Goal: Task Accomplishment & Management: Complete application form

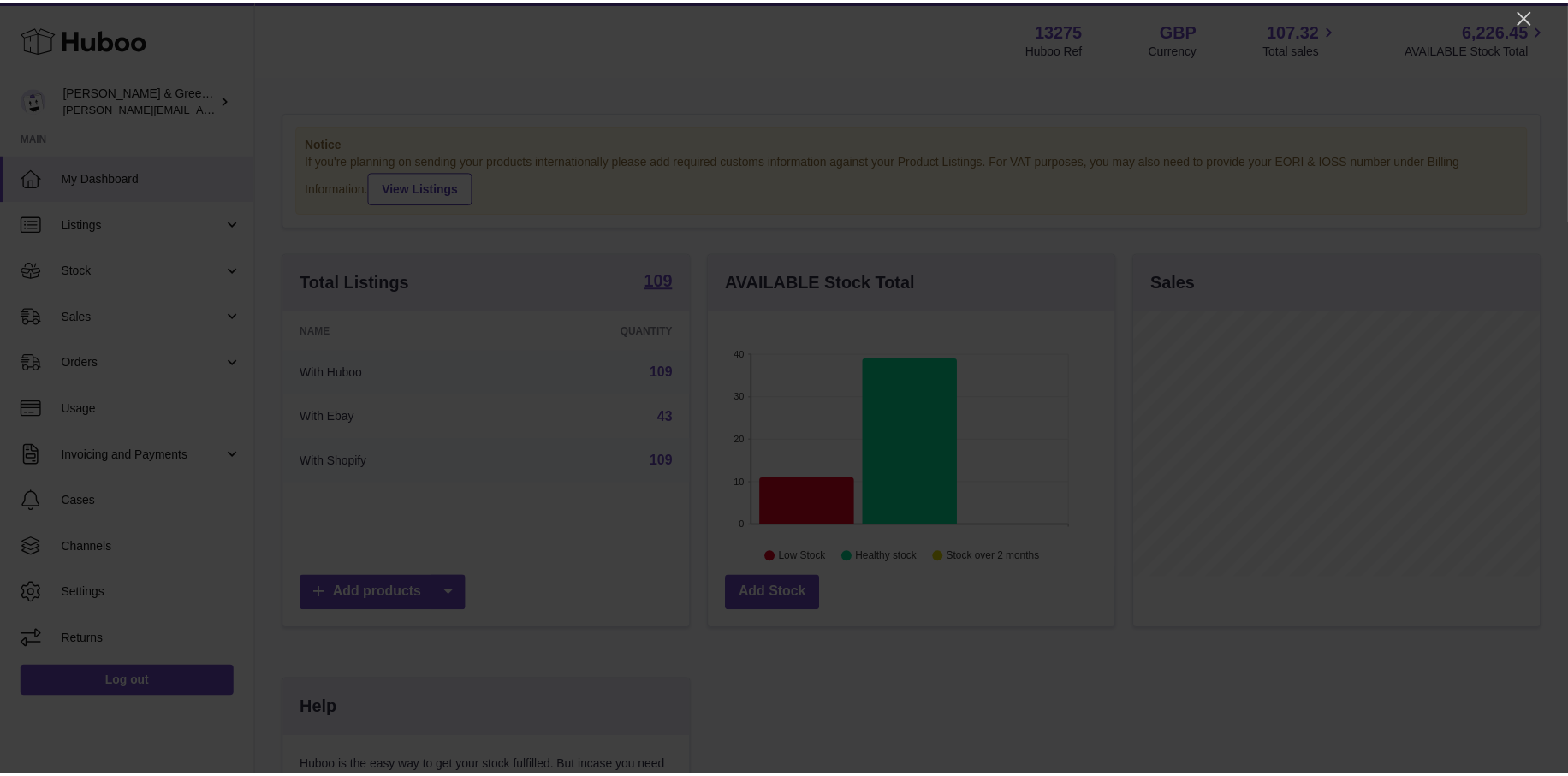
scroll to position [267, 410]
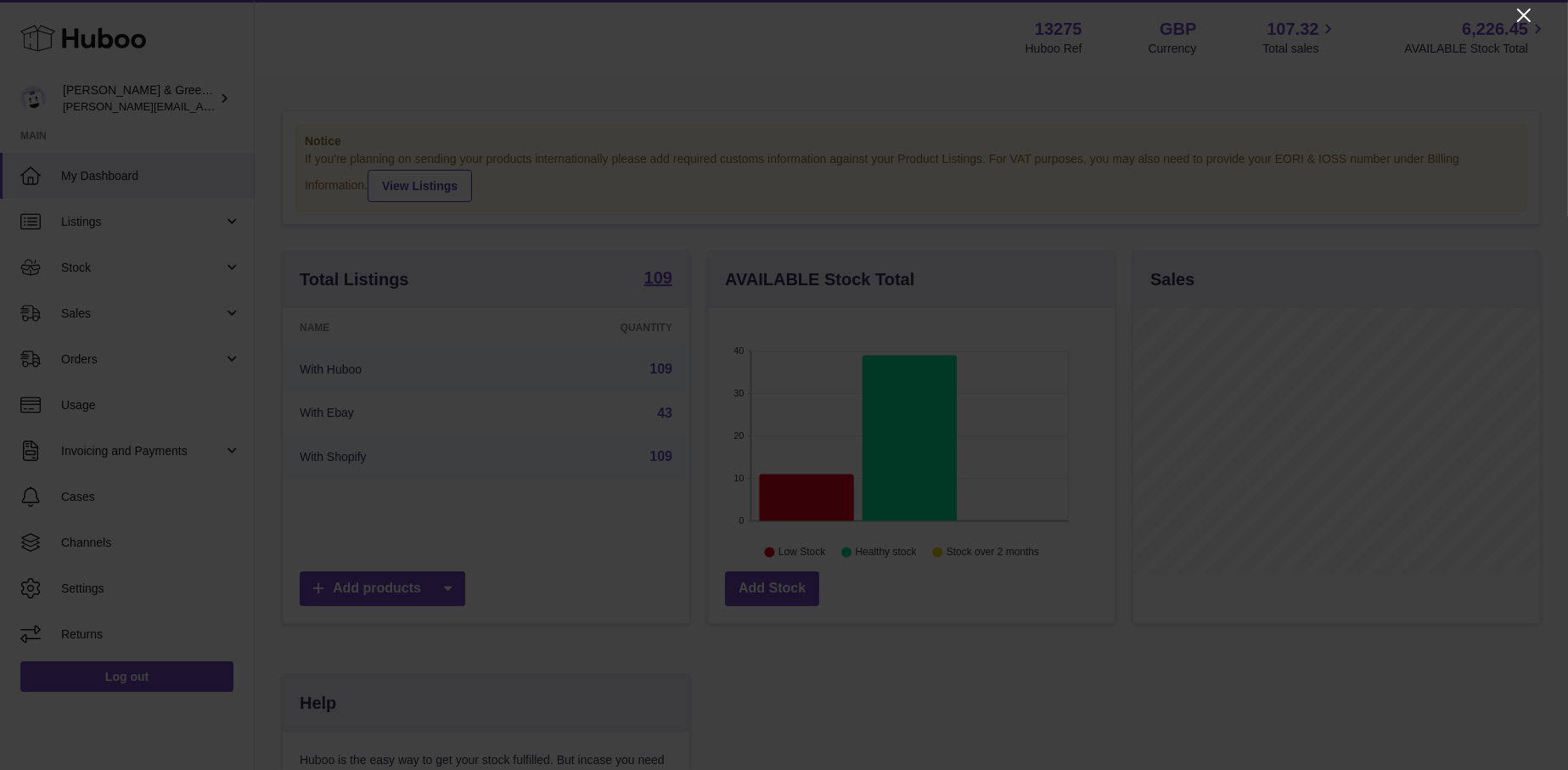
click at [1524, 5] on icon "Close" at bounding box center [1523, 15] width 21 height 21
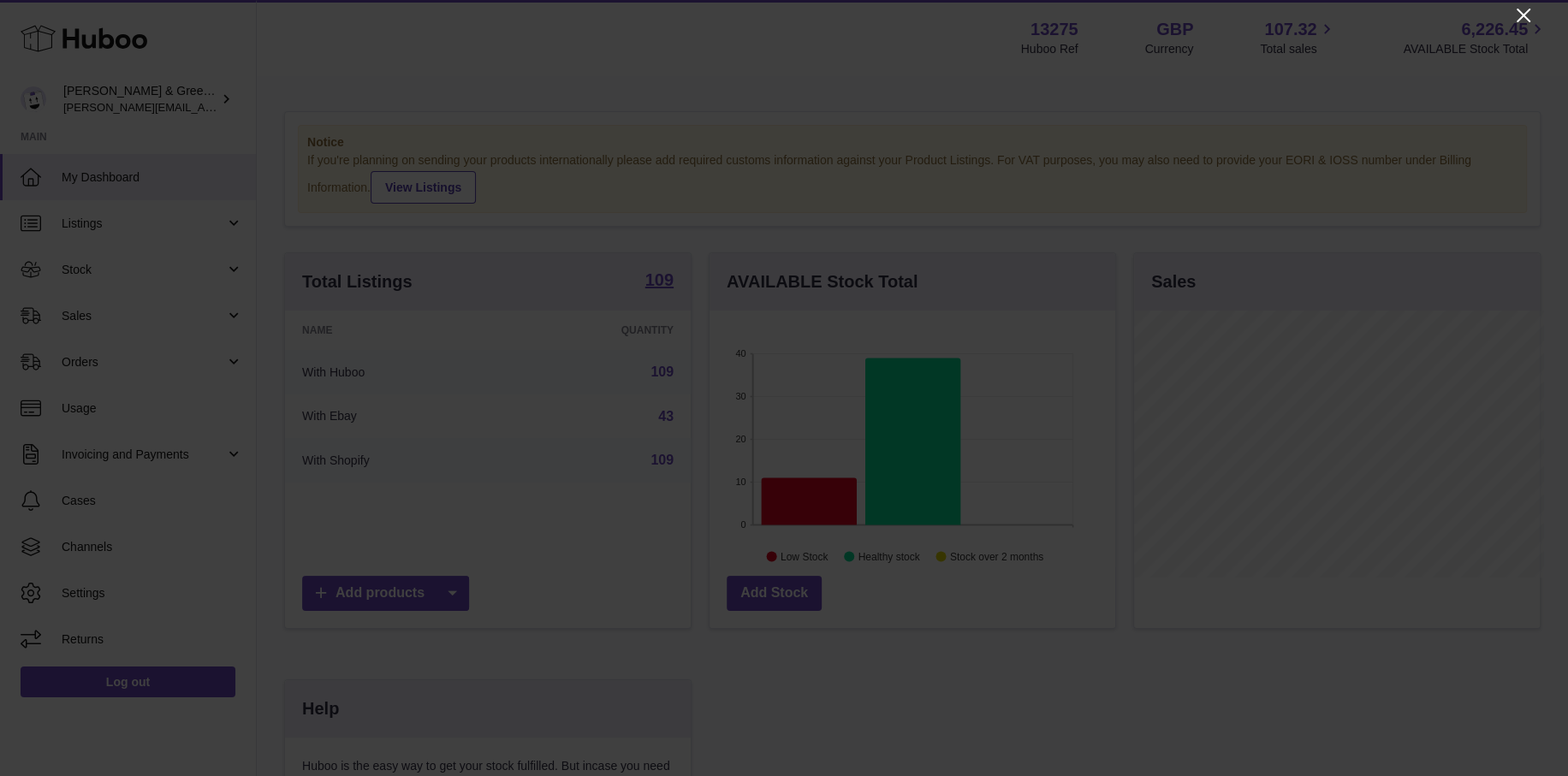
scroll to position [855320, 855304]
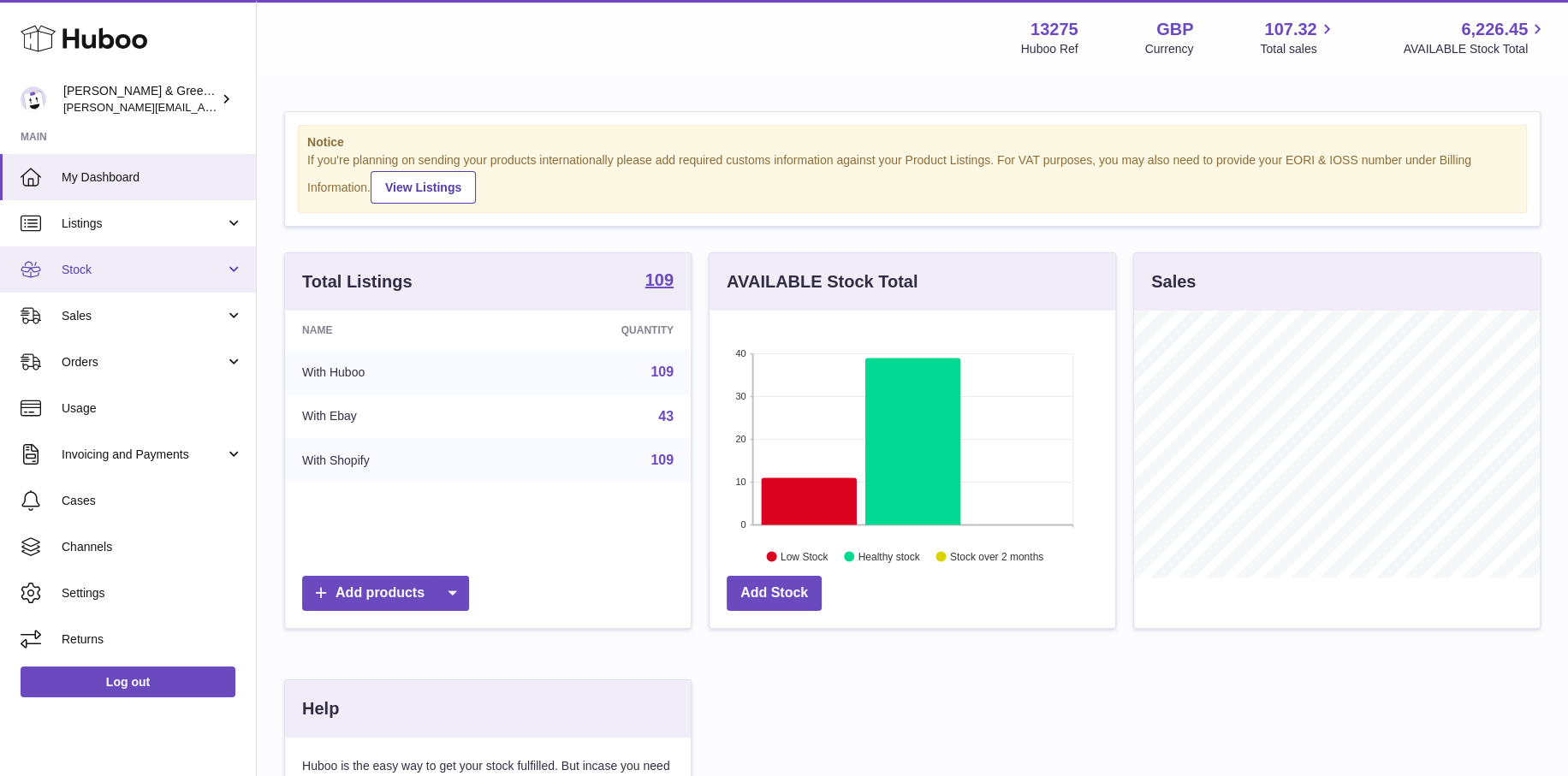
click at [152, 273] on span "Stock" at bounding box center [143, 270] width 164 height 16
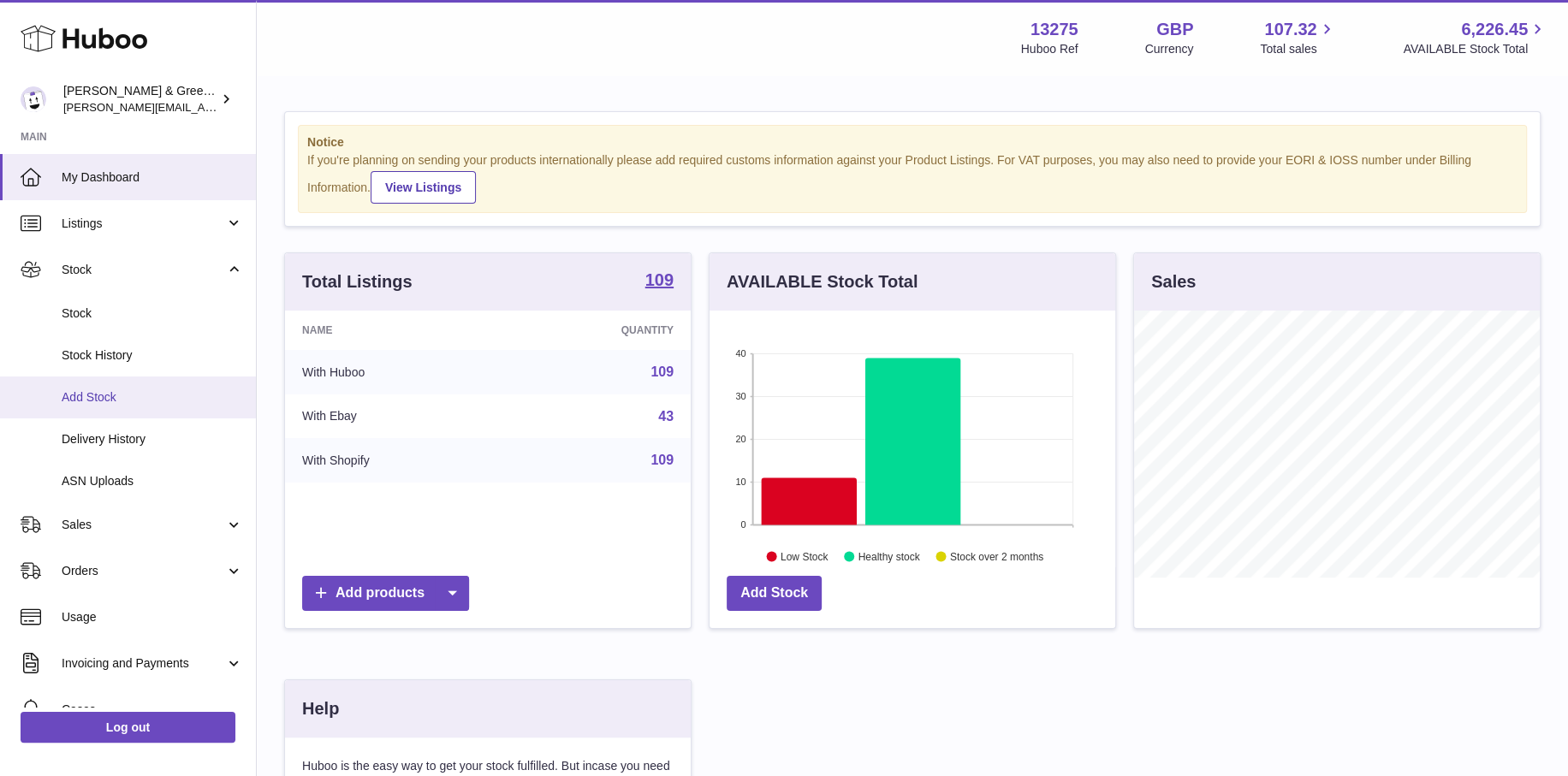
click at [184, 404] on link "Add Stock" at bounding box center [127, 397] width 255 height 42
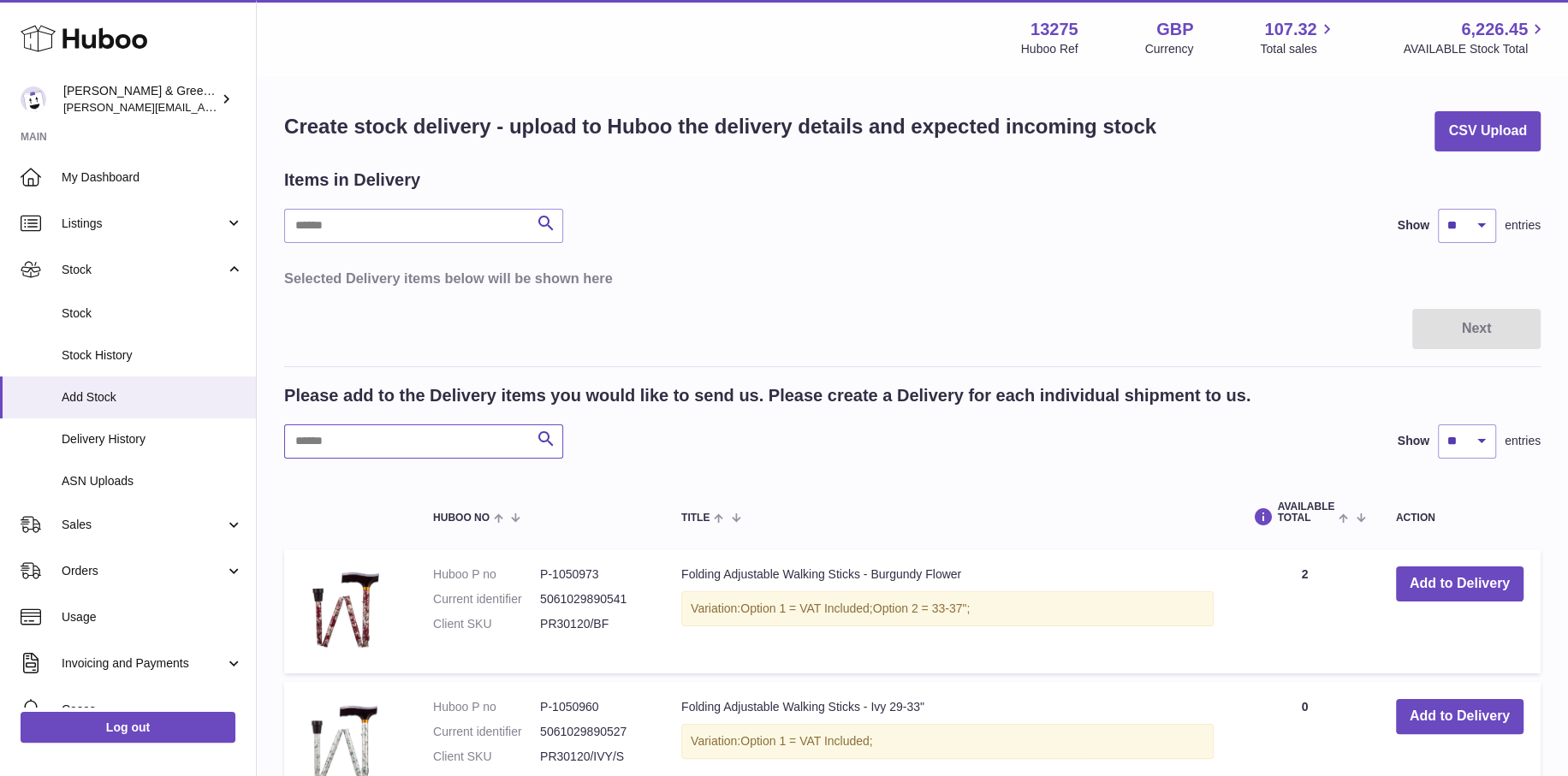
click at [386, 443] on input "text" at bounding box center [423, 441] width 279 height 35
paste input "**********"
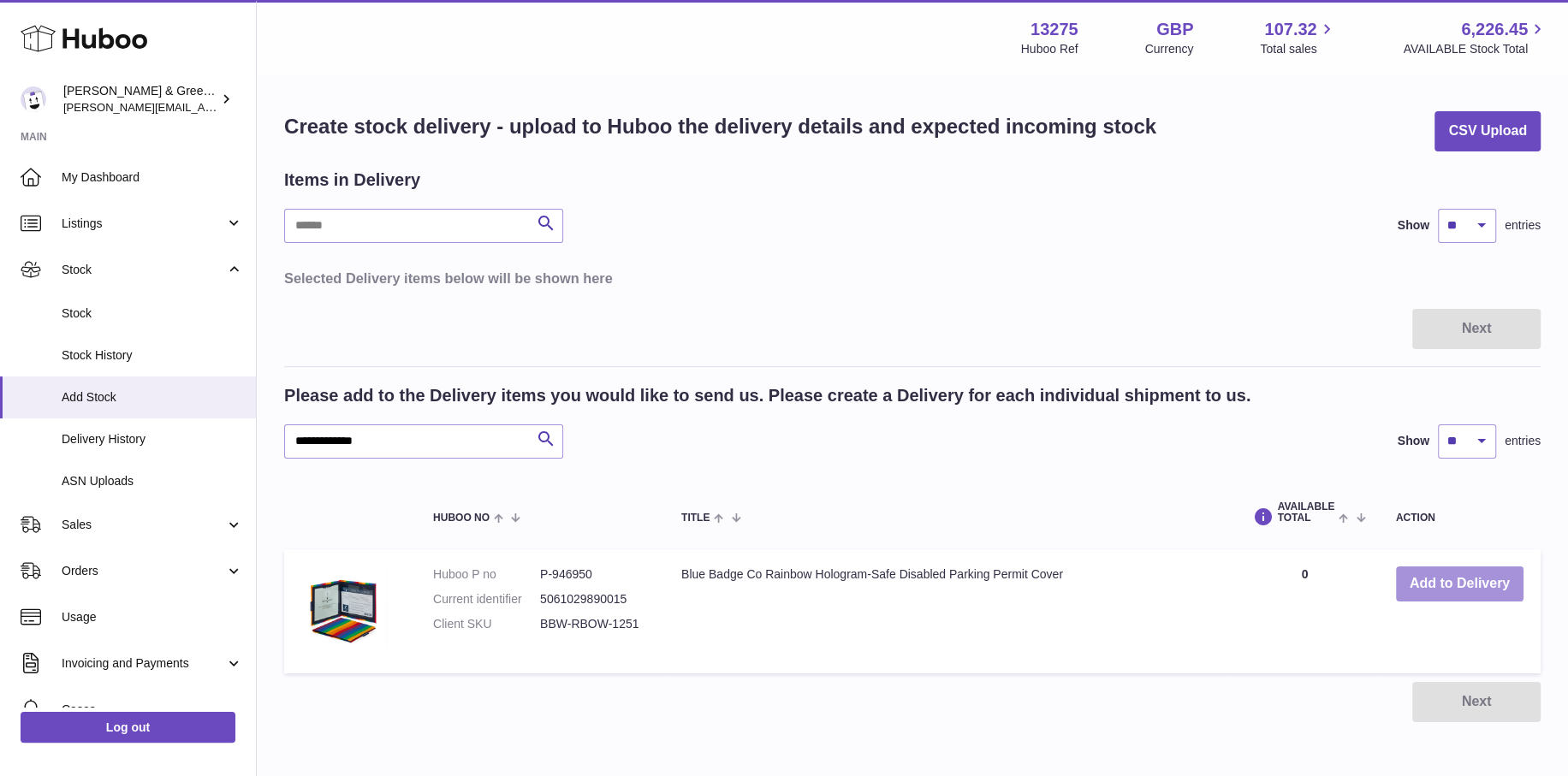
click at [1424, 580] on button "Add to Delivery" at bounding box center [1459, 584] width 127 height 35
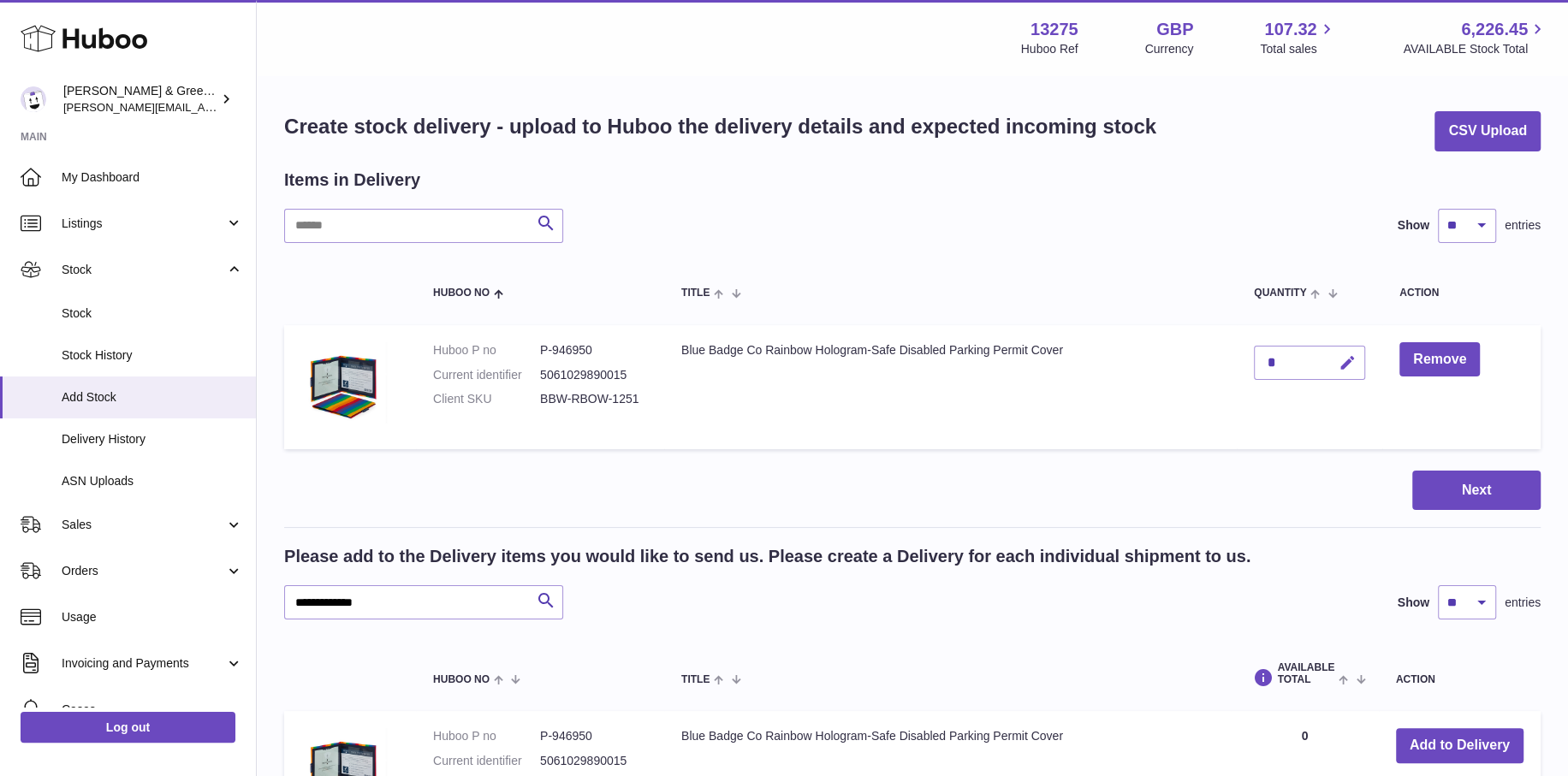
click at [1343, 358] on icon "button" at bounding box center [1347, 363] width 18 height 18
click at [1343, 358] on icon "submit" at bounding box center [1348, 363] width 16 height 16
drag, startPoint x: 441, startPoint y: 591, endPoint x: 171, endPoint y: 587, distance: 270.0
click at [94, 573] on div "Huboo Evans & Green Ltd ellen@bluebadgecompany.co.uk Main My Dashboard Listings…" at bounding box center [784, 509] width 1568 height 1019
paste input "text"
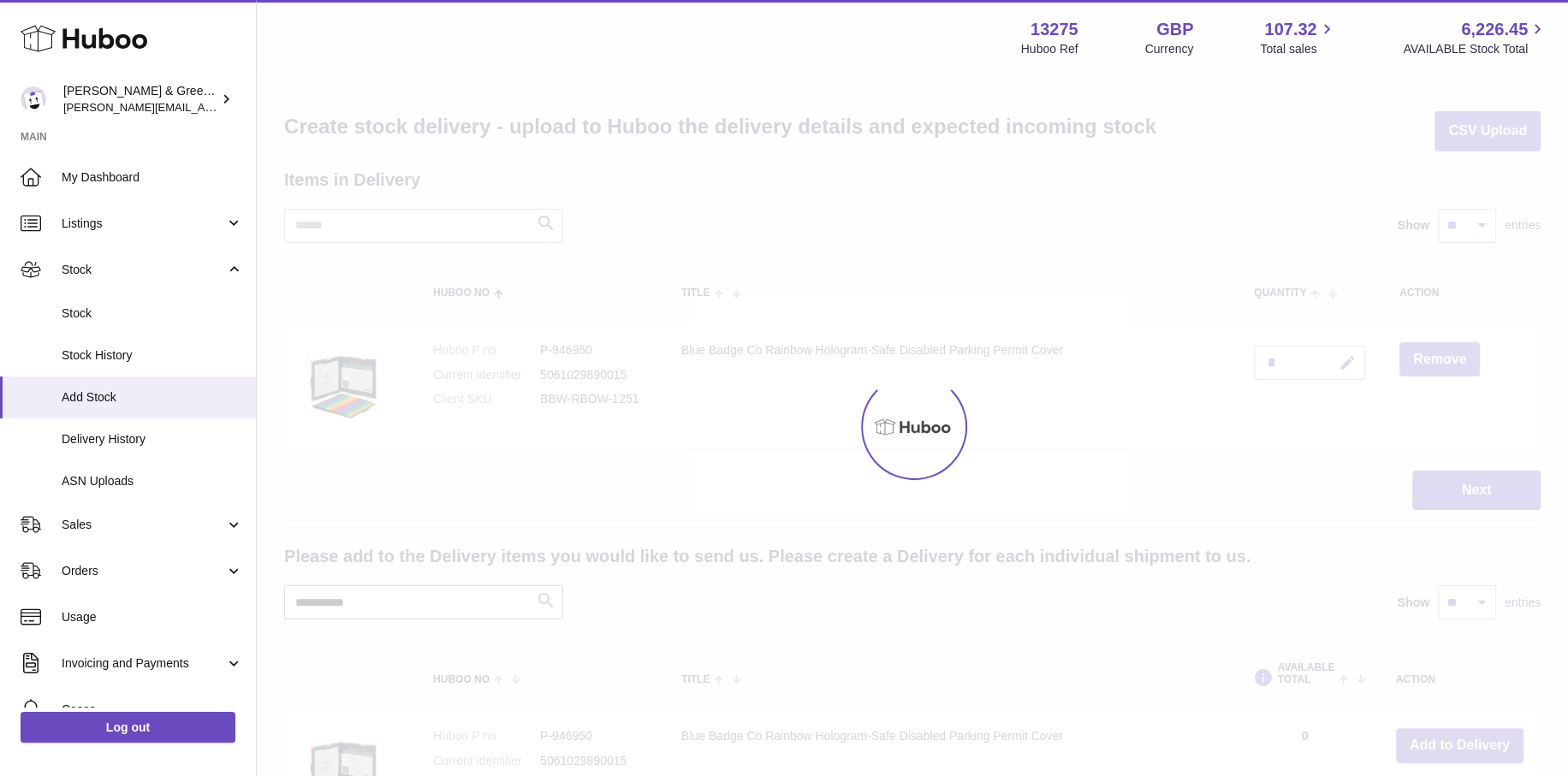
type input "**********"
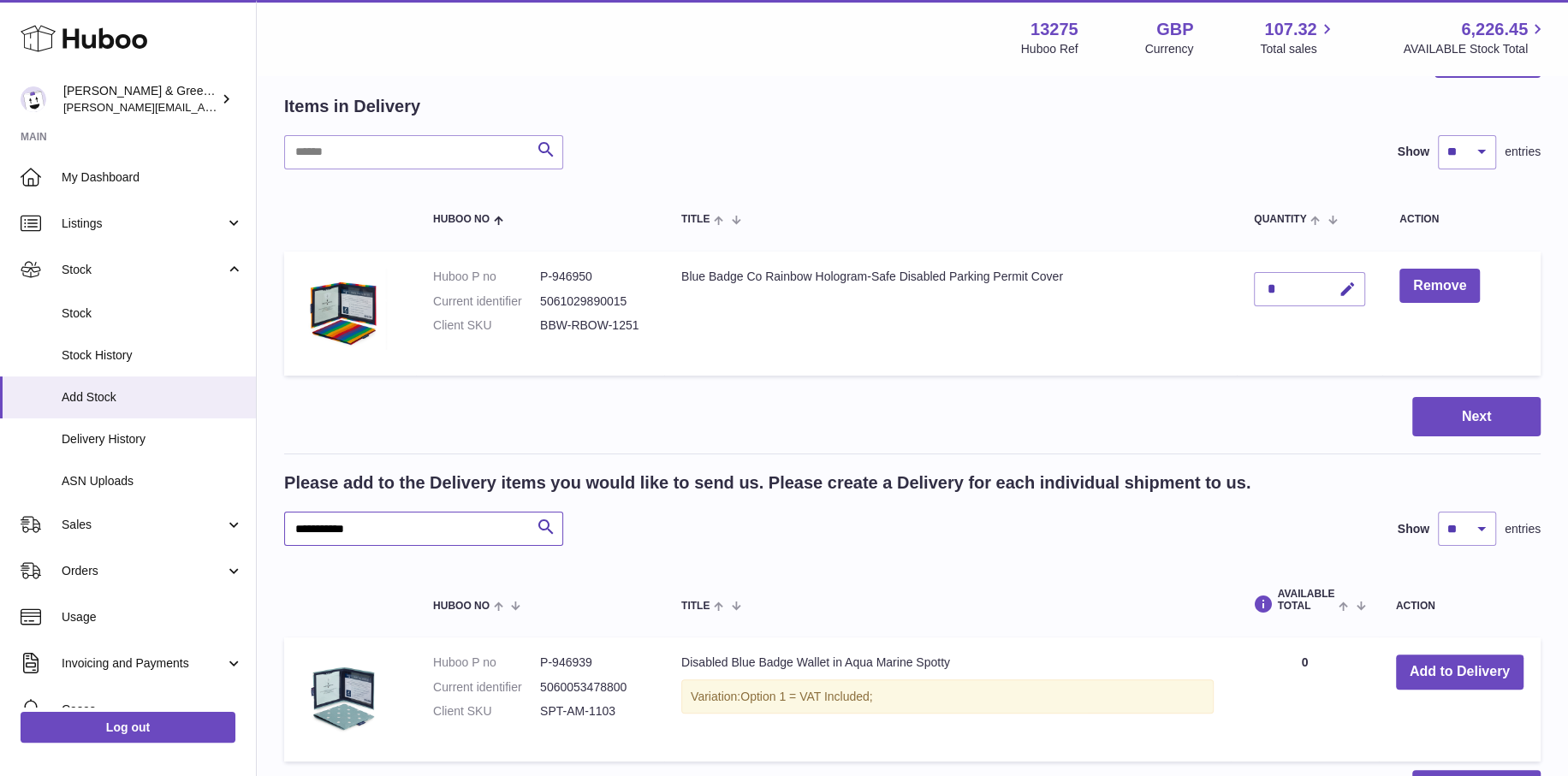
scroll to position [172, 0]
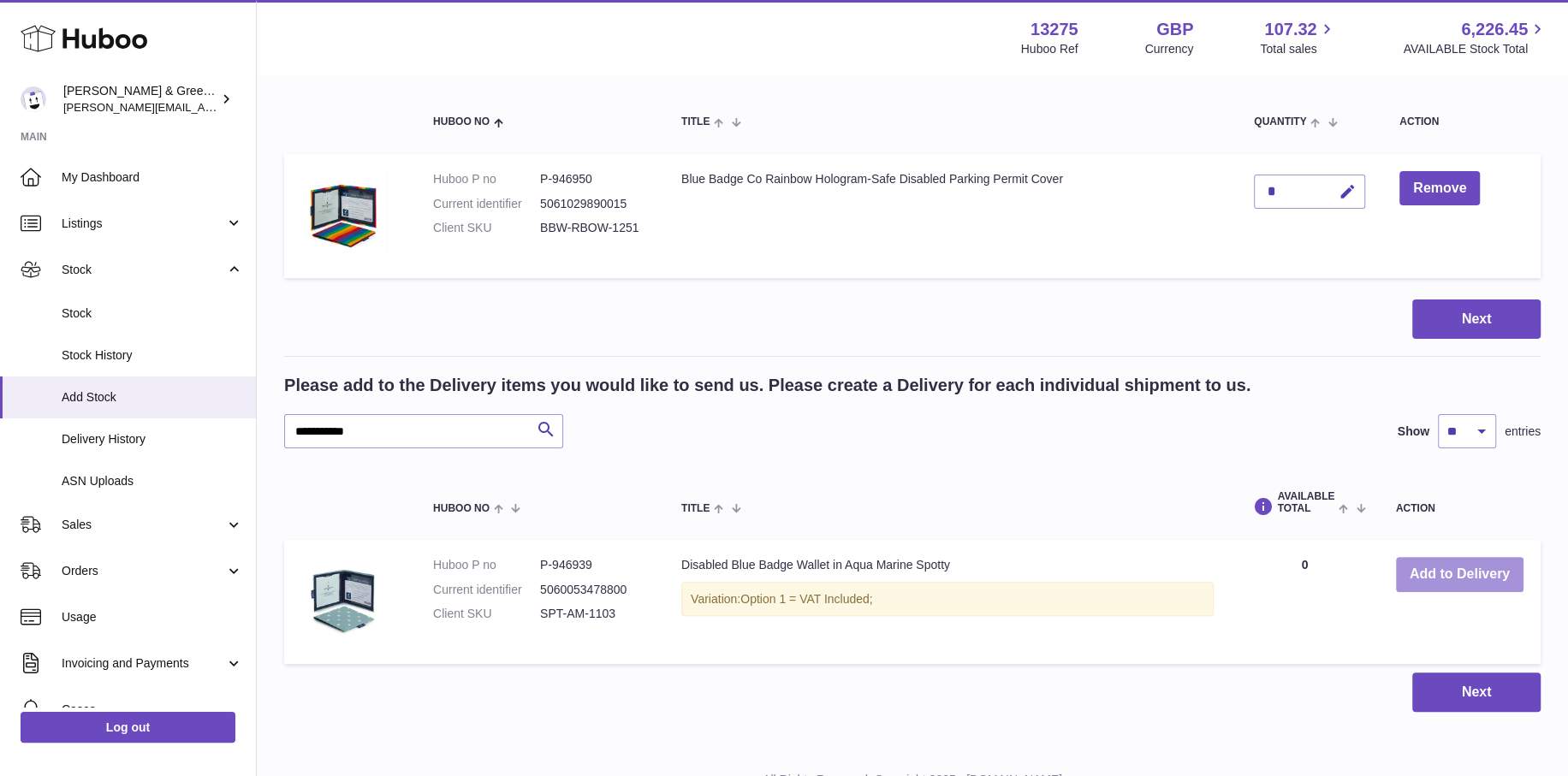
click at [1446, 560] on button "Add to Delivery" at bounding box center [1459, 575] width 127 height 35
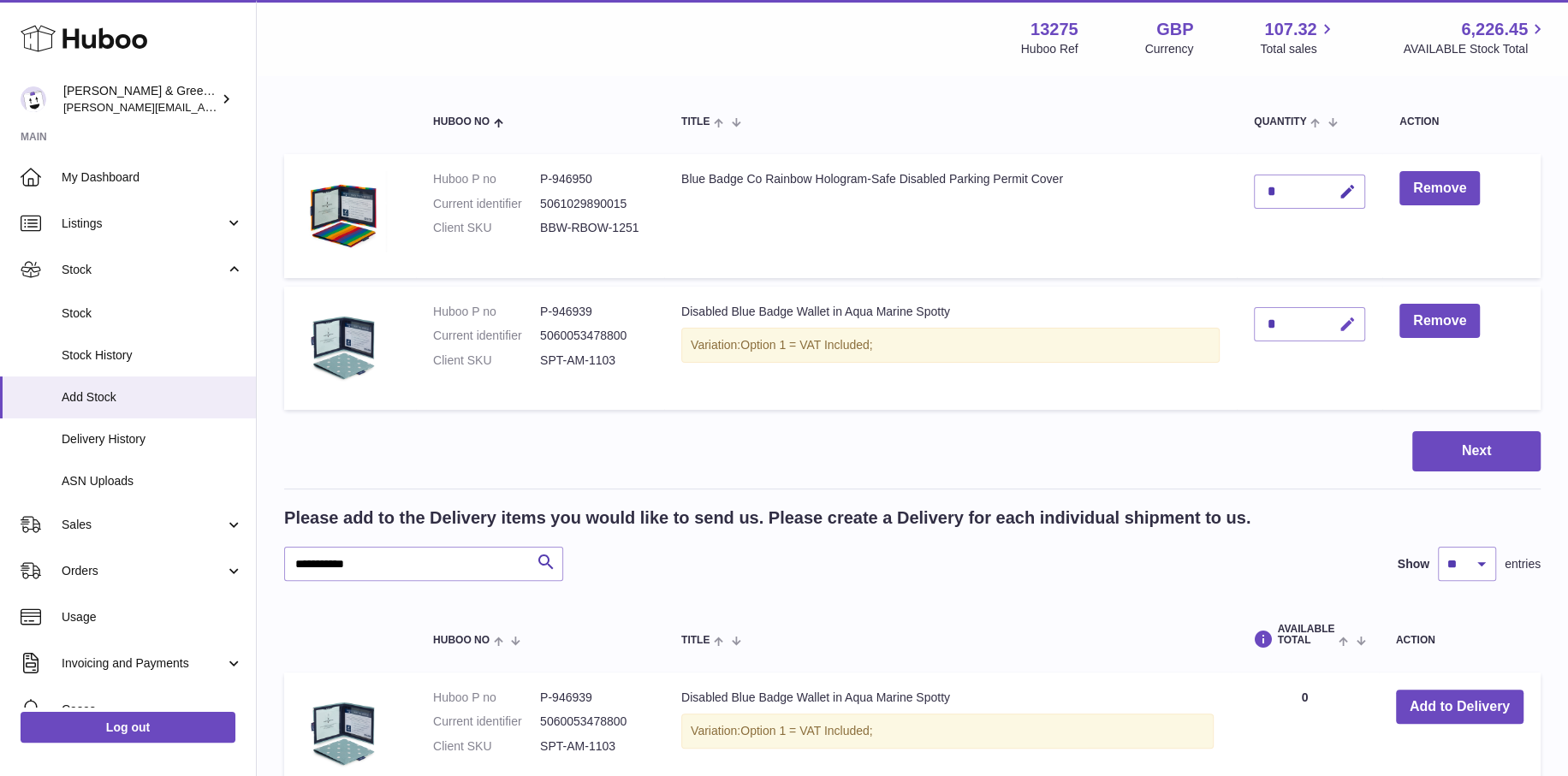
click at [1335, 326] on button "button" at bounding box center [1344, 325] width 40 height 35
type input "**"
drag, startPoint x: 1338, startPoint y: 325, endPoint x: 1344, endPoint y: 298, distance: 27.7
click at [1338, 325] on button "submit" at bounding box center [1345, 324] width 33 height 28
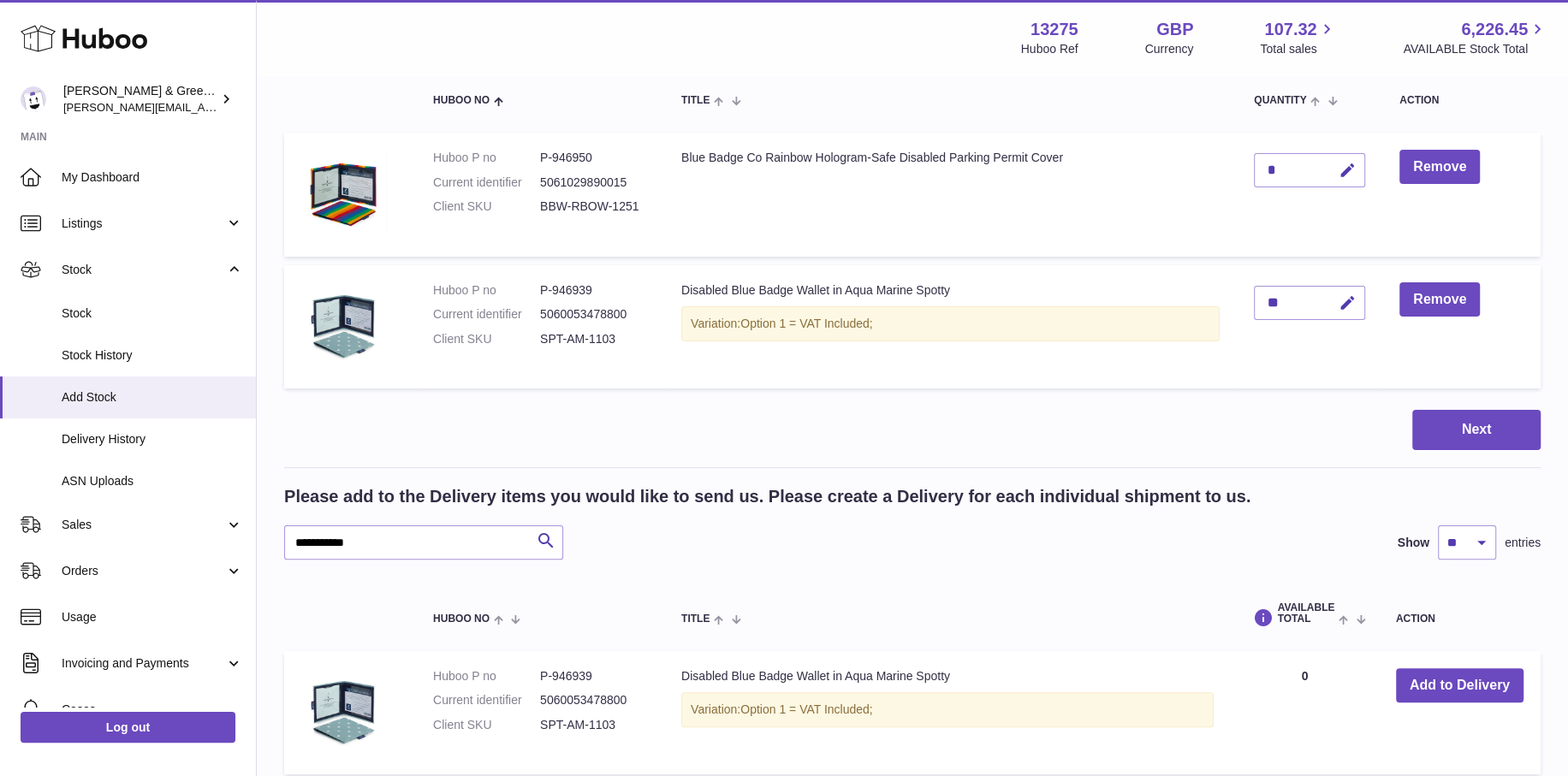
scroll to position [374, 0]
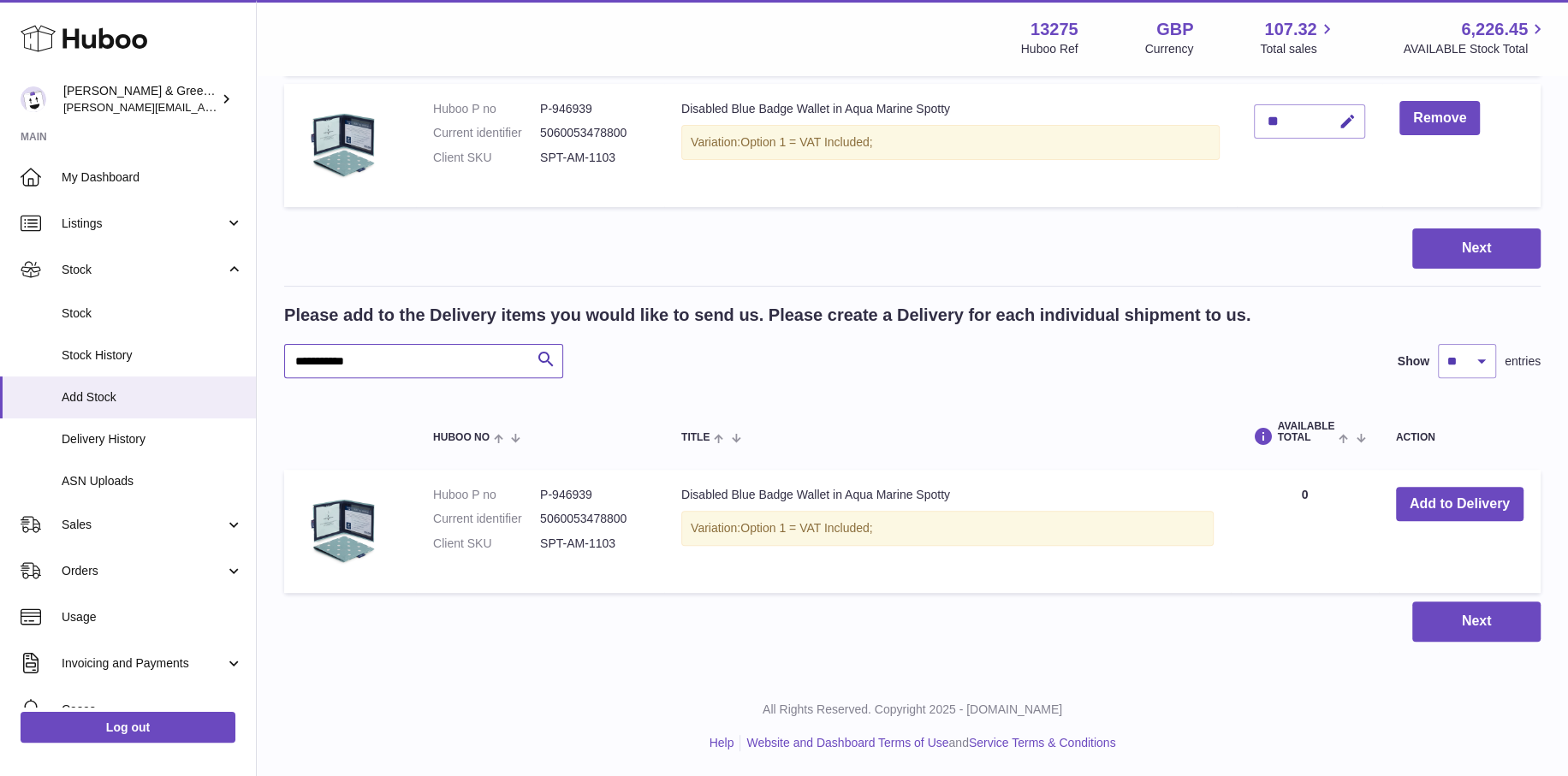
drag, startPoint x: 320, startPoint y: 360, endPoint x: 409, endPoint y: 352, distance: 89.4
click at [409, 352] on input "**********" at bounding box center [423, 361] width 279 height 35
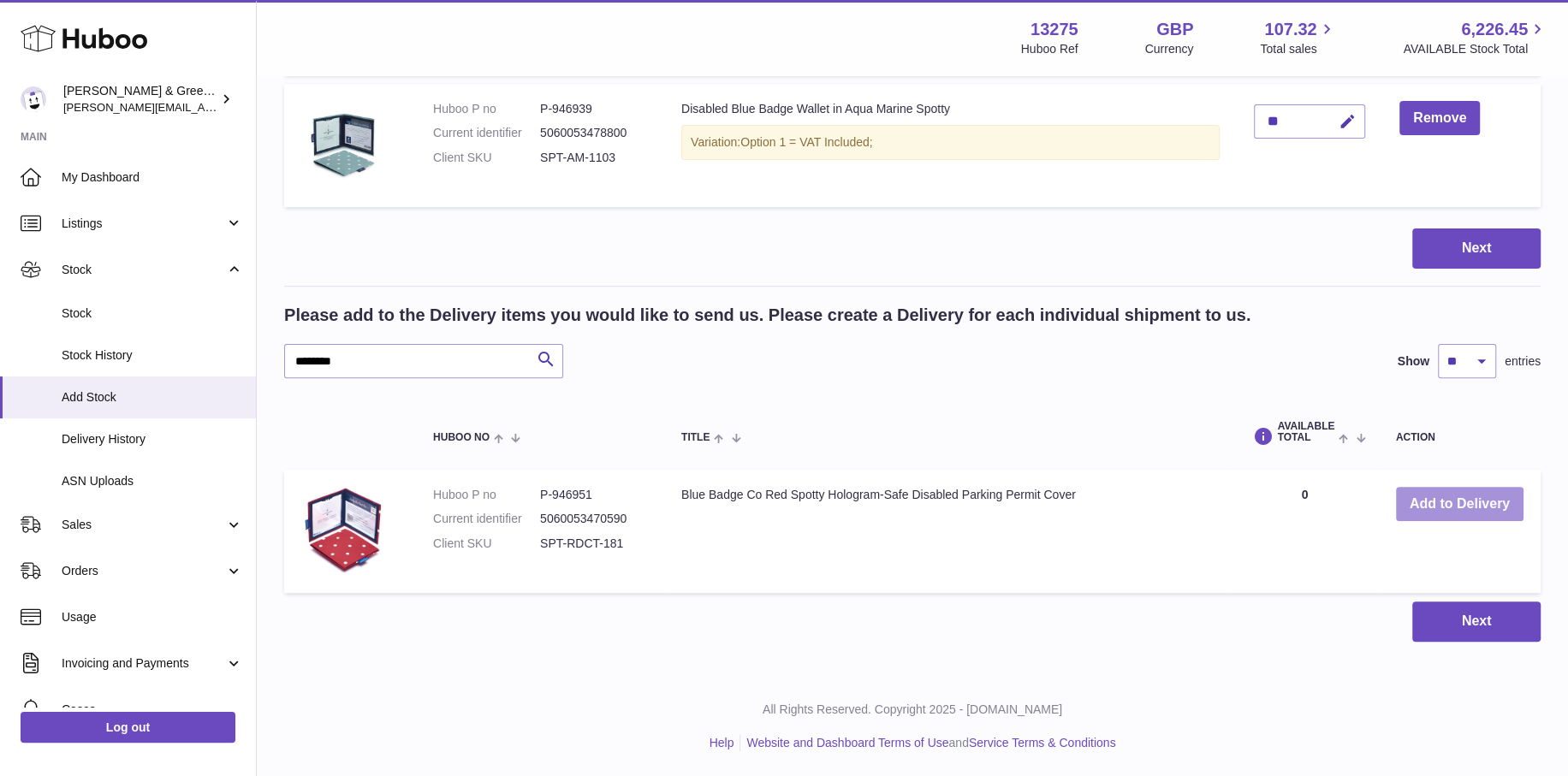
click at [1424, 511] on button "Add to Delivery" at bounding box center [1459, 505] width 127 height 35
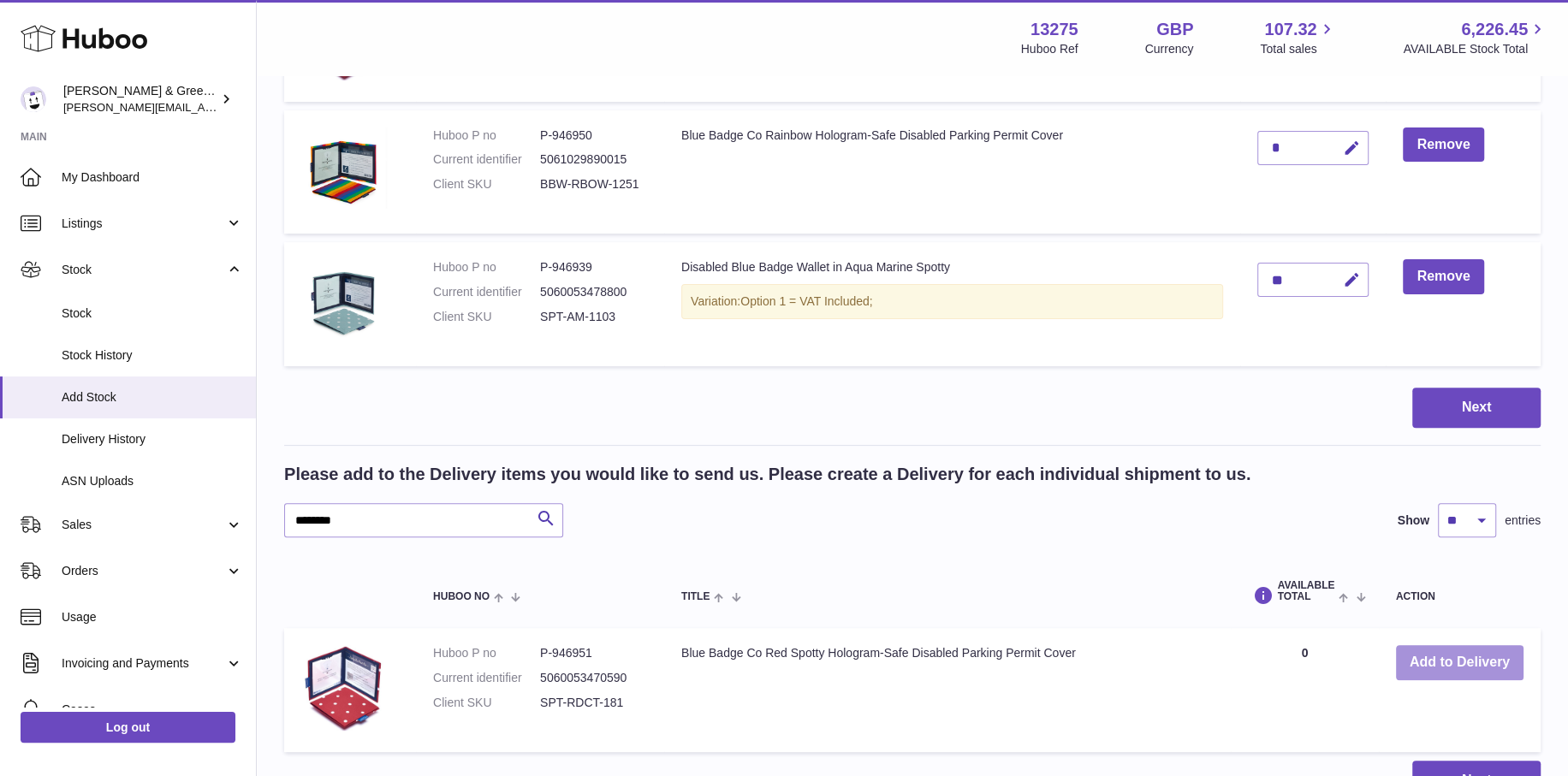
scroll to position [507, 0]
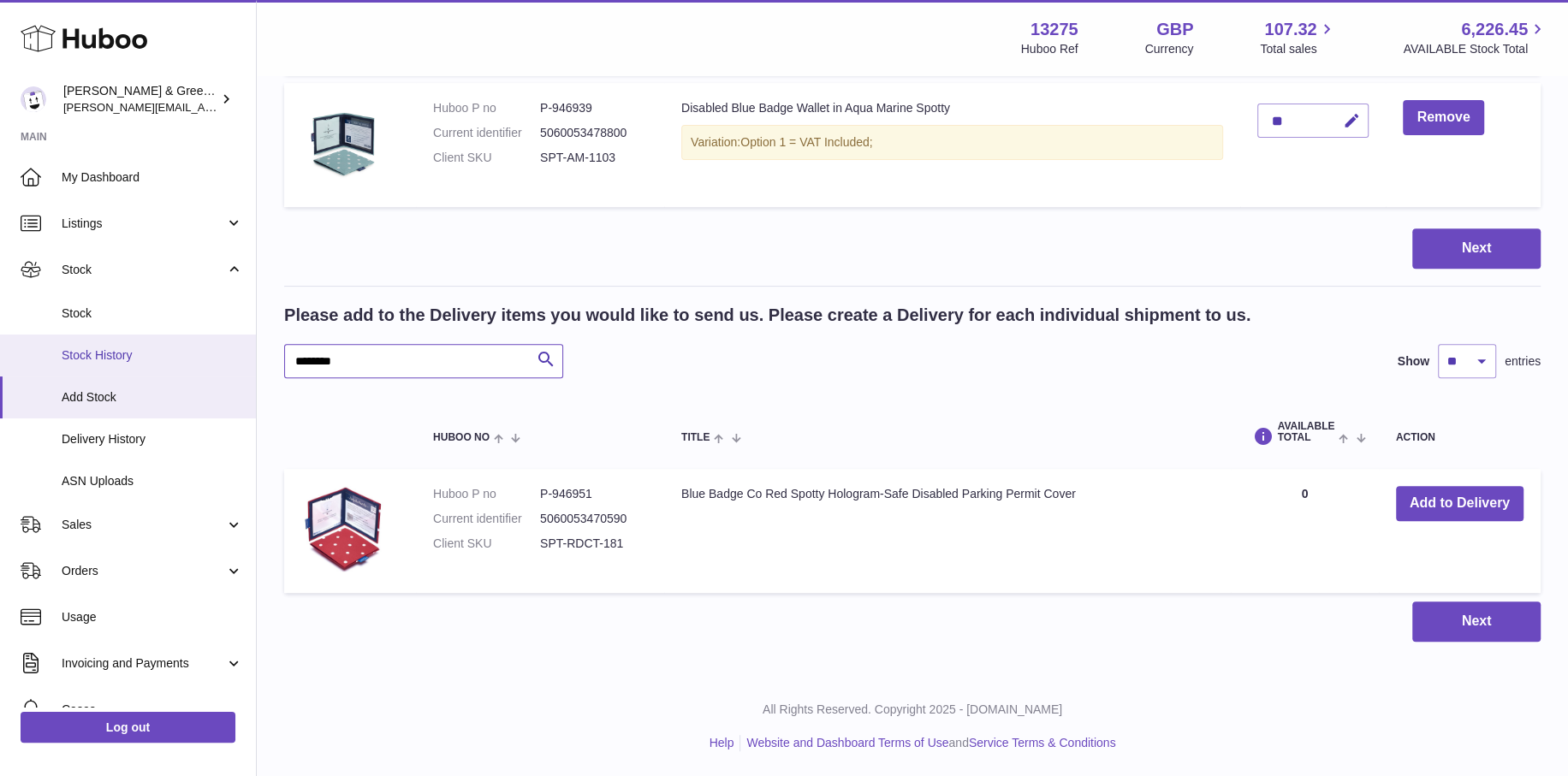
drag, startPoint x: 393, startPoint y: 357, endPoint x: 118, endPoint y: 346, distance: 275.2
click at [115, 346] on div "Huboo Evans & Green Ltd ellen@bluebadgecompany.co.uk Main My Dashboard Listings…" at bounding box center [784, 135] width 1568 height 1284
paste input "*****"
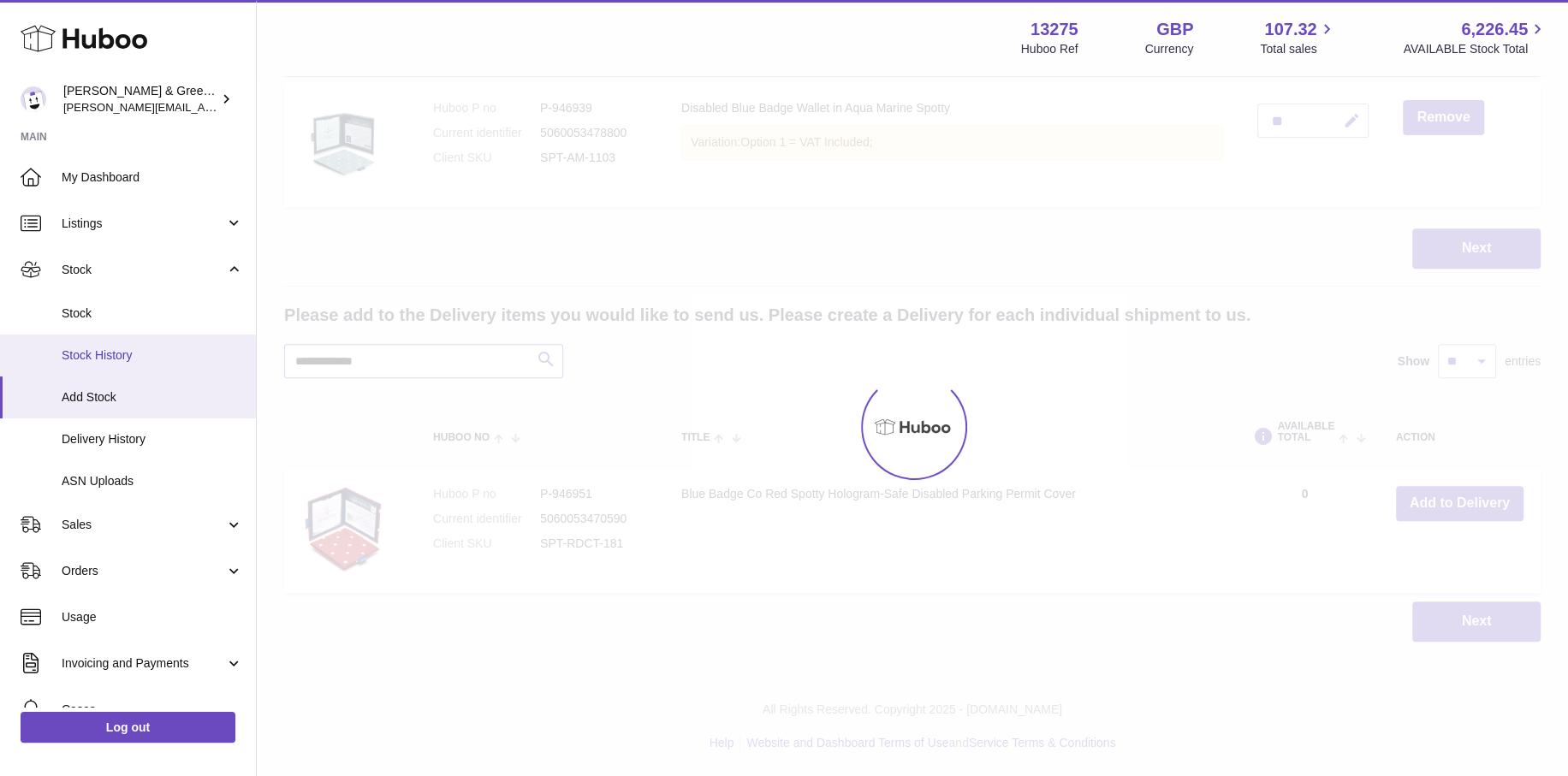
type input "**********"
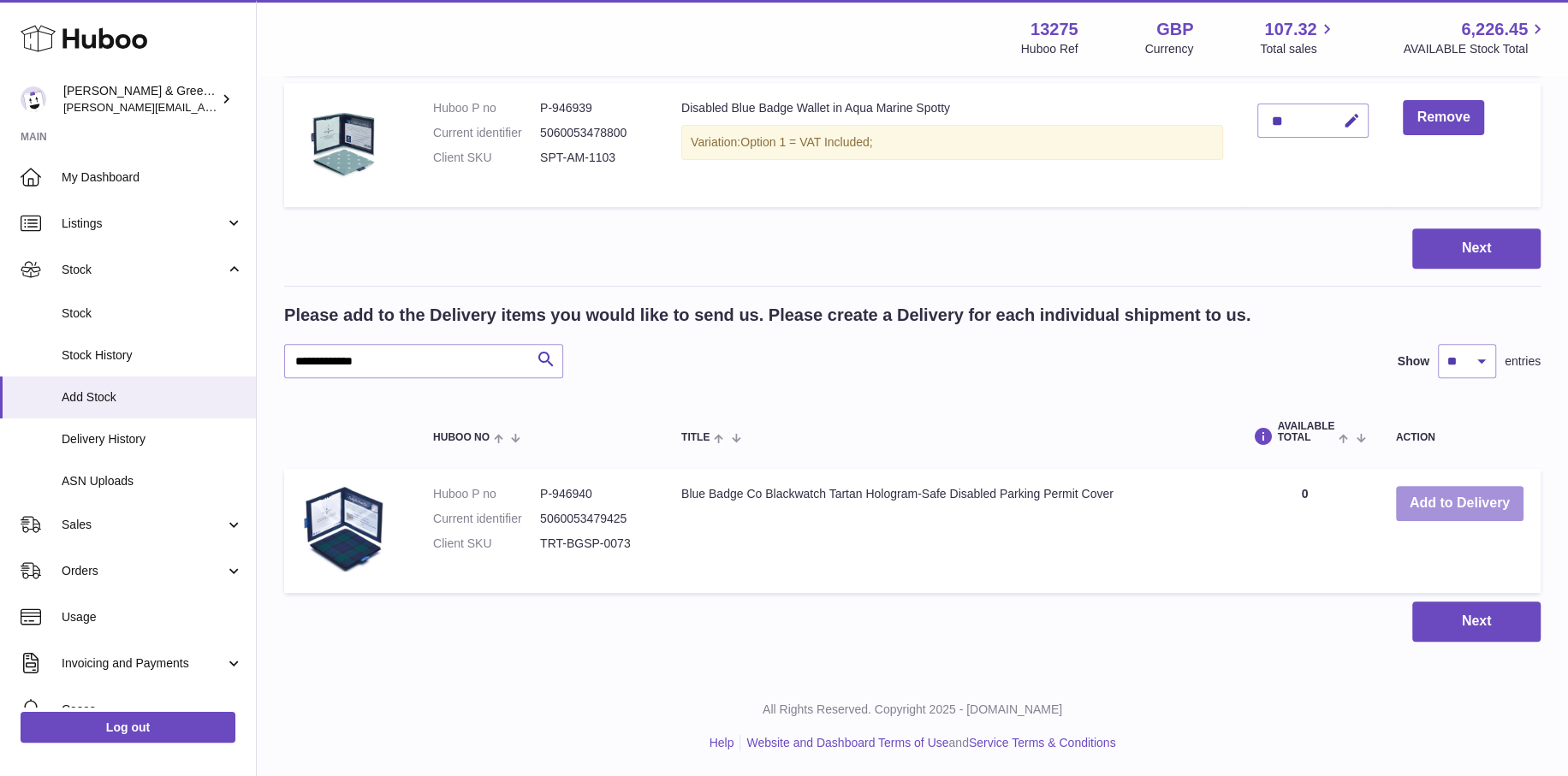
click at [1431, 505] on button "Add to Delivery" at bounding box center [1459, 504] width 127 height 35
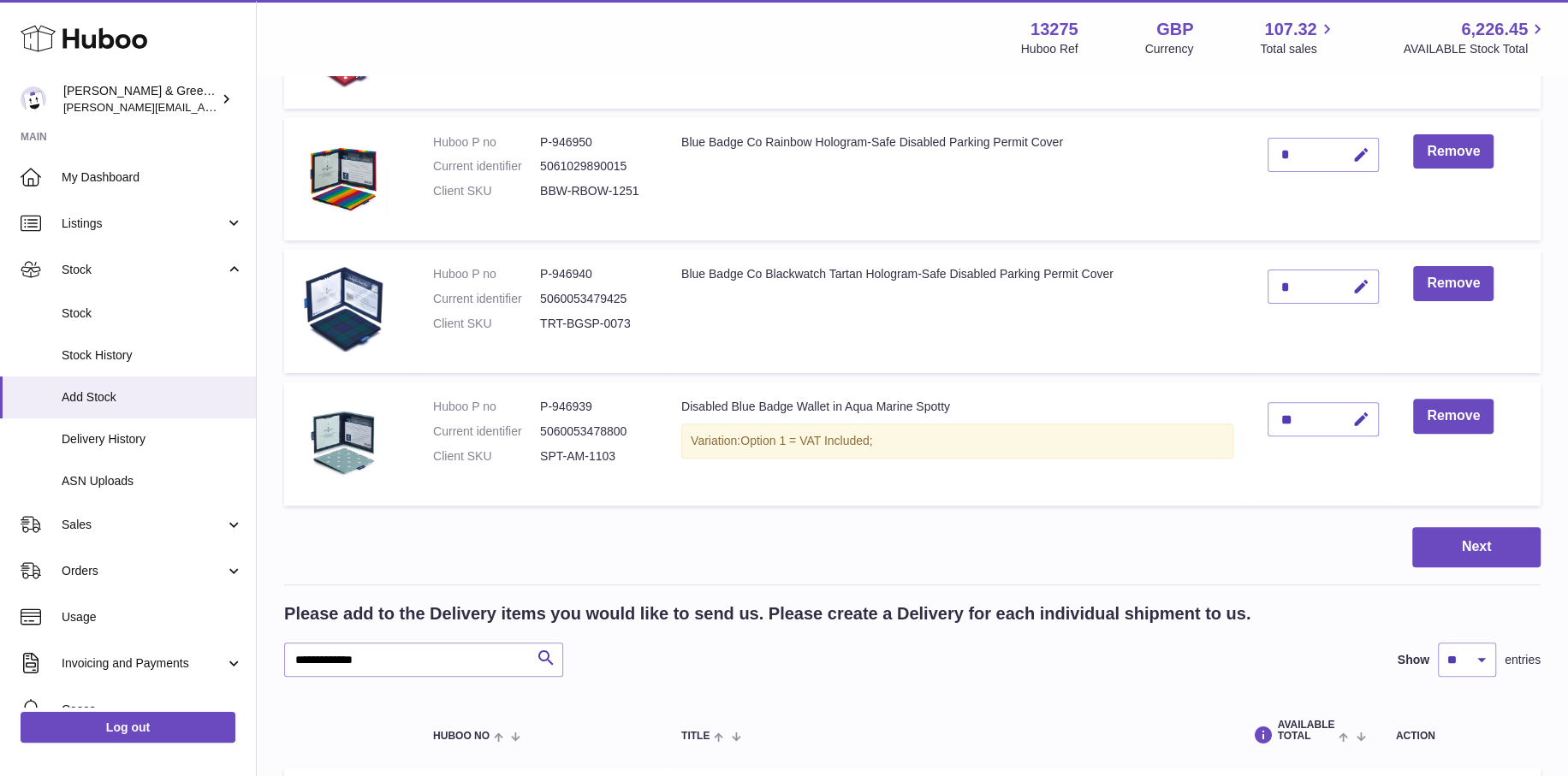
scroll to position [249, 0]
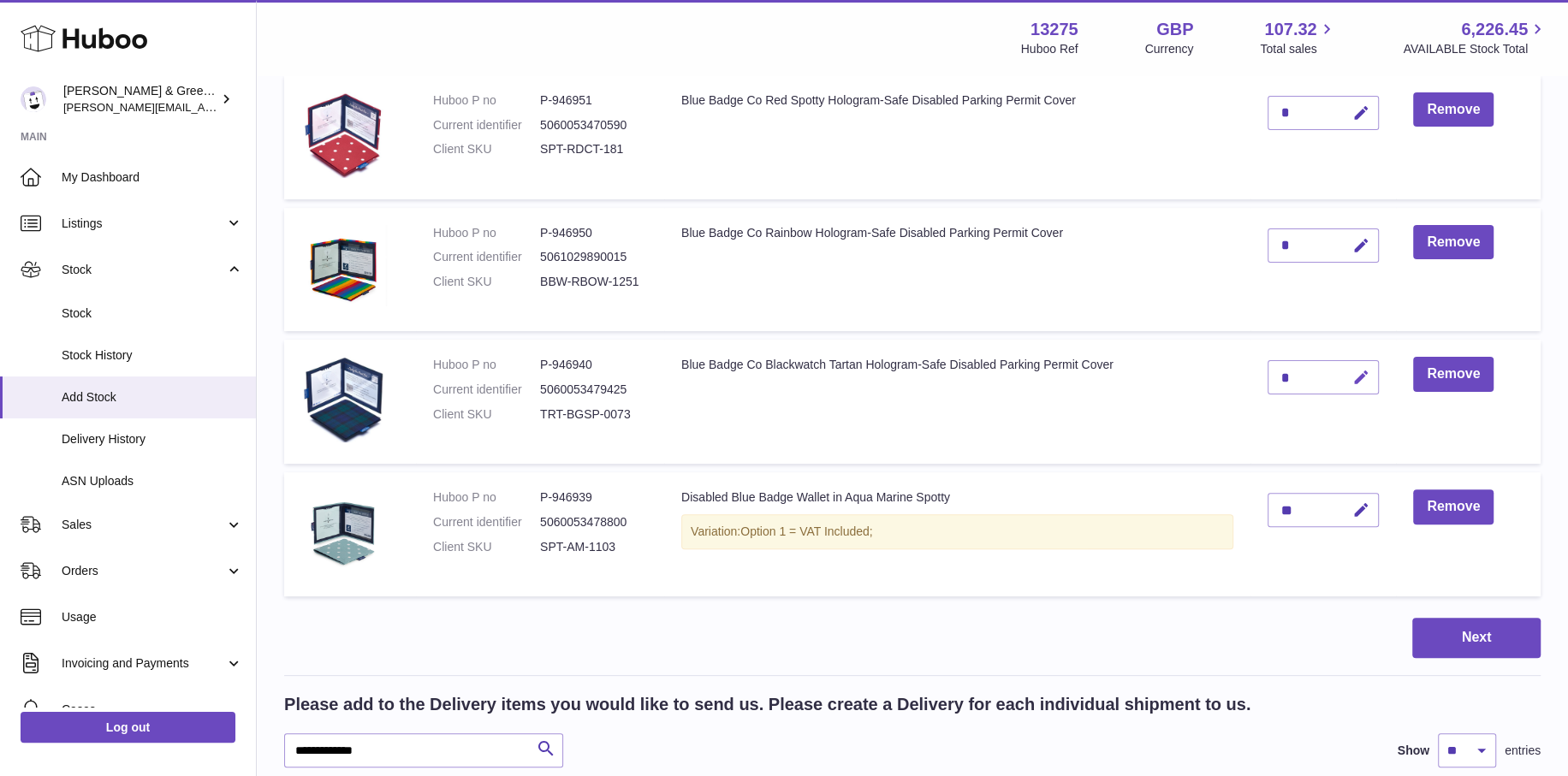
click at [1360, 377] on icon "button" at bounding box center [1361, 378] width 18 height 18
click at [1255, 372] on td "*" at bounding box center [1323, 401] width 146 height 124
type input "*"
click at [1368, 381] on icon "submit" at bounding box center [1362, 378] width 16 height 16
drag, startPoint x: 397, startPoint y: 744, endPoint x: 179, endPoint y: 726, distance: 218.7
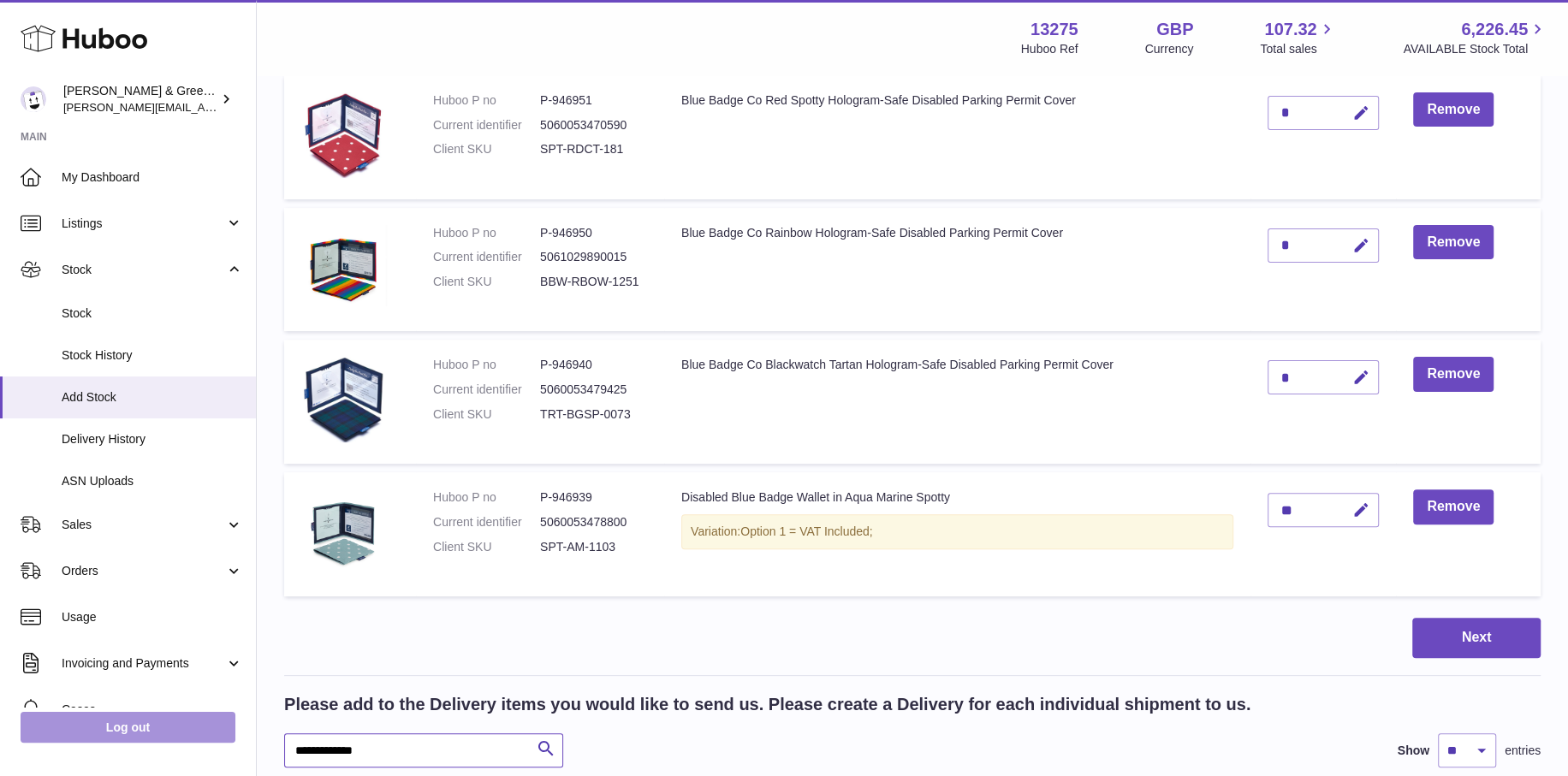
click at [176, 728] on div "Huboo Evans & Green Ltd ellen@bluebadgecompany.co.uk Main My Dashboard Listings…" at bounding box center [784, 459] width 1568 height 1416
paste input "*****"
type input "**********"
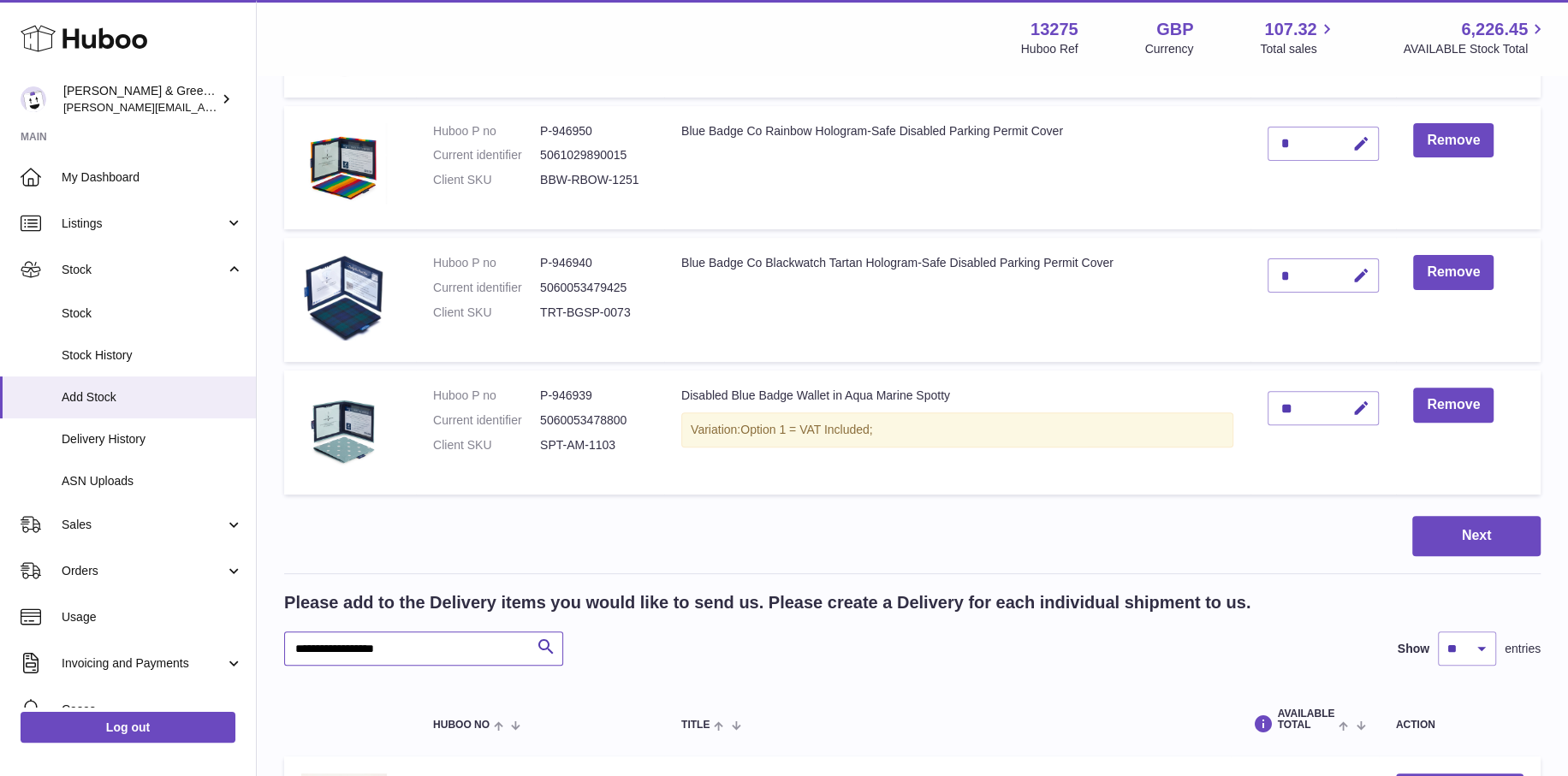
scroll to position [507, 0]
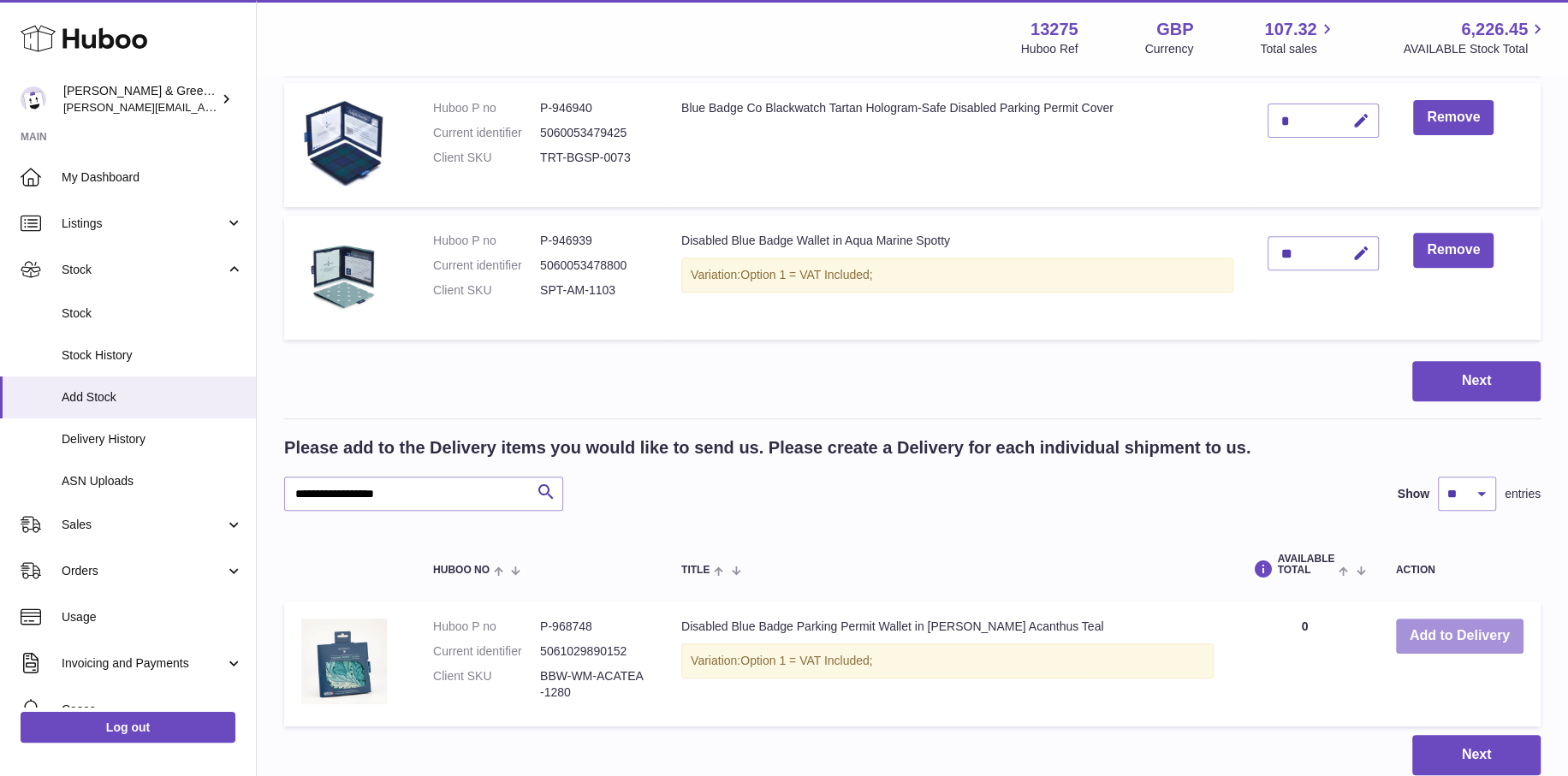
click at [1418, 629] on button "Add to Delivery" at bounding box center [1459, 636] width 127 height 35
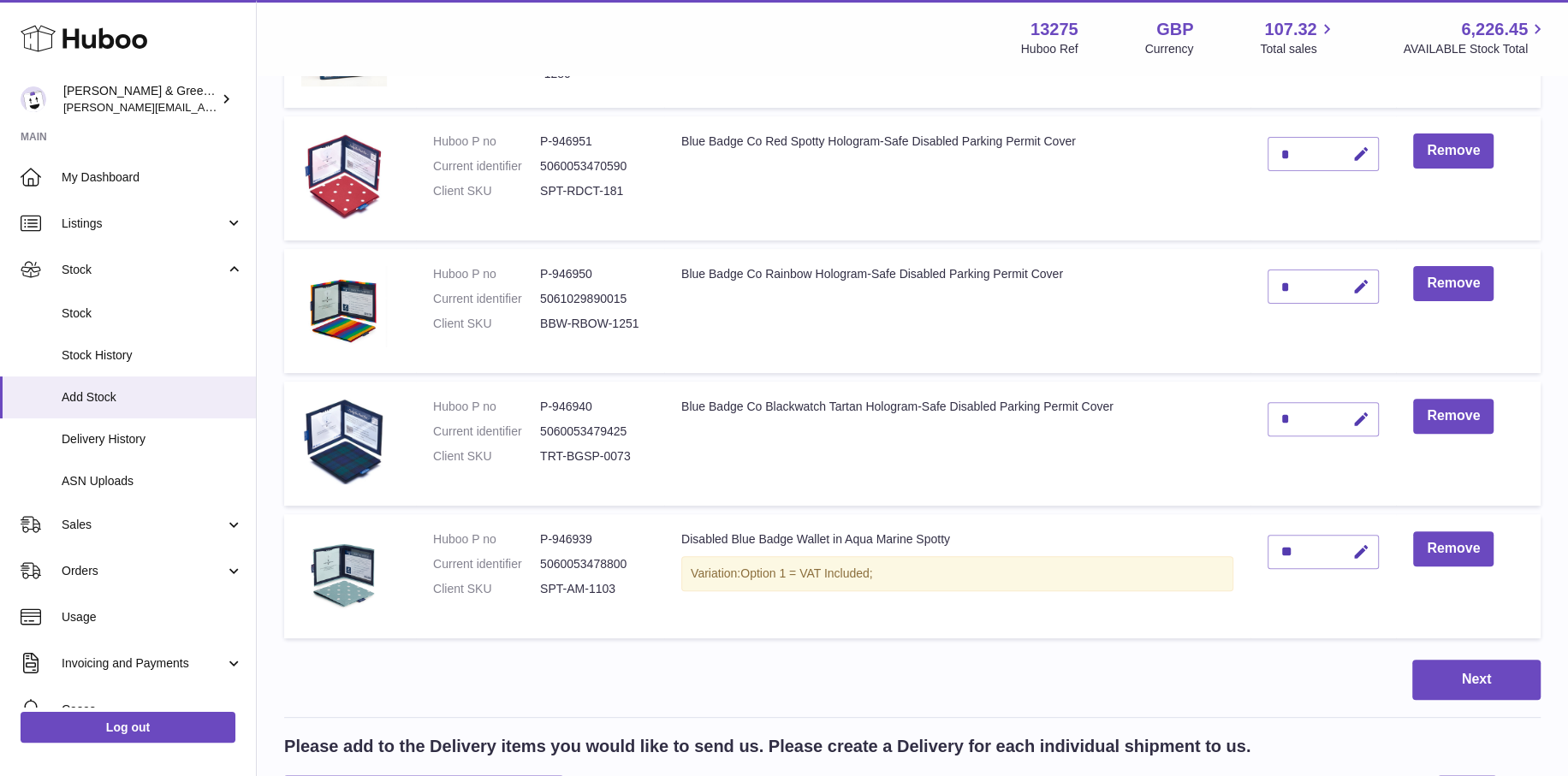
scroll to position [126, 0]
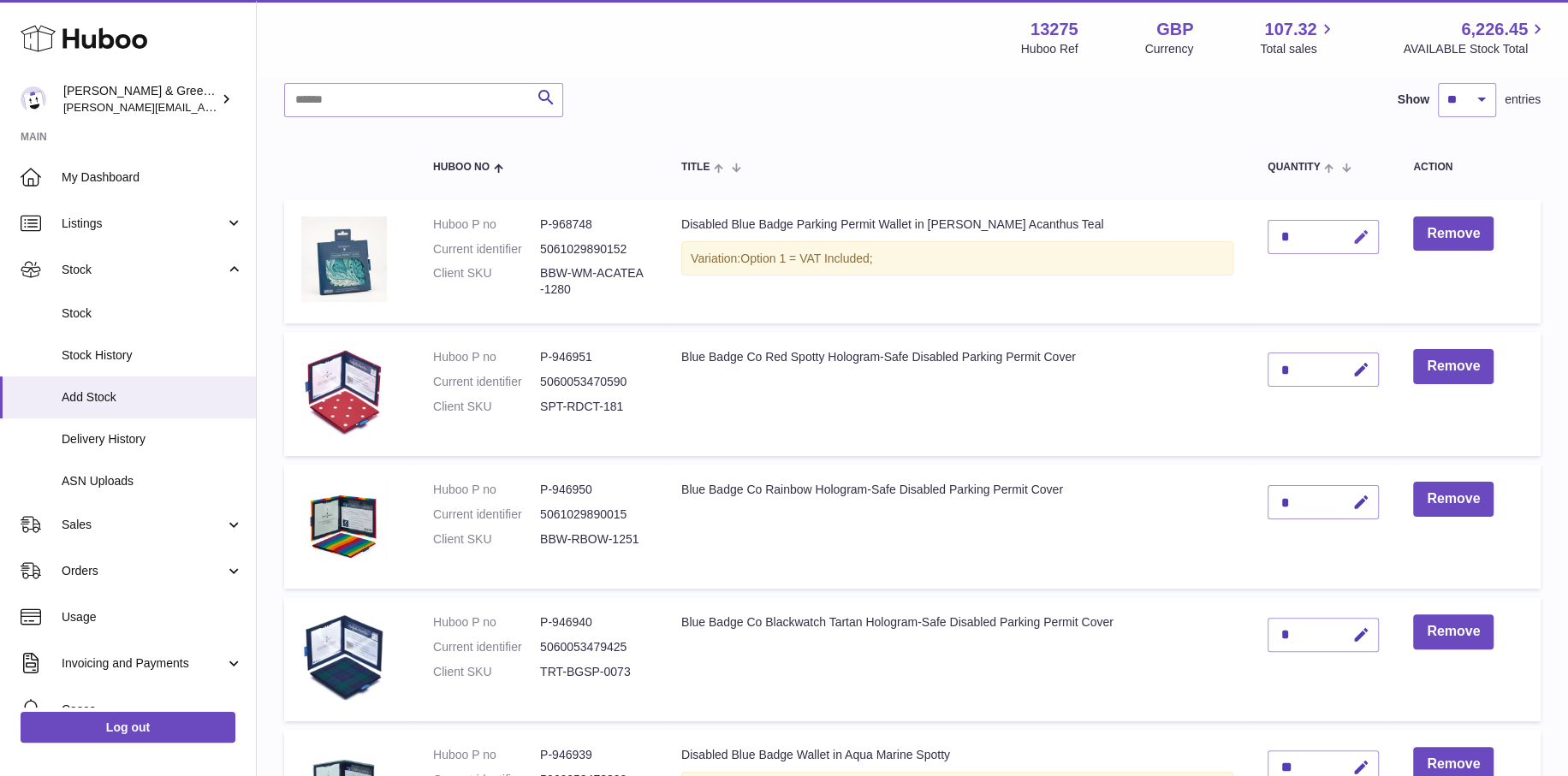
click at [1348, 234] on button "button" at bounding box center [1358, 238] width 40 height 35
drag, startPoint x: 1270, startPoint y: 235, endPoint x: 1254, endPoint y: 236, distance: 16.0
click at [1254, 236] on td "**" at bounding box center [1323, 261] width 146 height 125
type input "**"
click at [1354, 237] on icon "submit" at bounding box center [1362, 238] width 16 height 16
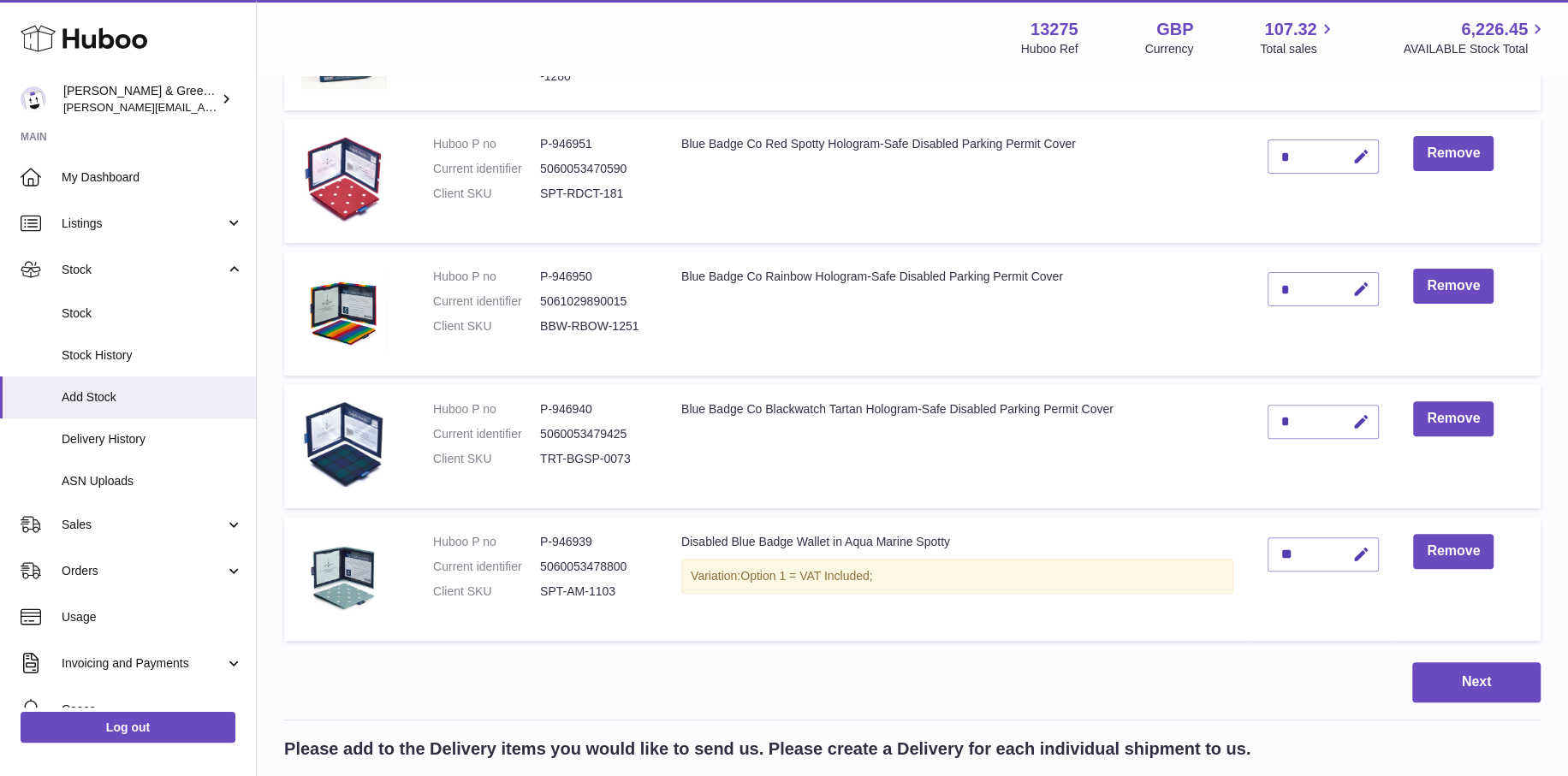
scroll to position [639, 0]
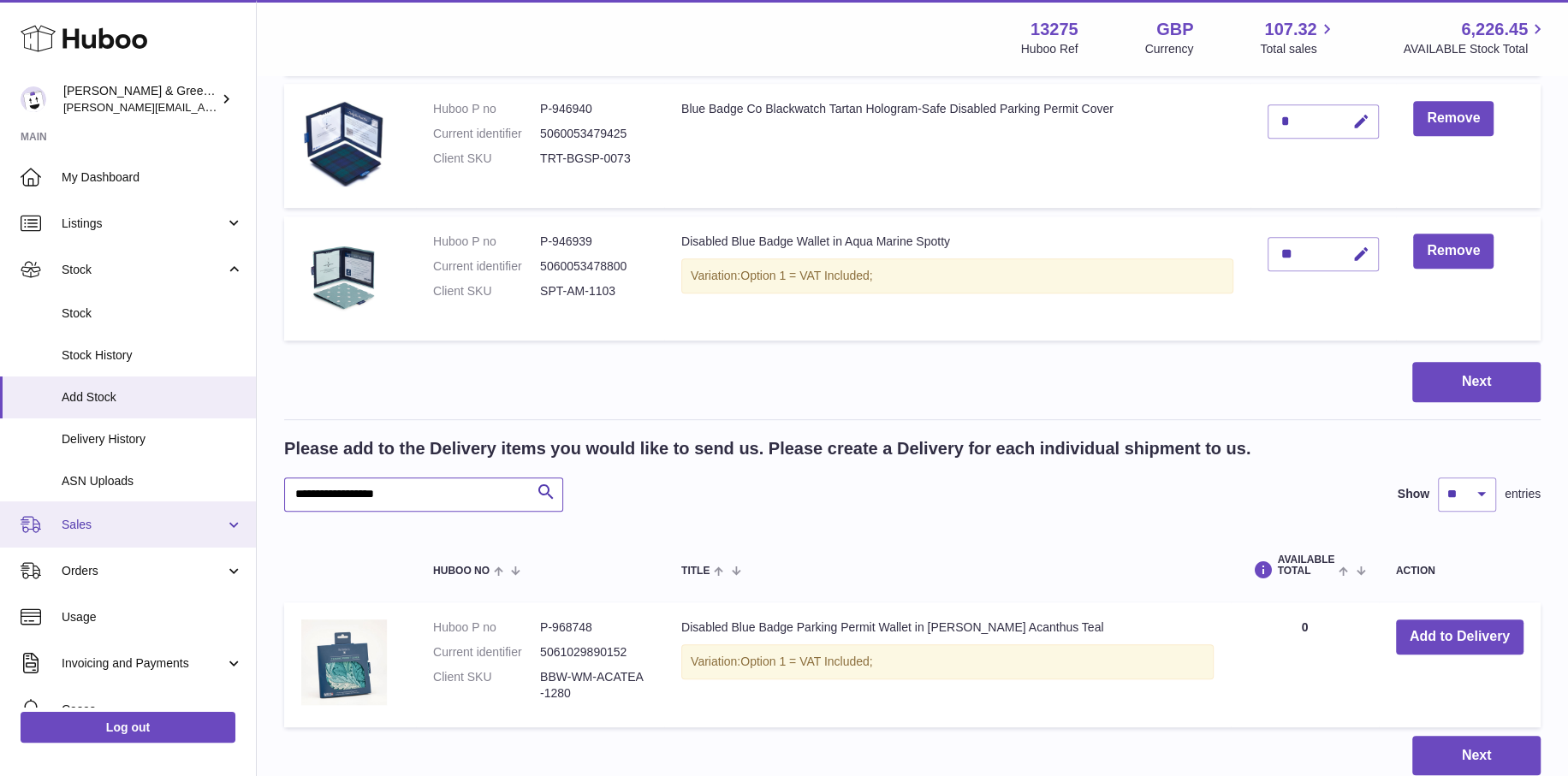
drag, startPoint x: 448, startPoint y: 497, endPoint x: 0, endPoint y: 502, distance: 448.0
click at [0, 502] on div "Huboo Evans & Green Ltd ellen@bluebadgecompany.co.uk Main My Dashboard Listings…" at bounding box center [784, 135] width 1568 height 1549
paste input "text"
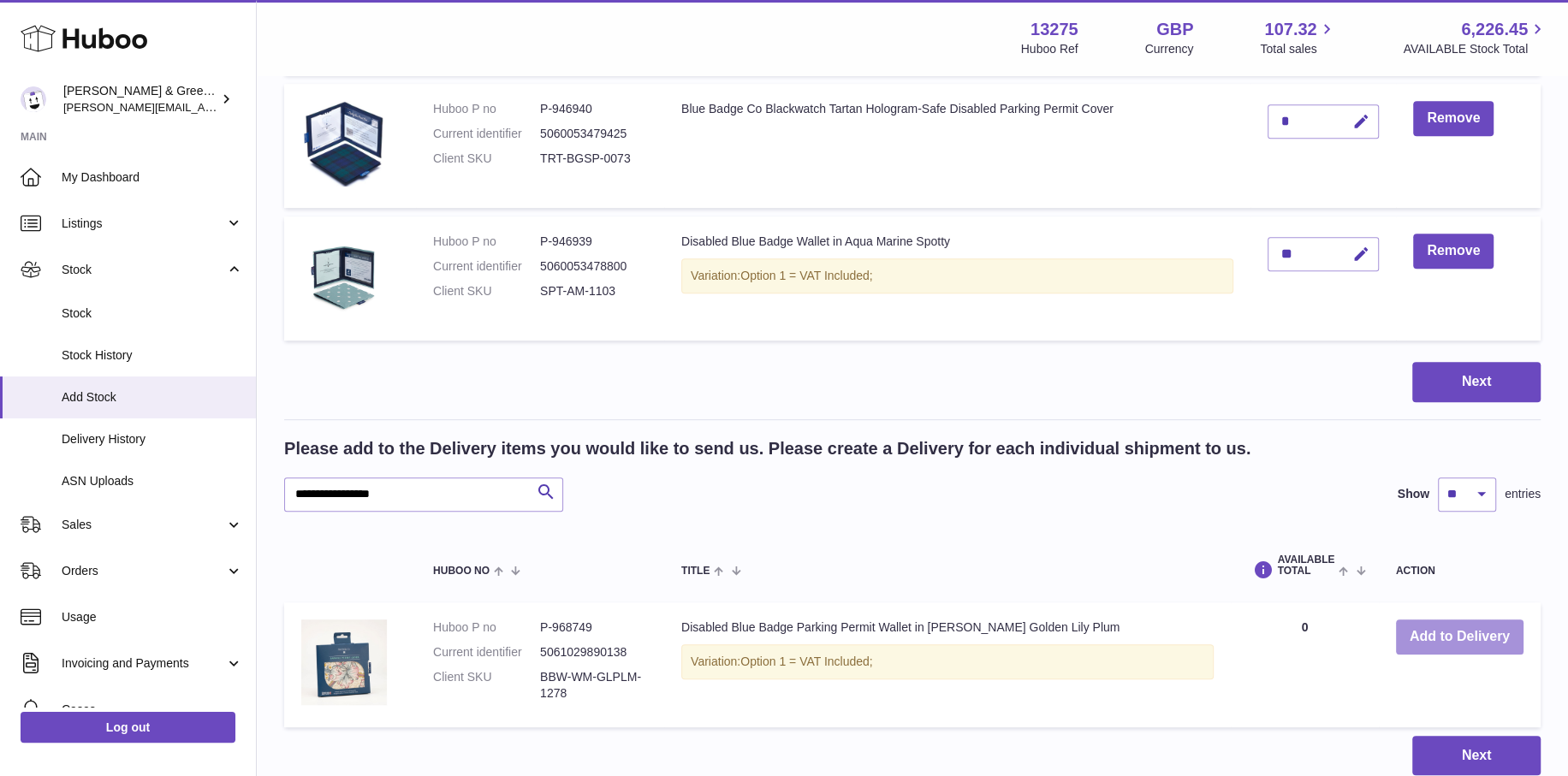
click at [1421, 627] on button "Add to Delivery" at bounding box center [1459, 637] width 127 height 35
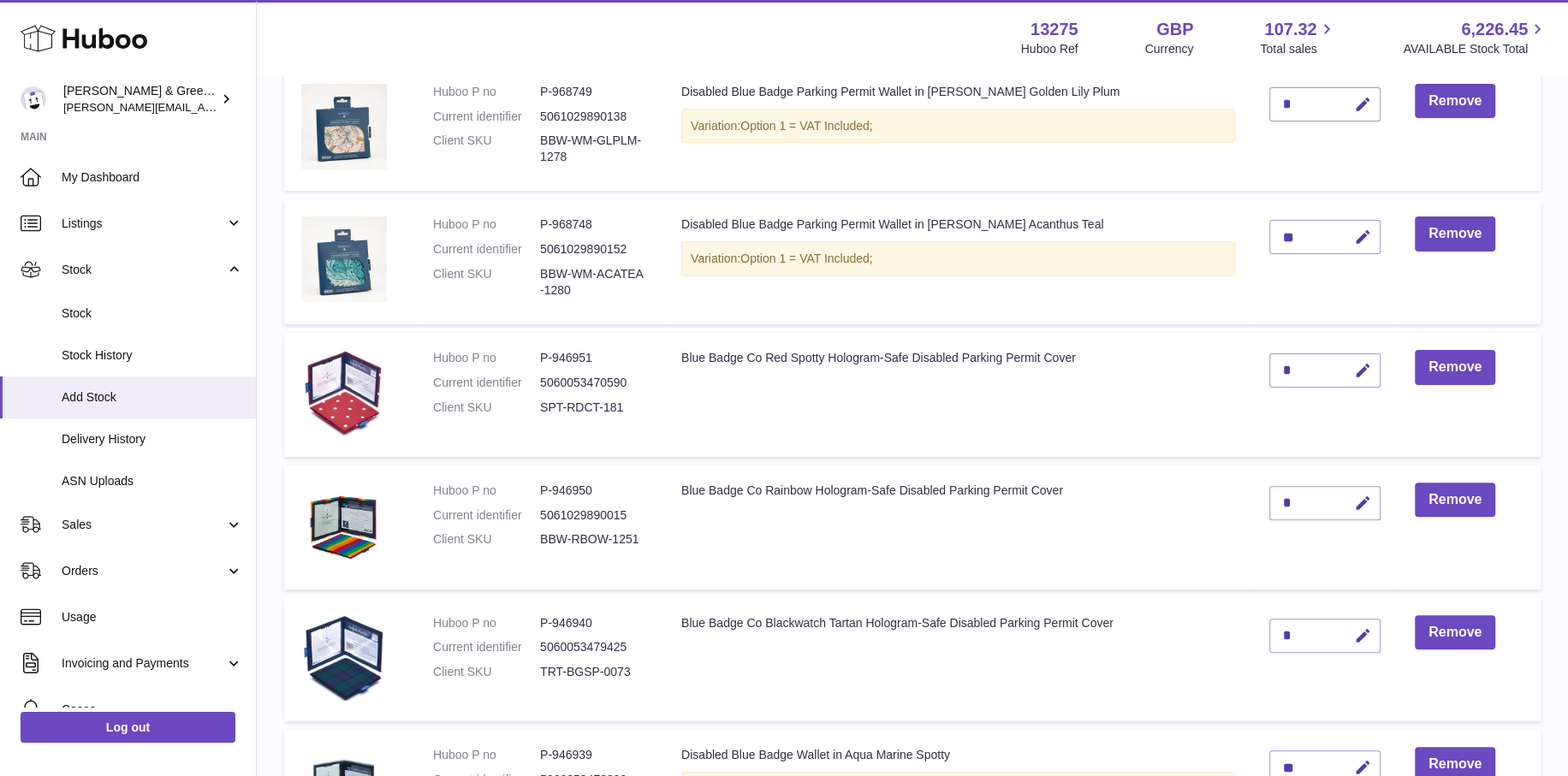
scroll to position [686, 0]
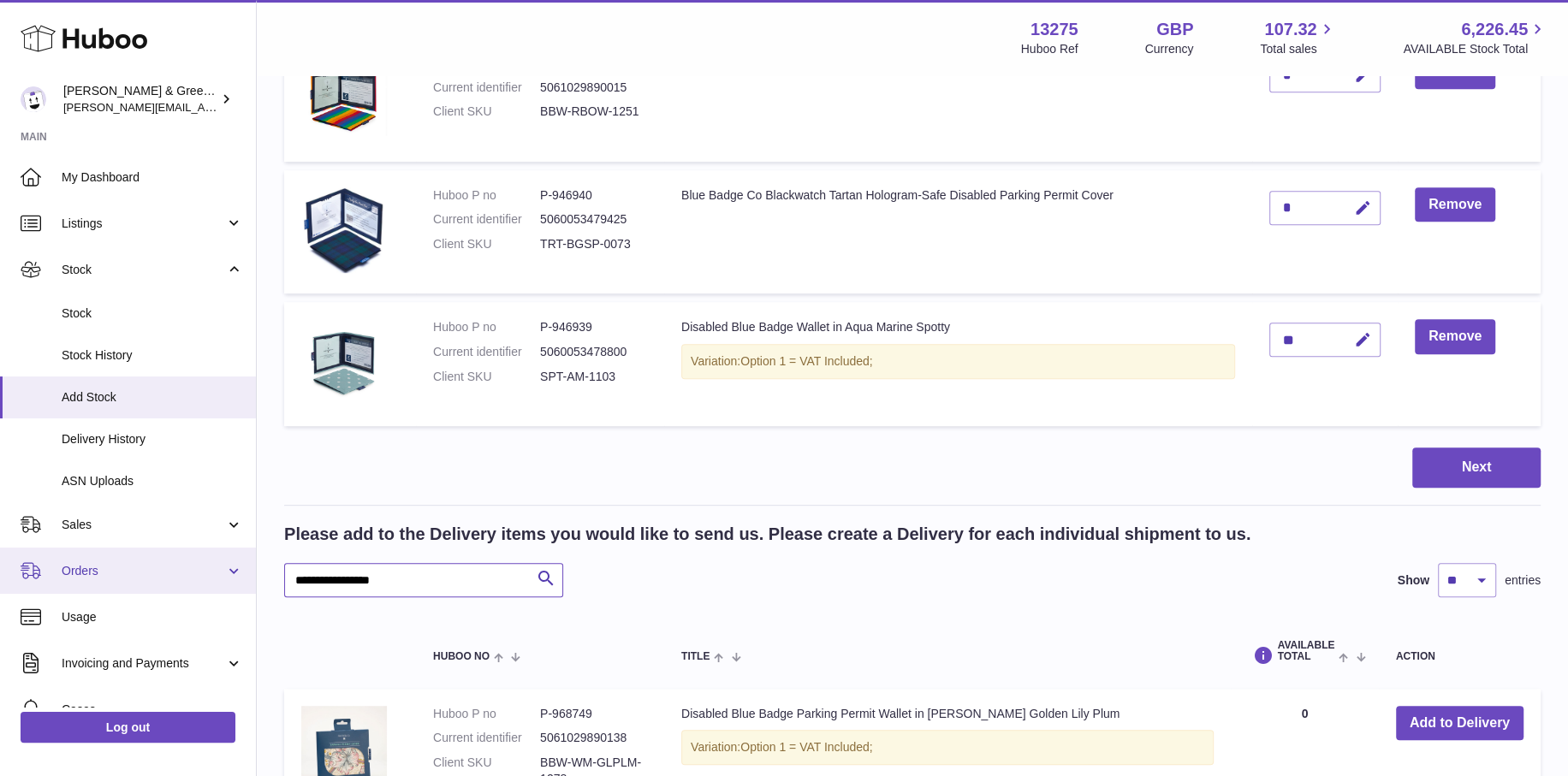
drag, startPoint x: 339, startPoint y: 574, endPoint x: 153, endPoint y: 566, distance: 186.2
click at [153, 566] on div "Huboo Evans & Green Ltd ellen@bluebadgecompany.co.uk Main My Dashboard Listings…" at bounding box center [784, 155] width 1568 height 1683
paste input "*"
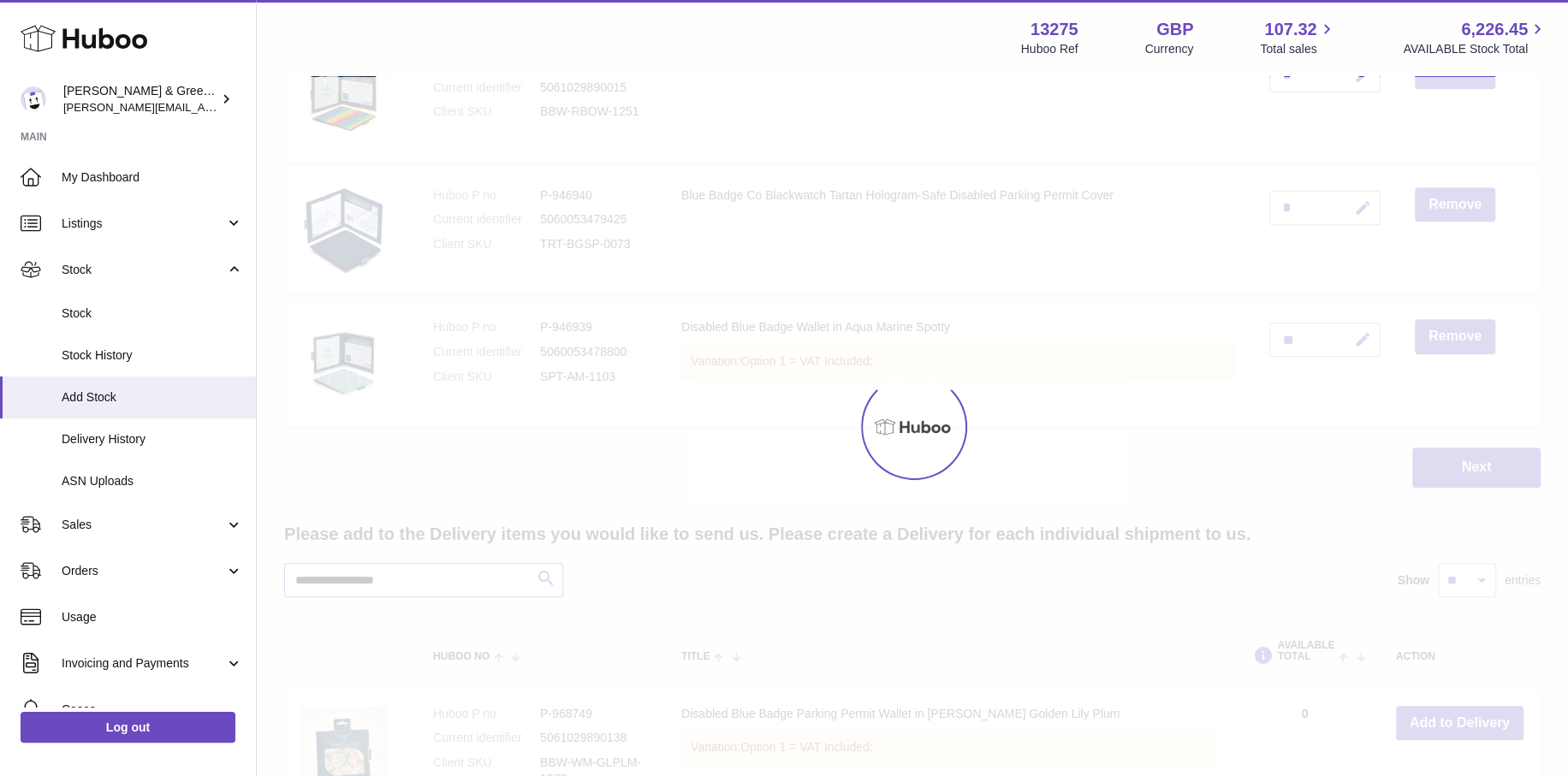
type input "**********"
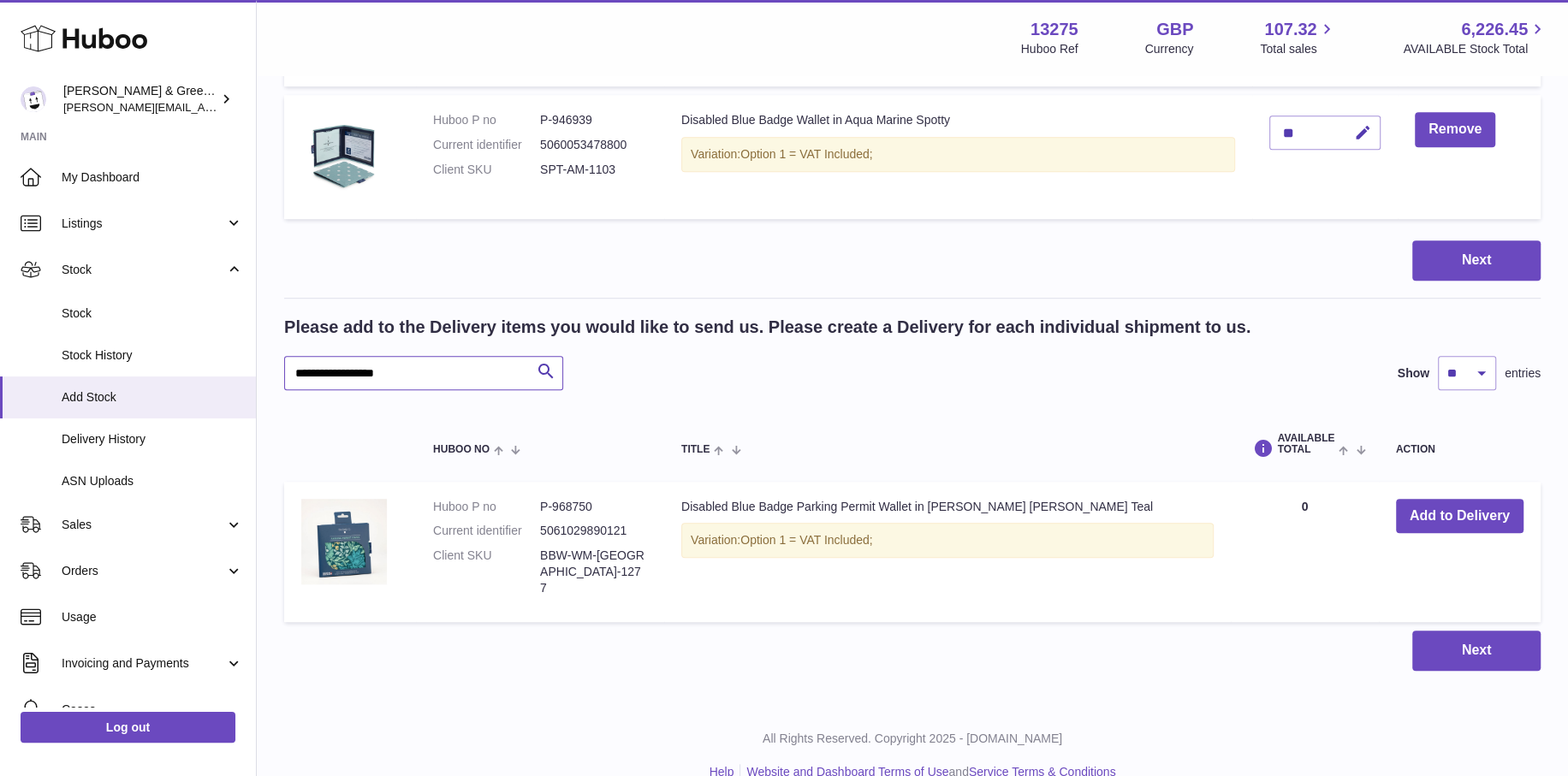
scroll to position [904, 0]
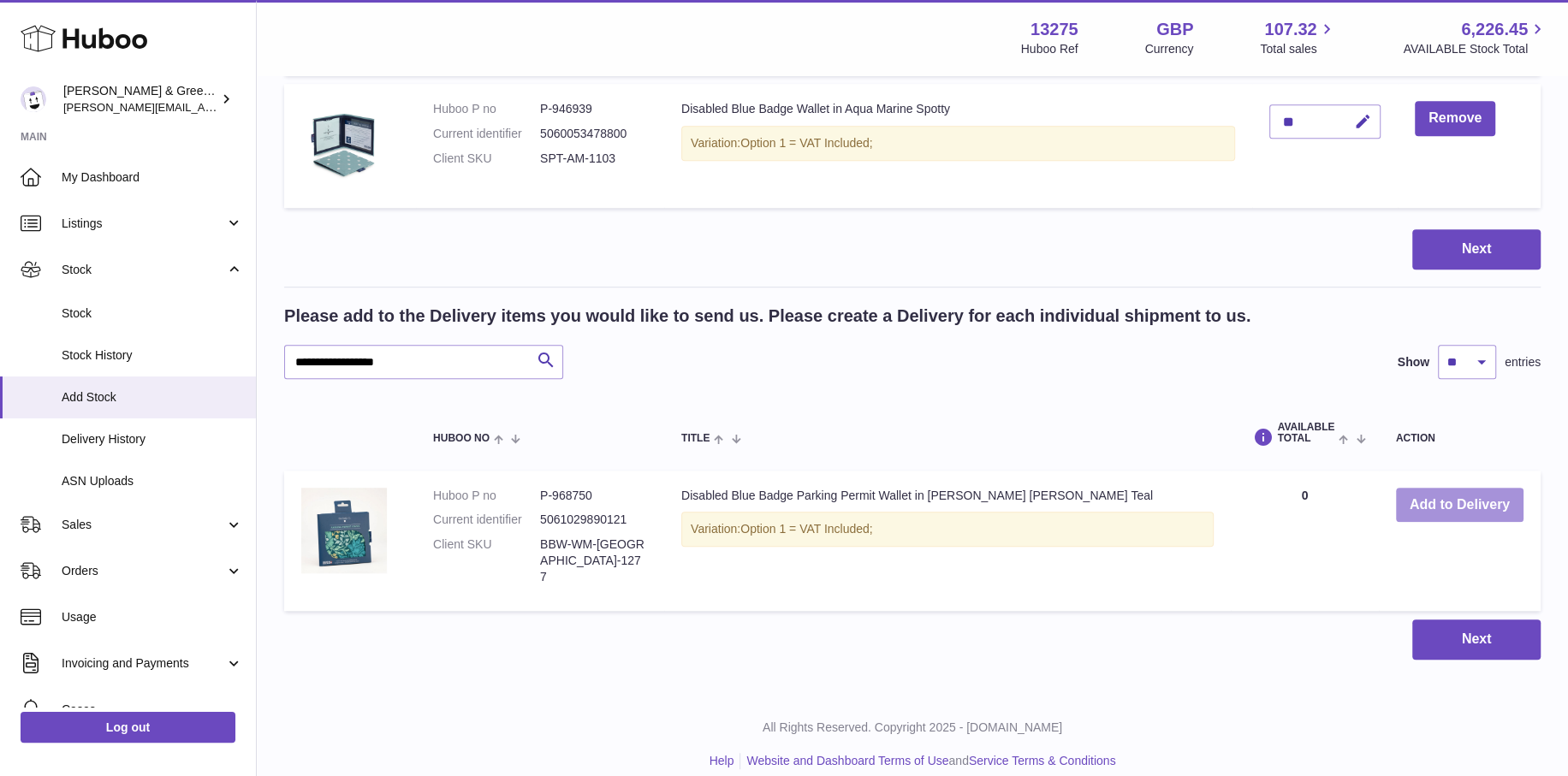
click at [1439, 516] on button "Add to Delivery" at bounding box center [1459, 506] width 127 height 35
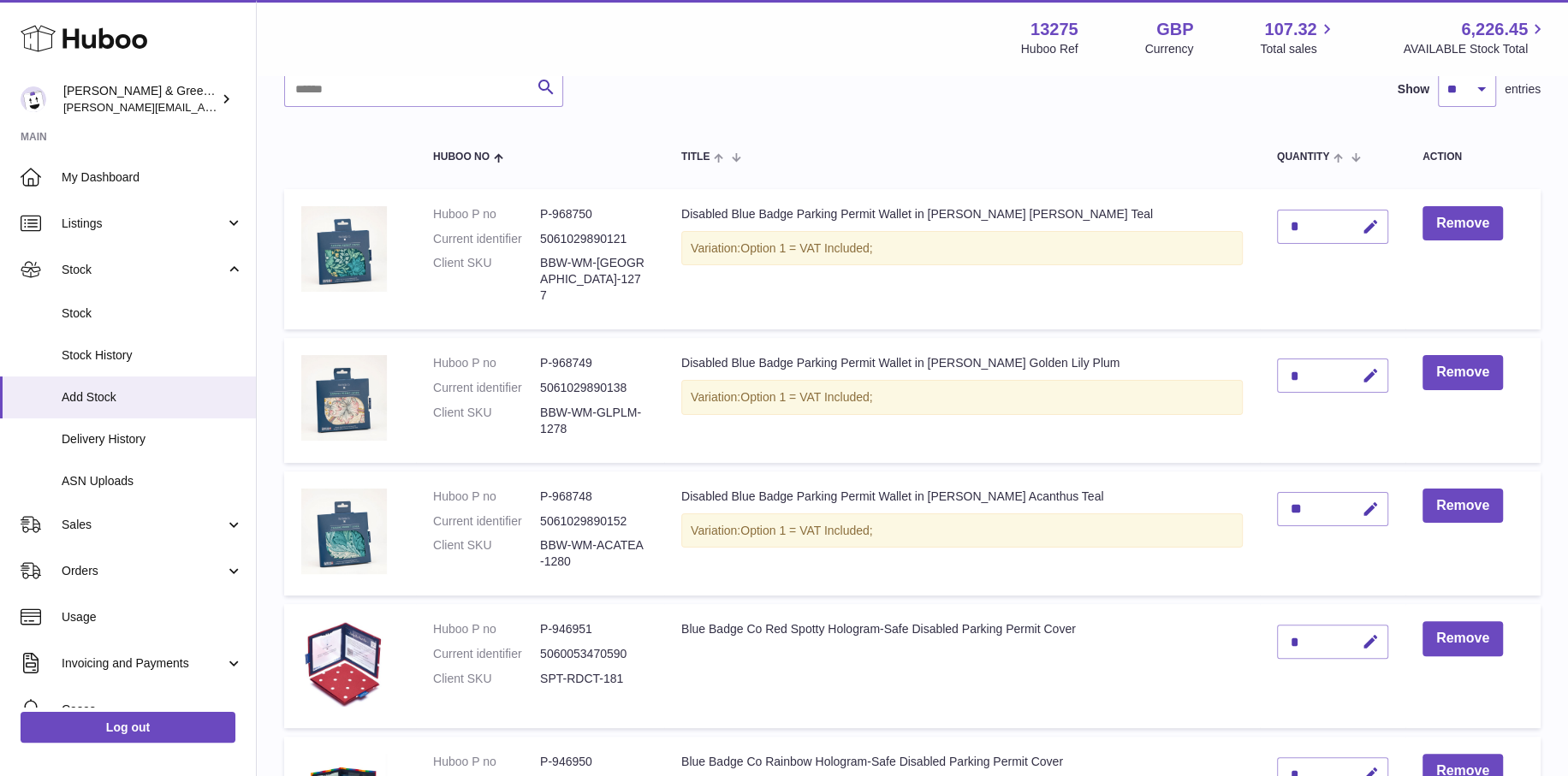
scroll to position [96, 0]
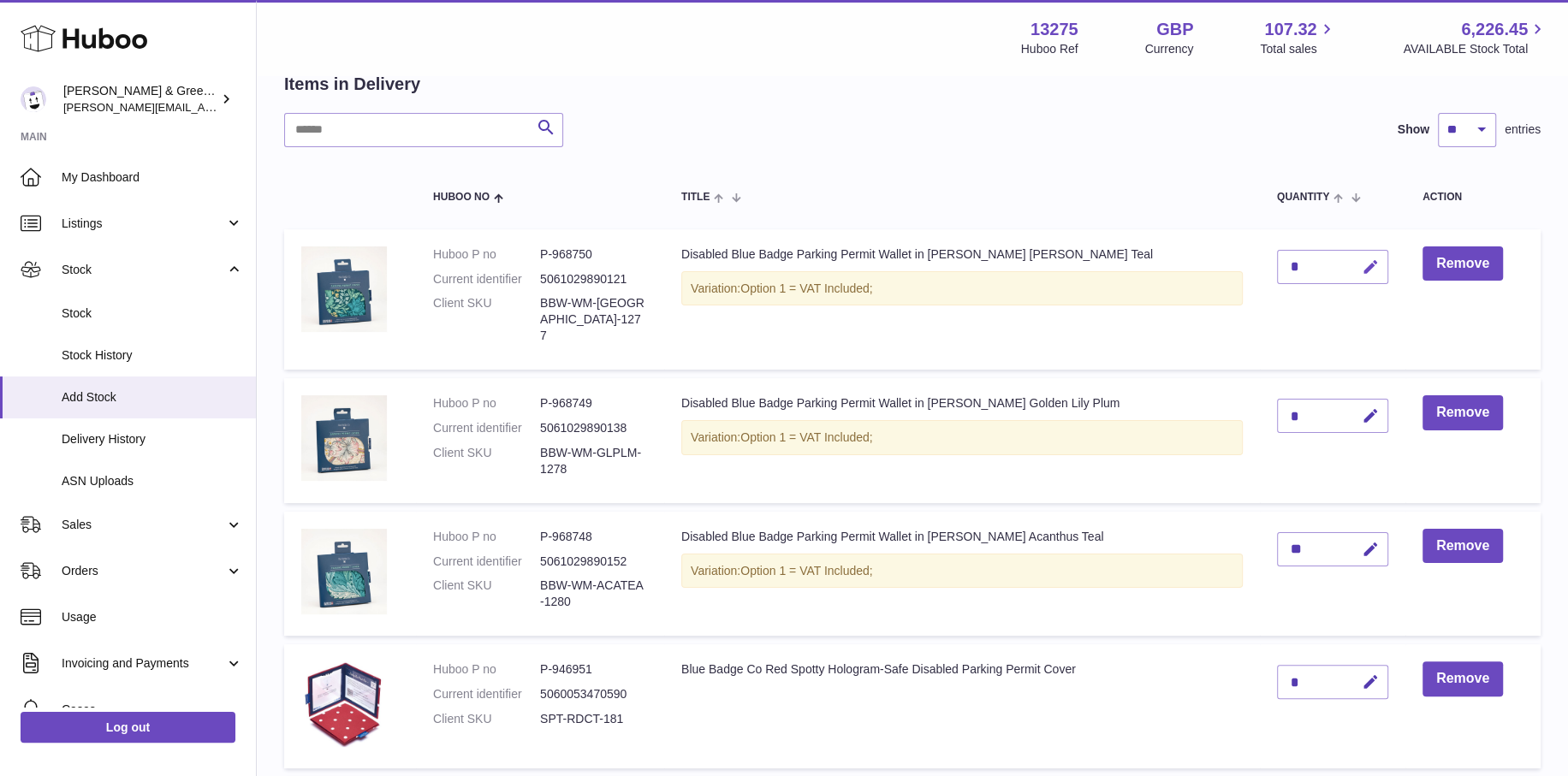
click at [1362, 264] on icon "button" at bounding box center [1371, 267] width 18 height 18
drag, startPoint x: 1291, startPoint y: 265, endPoint x: 1270, endPoint y: 268, distance: 21.2
click at [1277, 268] on input "*" at bounding box center [1332, 266] width 111 height 35
type input "*"
click at [1368, 253] on button "submit" at bounding box center [1368, 267] width 33 height 28
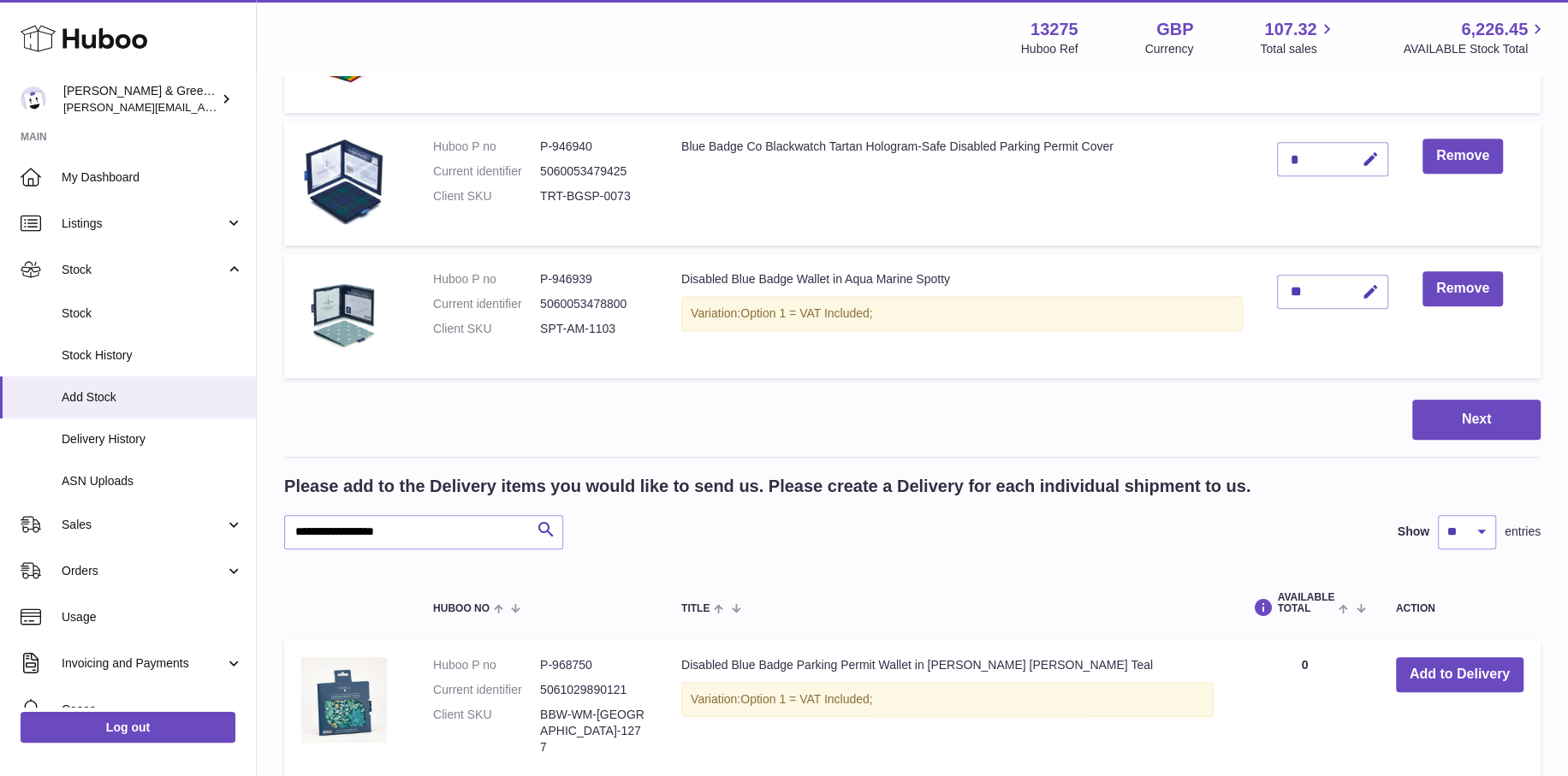
scroll to position [1037, 0]
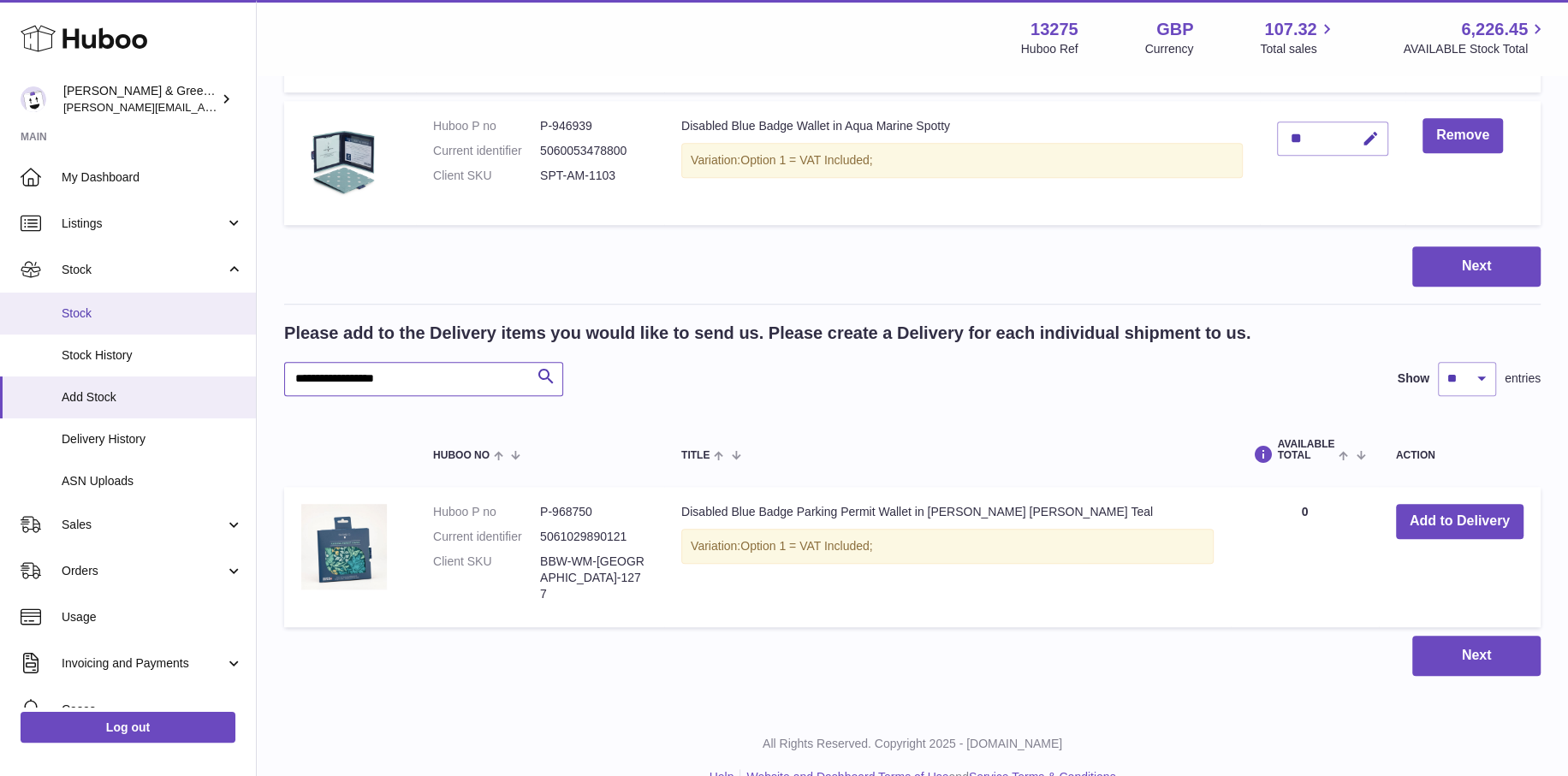
drag, startPoint x: 460, startPoint y: 351, endPoint x: 62, endPoint y: 302, distance: 401.0
paste input "text"
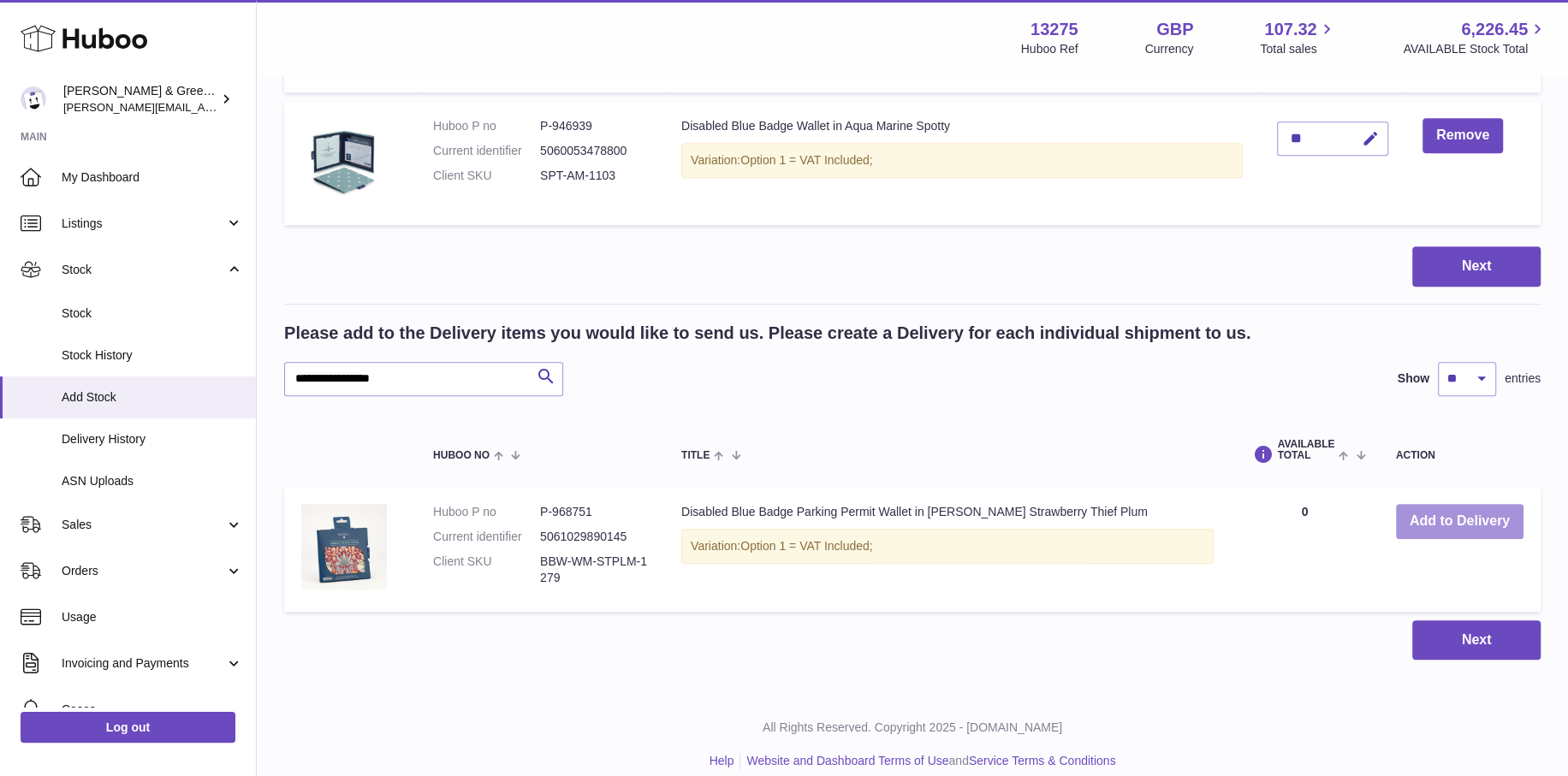
click at [1425, 508] on button "Add to Delivery" at bounding box center [1459, 522] width 127 height 35
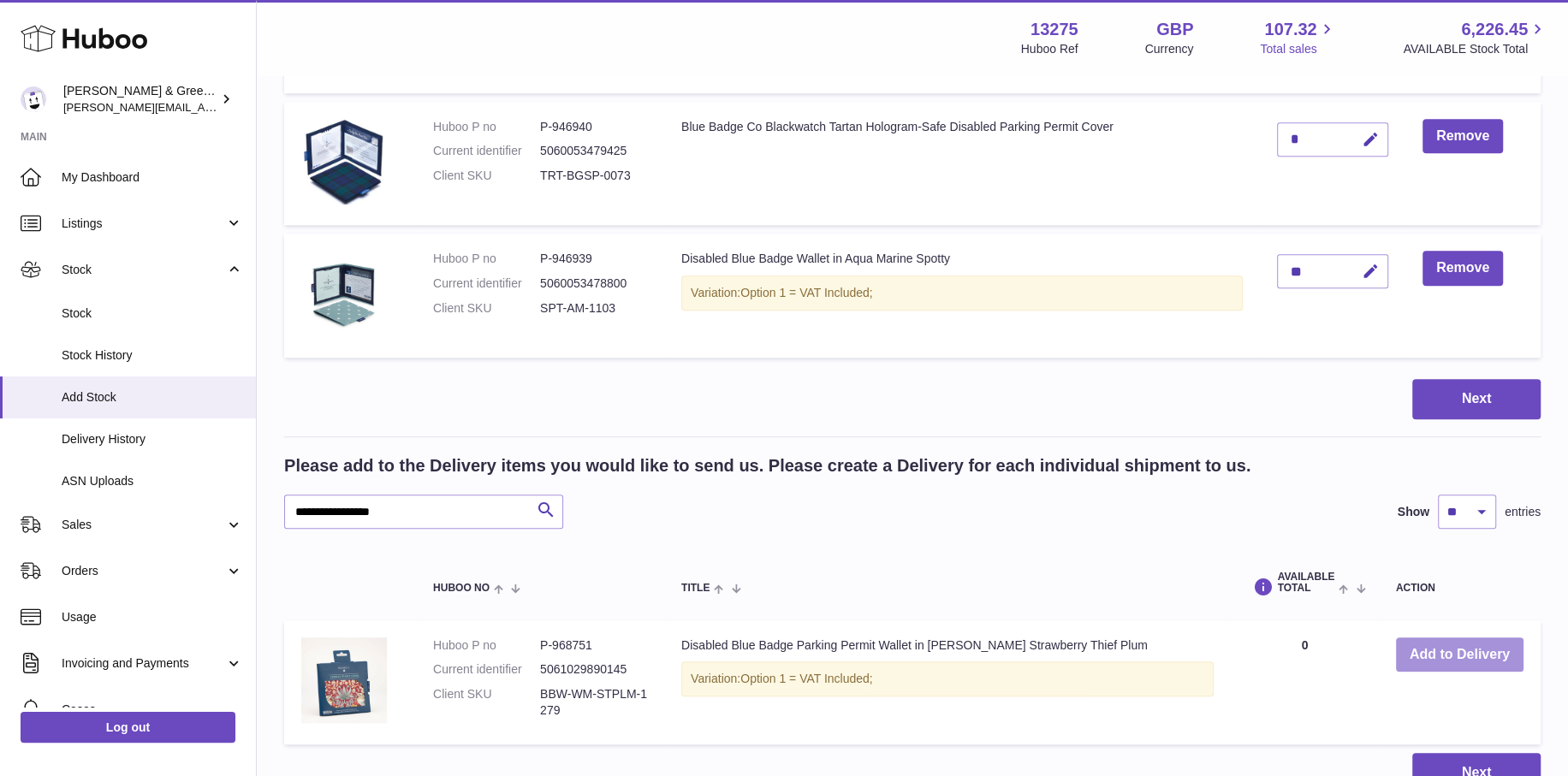
scroll to position [1170, 0]
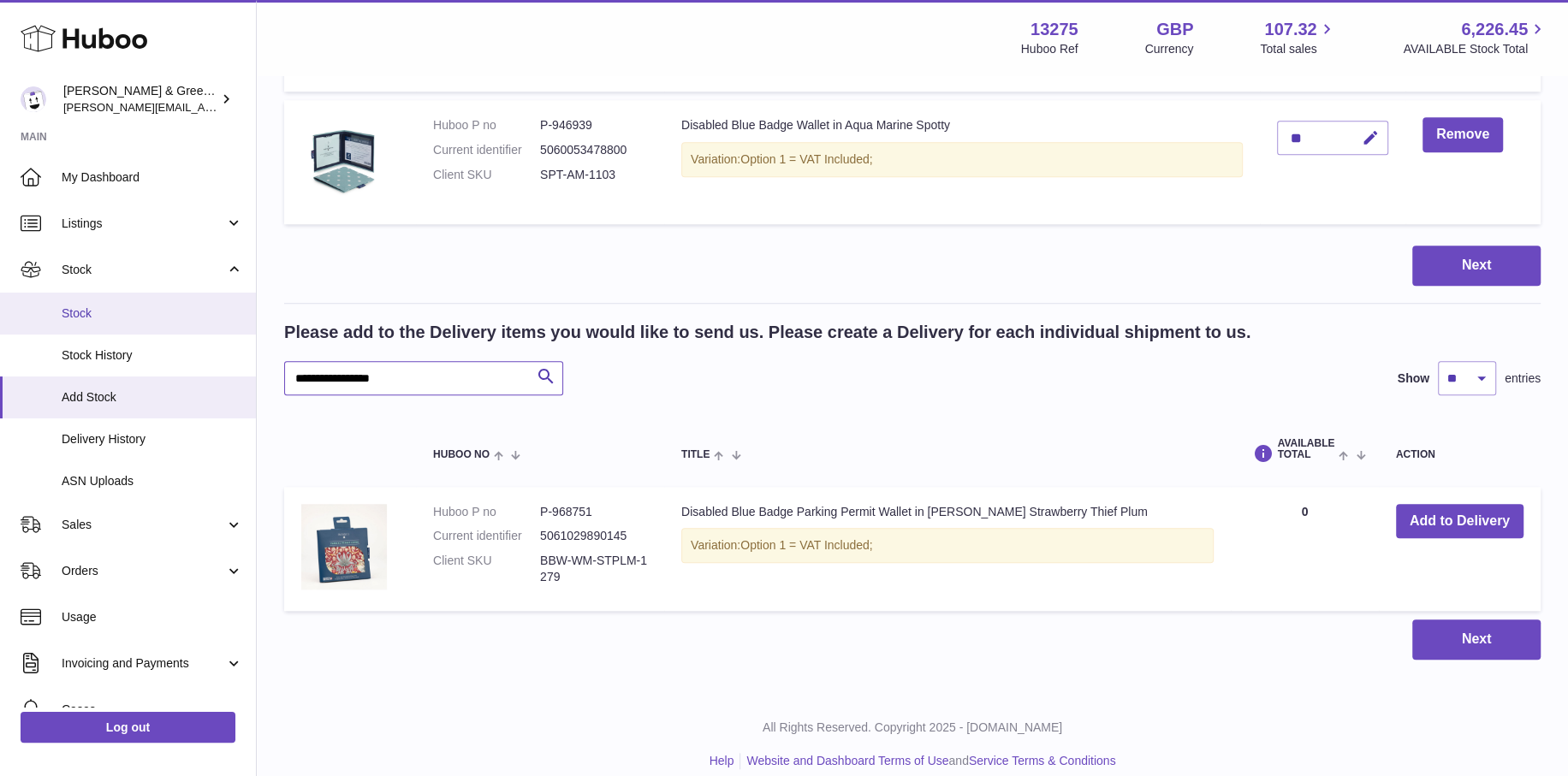
drag, startPoint x: 428, startPoint y: 363, endPoint x: 65, endPoint y: 332, distance: 364.3
paste input "**"
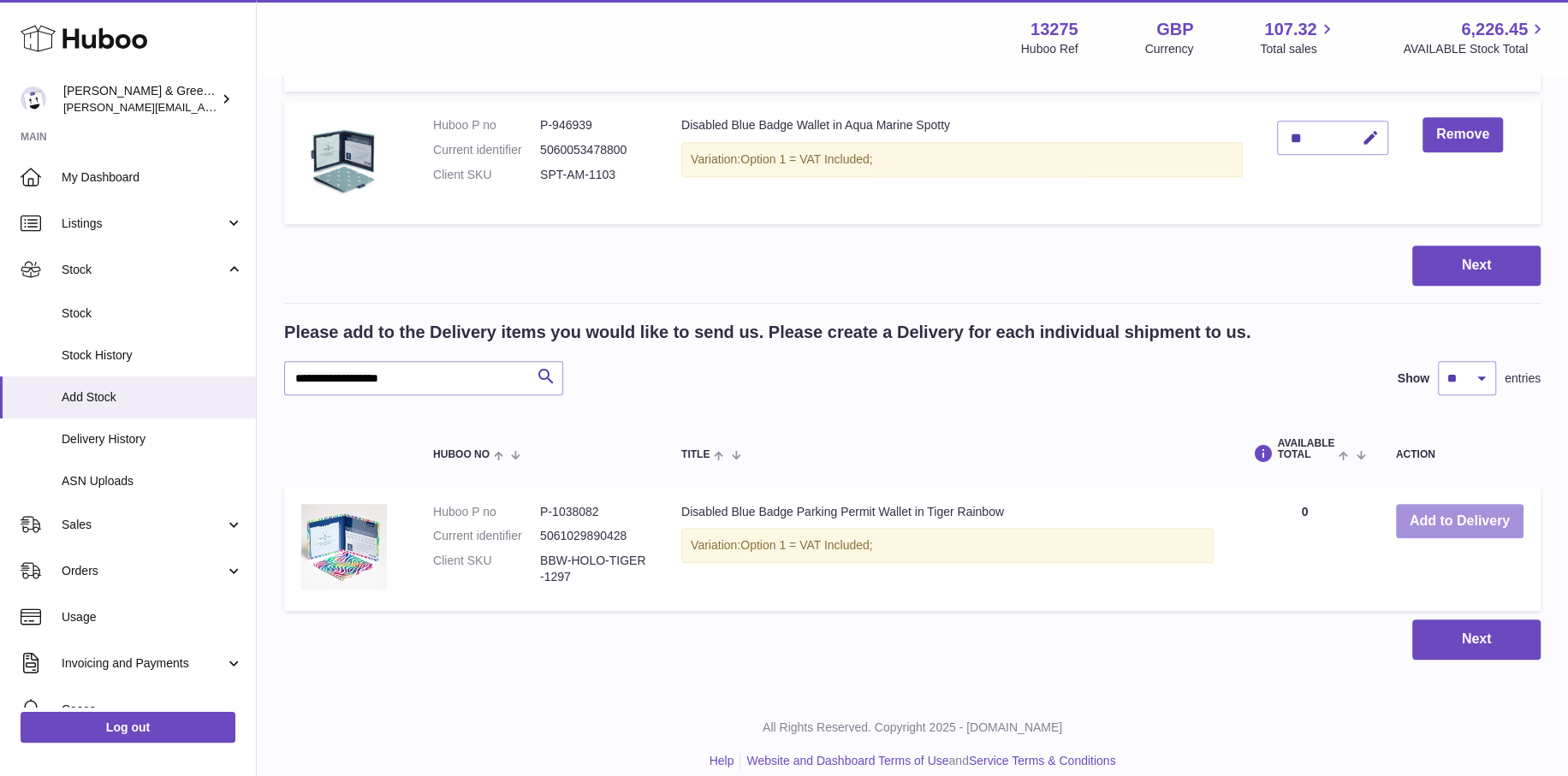
click at [1445, 515] on button "Add to Delivery" at bounding box center [1459, 522] width 127 height 35
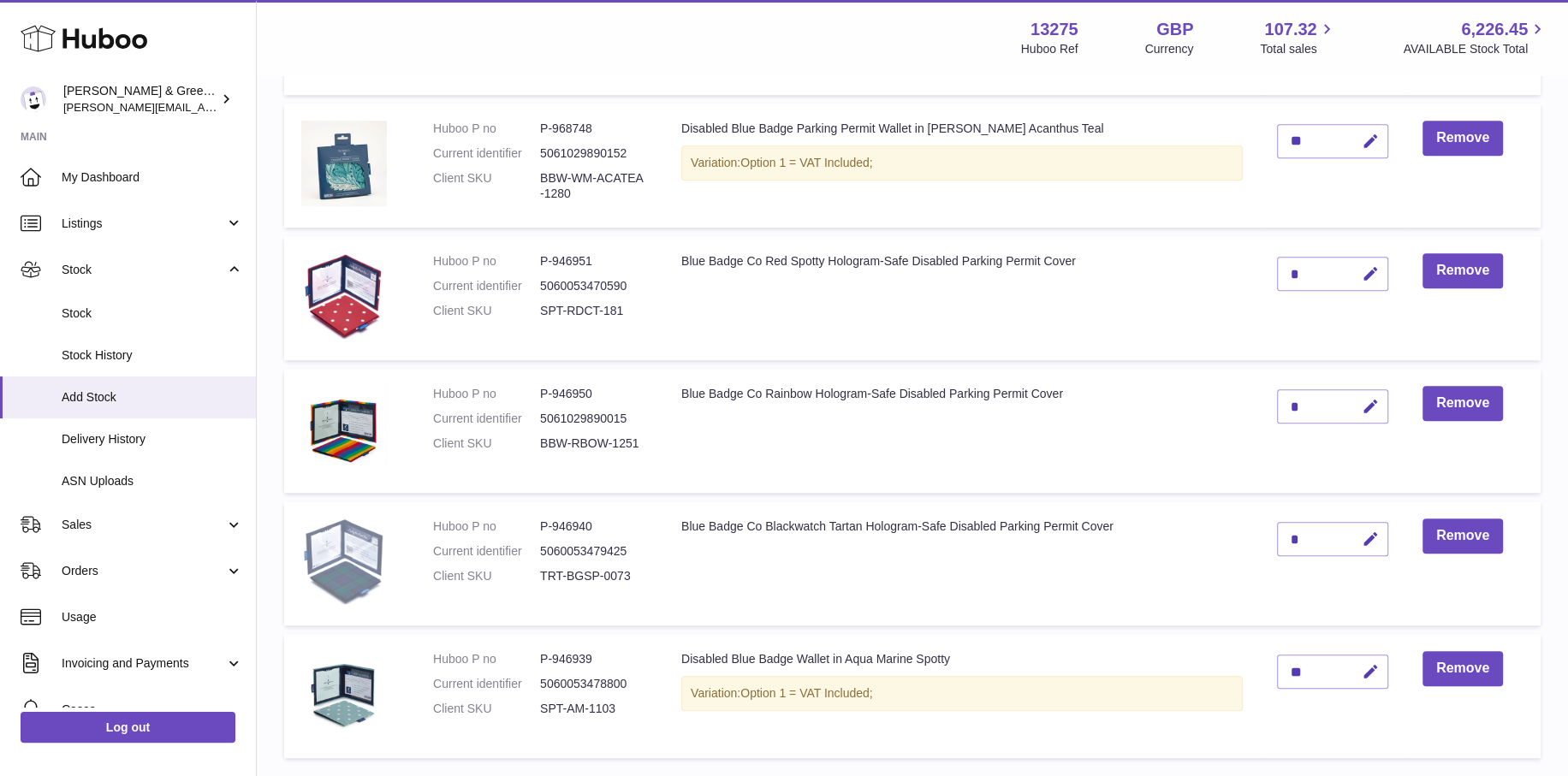
scroll to position [1112, 0]
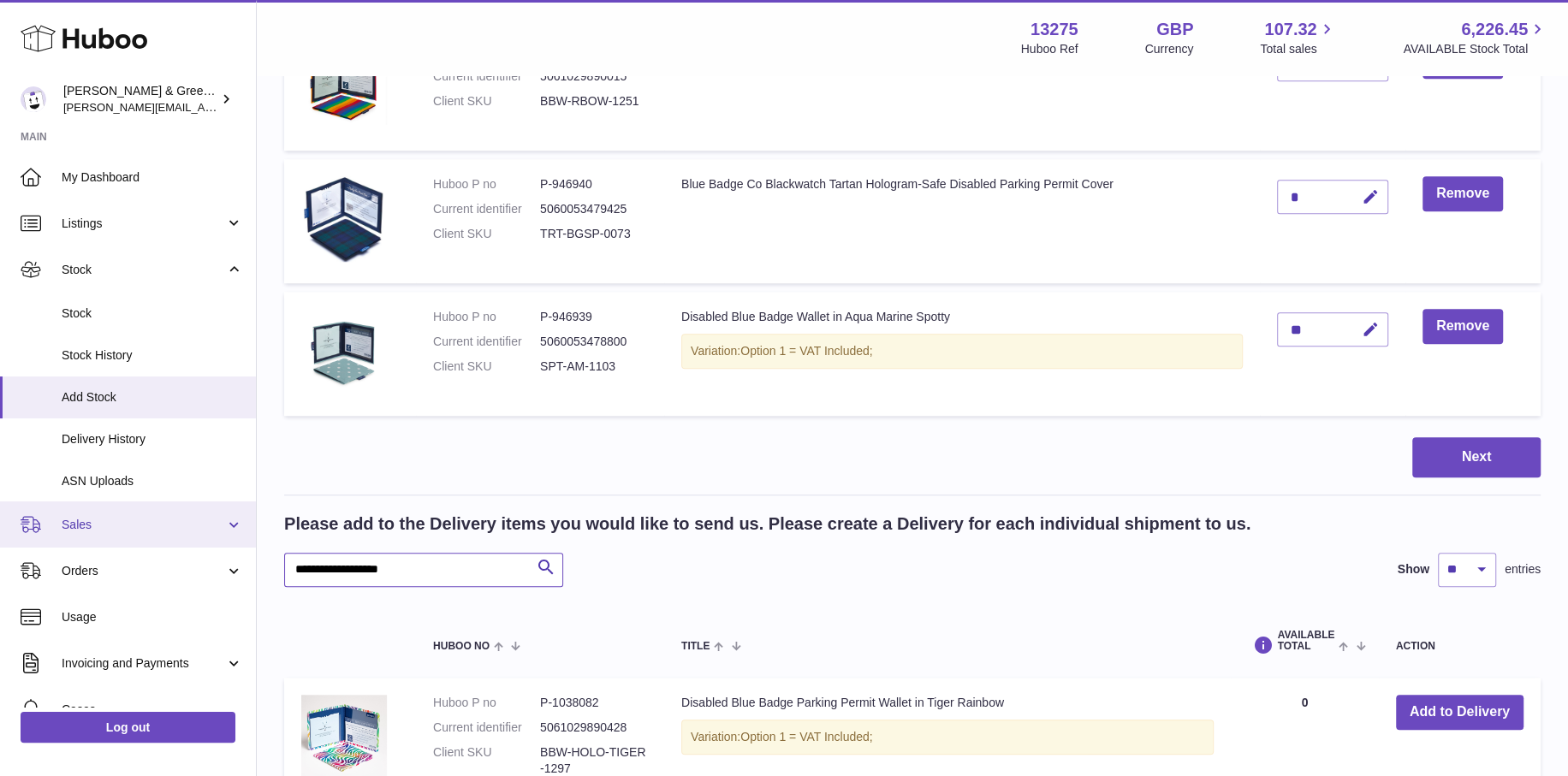
drag, startPoint x: 443, startPoint y: 547, endPoint x: 46, endPoint y: 502, distance: 399.5
paste input "text"
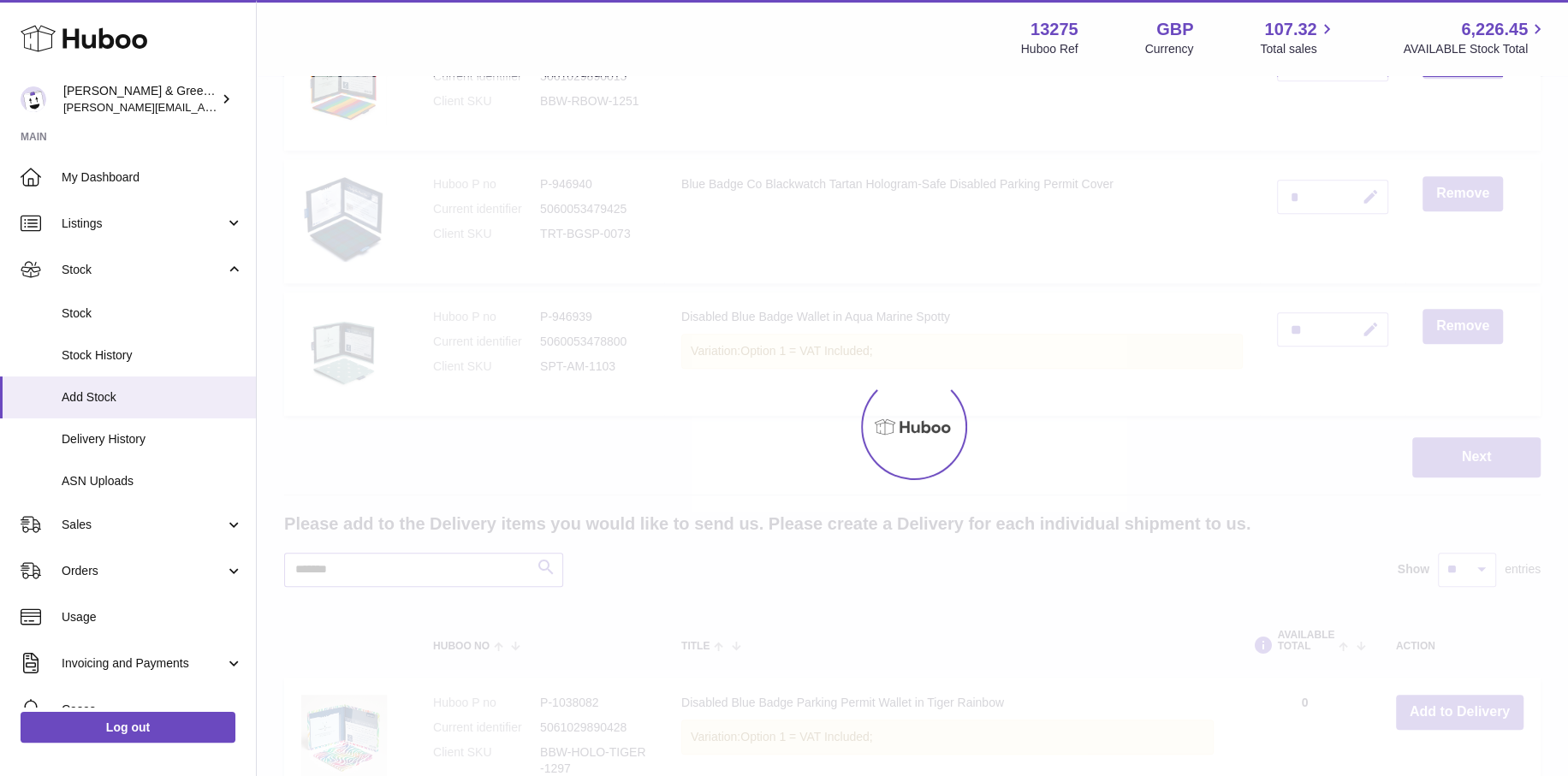
type input "*******"
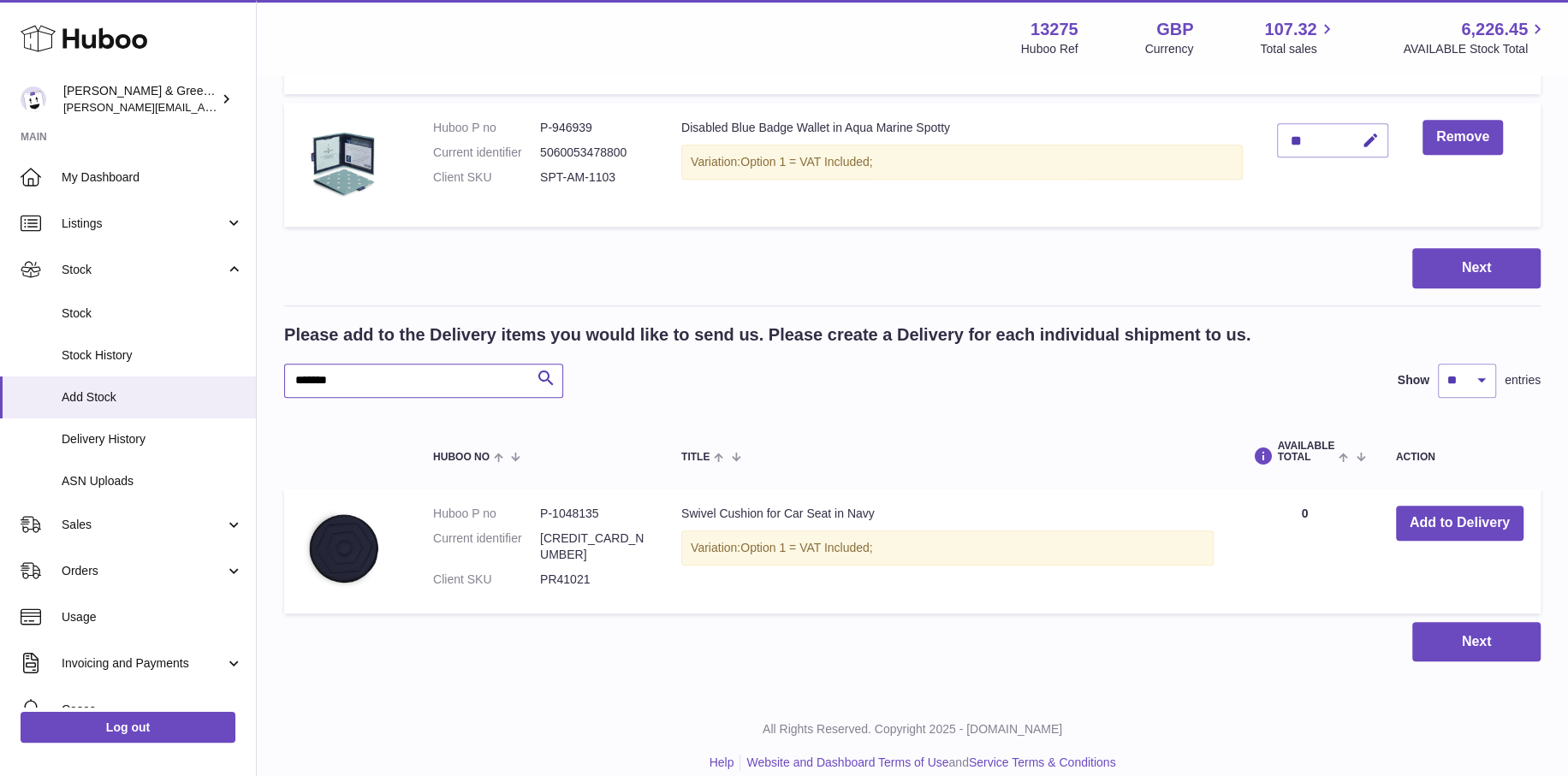
scroll to position [1304, 0]
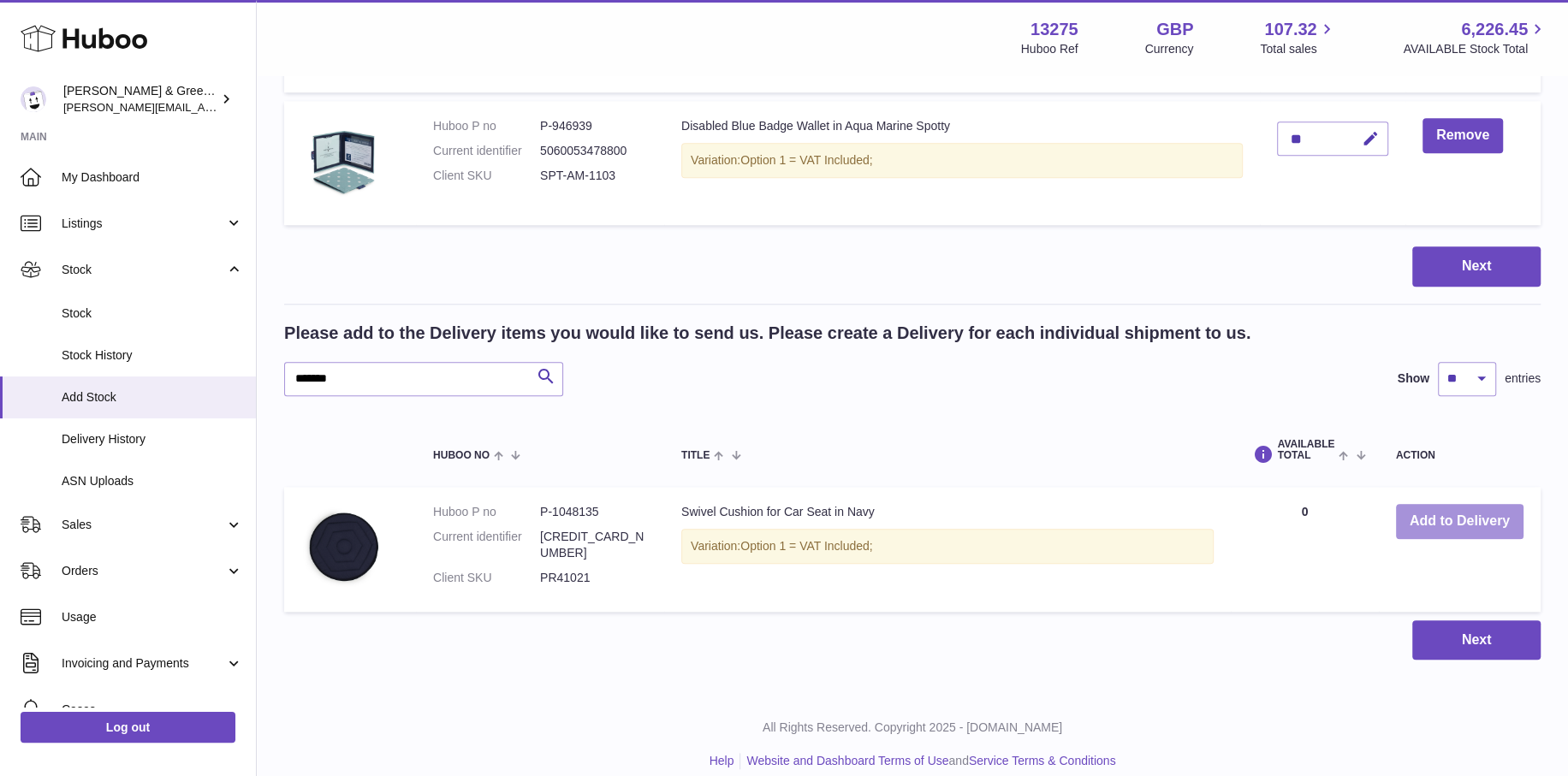
click at [1476, 517] on button "Add to Delivery" at bounding box center [1459, 522] width 127 height 35
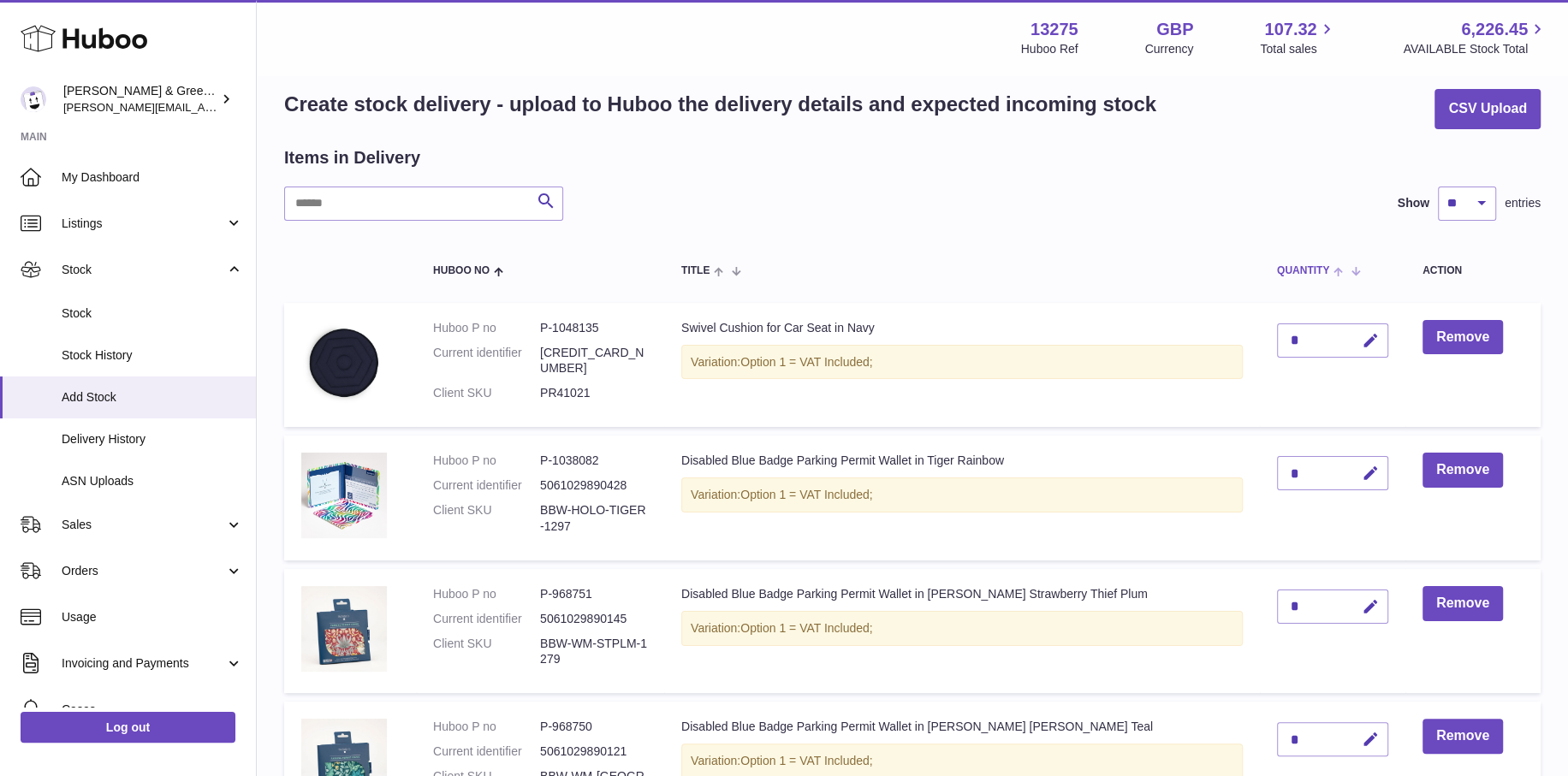
scroll to position [0, 0]
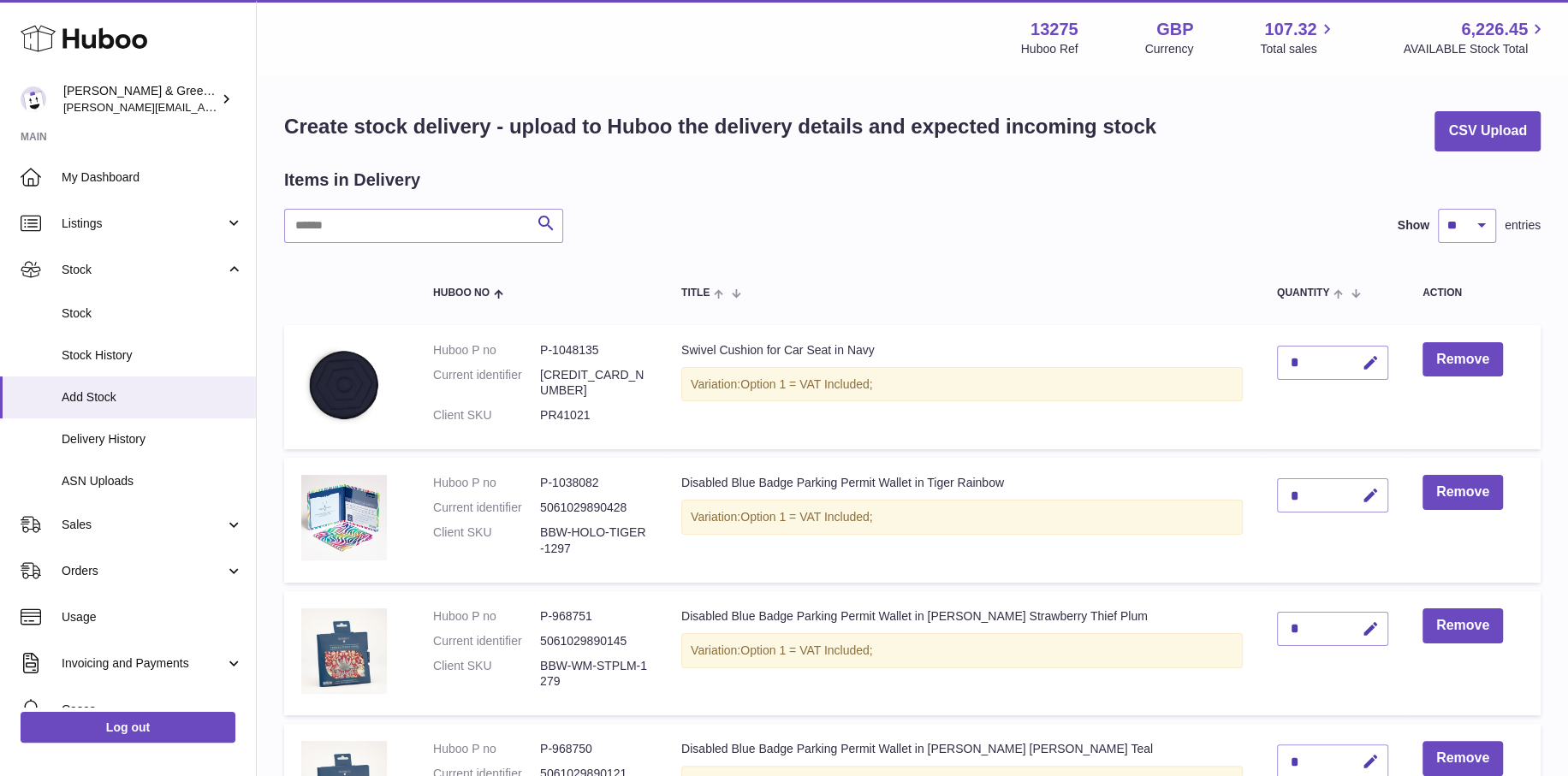
drag, startPoint x: 1303, startPoint y: 353, endPoint x: 1239, endPoint y: 358, distance: 64.2
click at [1239, 358] on tr "Huboo P no P-1048135 Current identifier 5061029890503 Client SKU PR41021 Swivel…" at bounding box center [912, 388] width 1256 height 125
click at [1295, 366] on div "*" at bounding box center [1332, 363] width 111 height 35
click at [1348, 376] on button "button" at bounding box center [1368, 364] width 40 height 35
click at [1341, 369] on button "button" at bounding box center [1332, 363] width 33 height 28
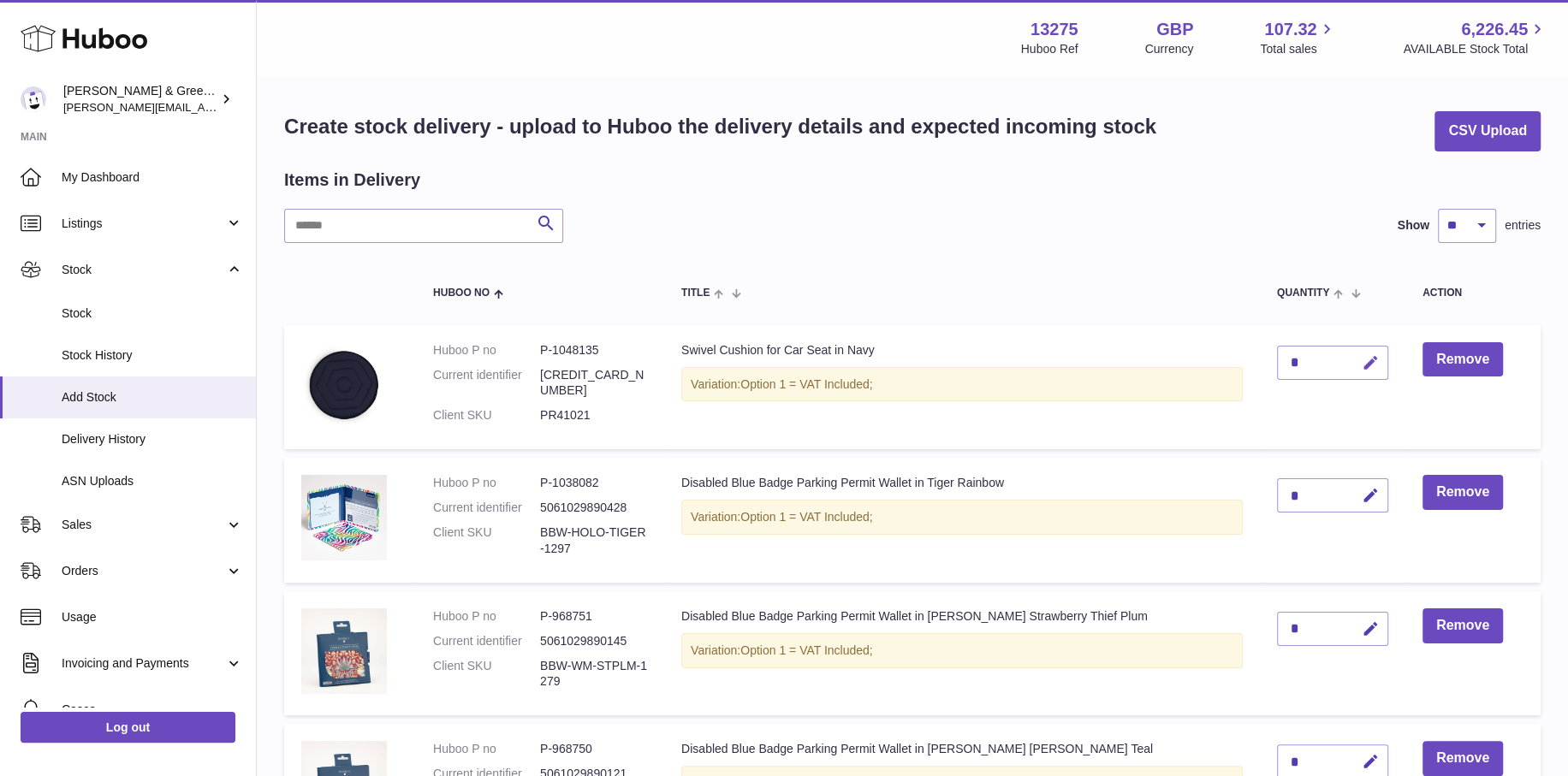
click at [1362, 369] on icon "button" at bounding box center [1371, 363] width 18 height 18
drag, startPoint x: 1310, startPoint y: 358, endPoint x: 1237, endPoint y: 356, distance: 73.0
click at [1210, 357] on tr "Huboo P no P-1048135 Current identifier 5061029890503 Client SKU PR41021 Swivel…" at bounding box center [912, 388] width 1256 height 125
drag, startPoint x: 1295, startPoint y: 362, endPoint x: 1277, endPoint y: 359, distance: 18.2
click at [1277, 359] on input "**" at bounding box center [1332, 363] width 111 height 35
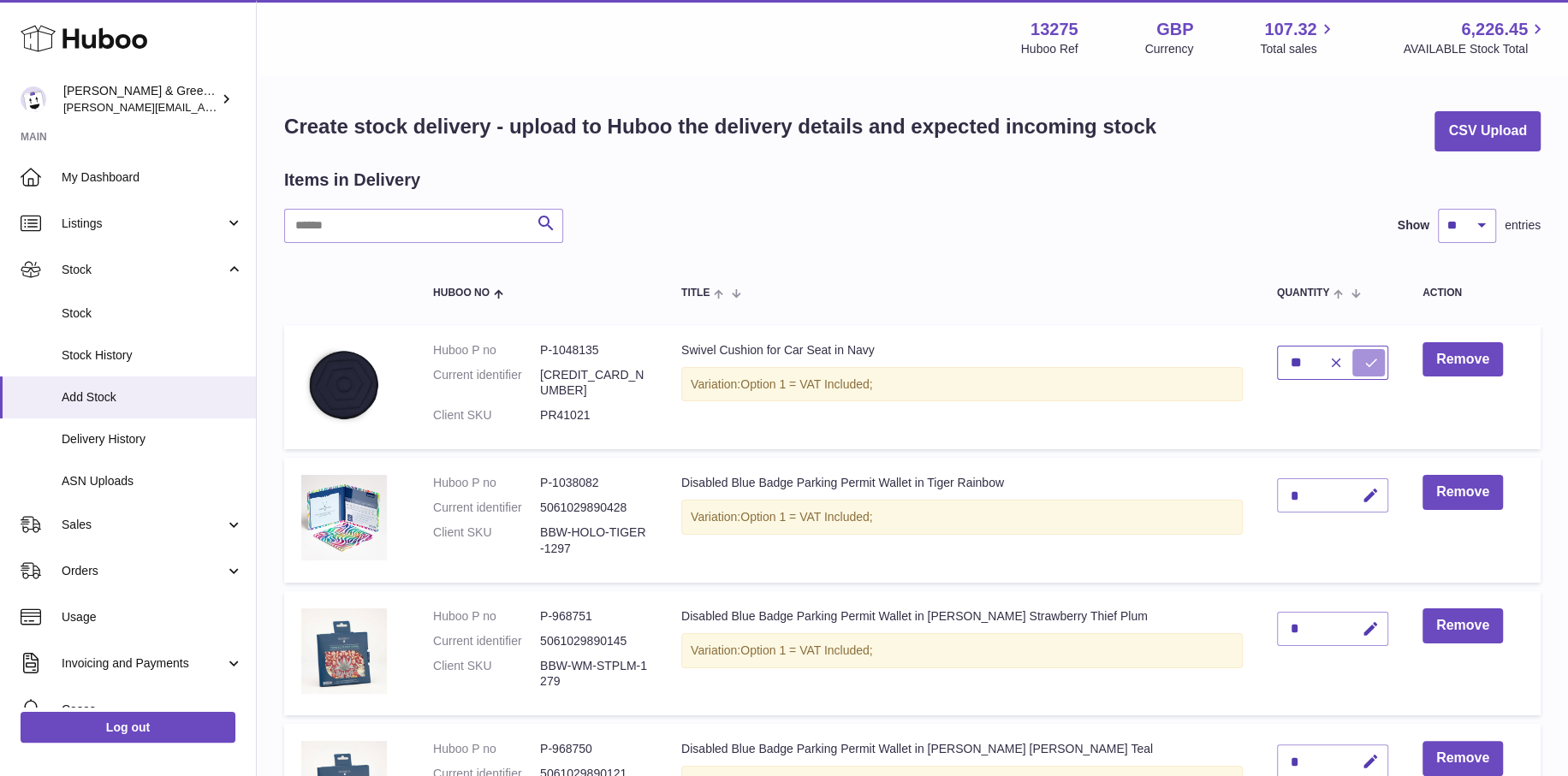
type input "**"
click at [1363, 361] on icon "submit" at bounding box center [1371, 363] width 16 height 16
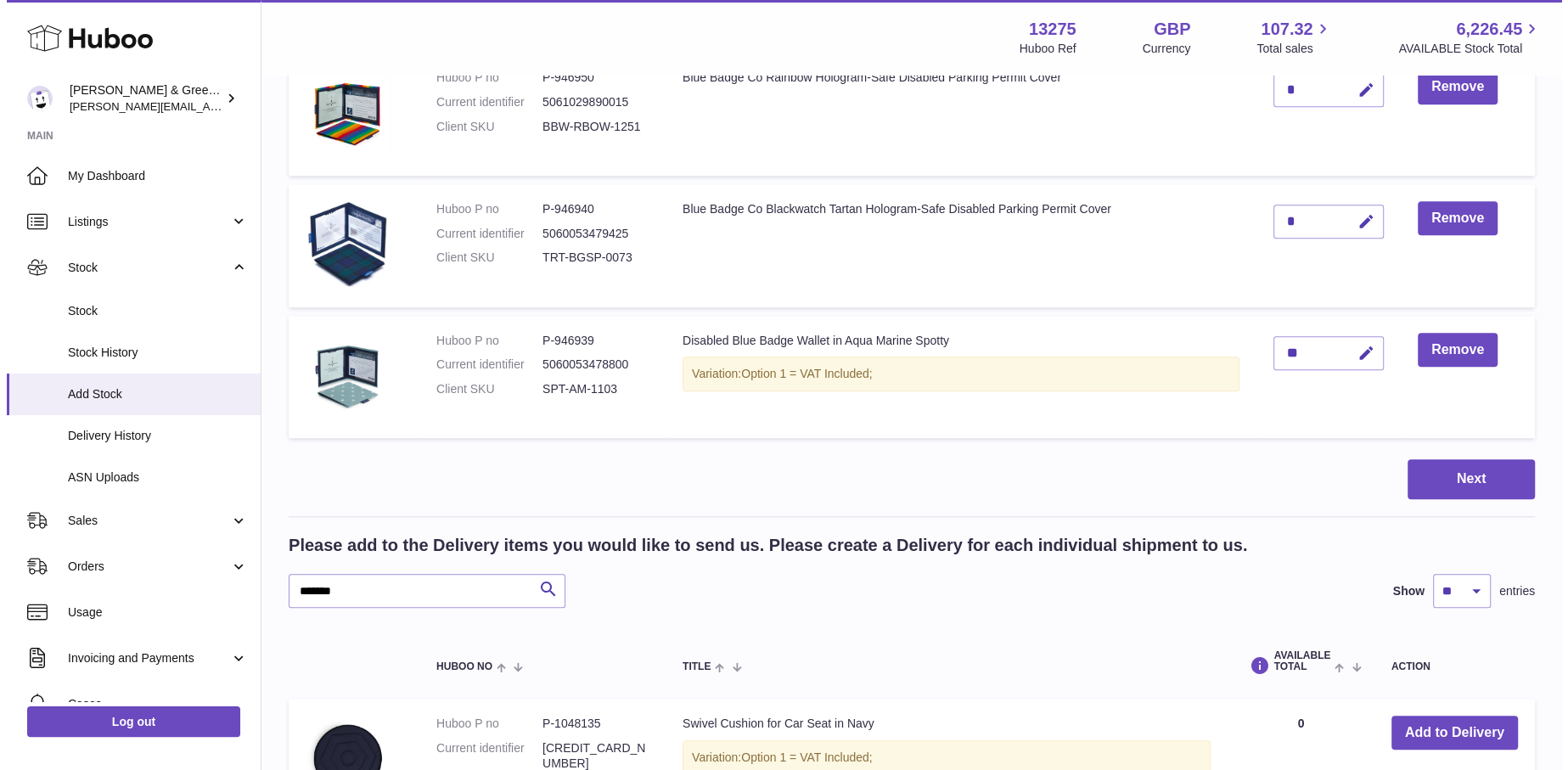
scroll to position [1424, 0]
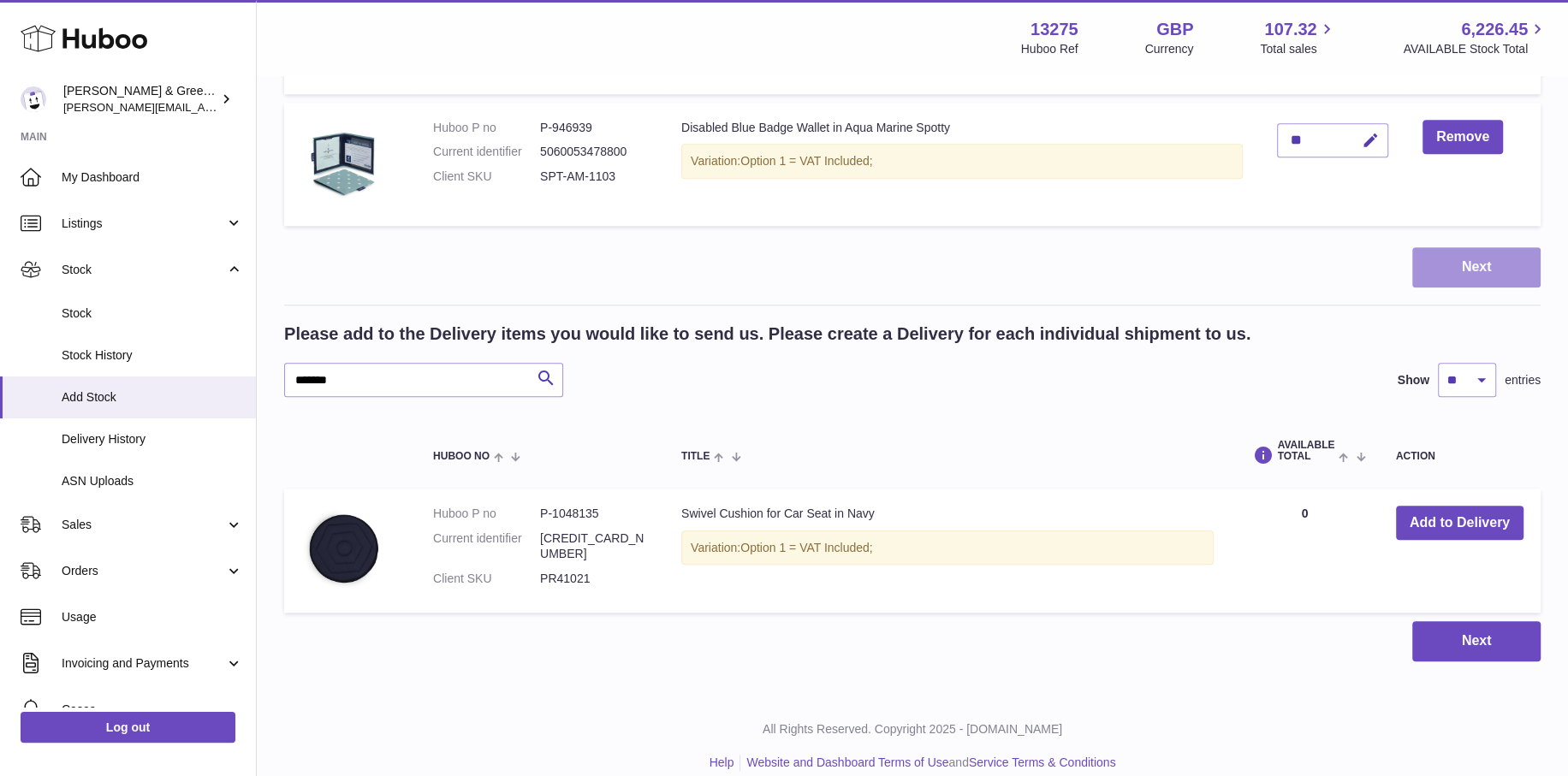
click at [1476, 249] on button "Next" at bounding box center [1476, 267] width 128 height 40
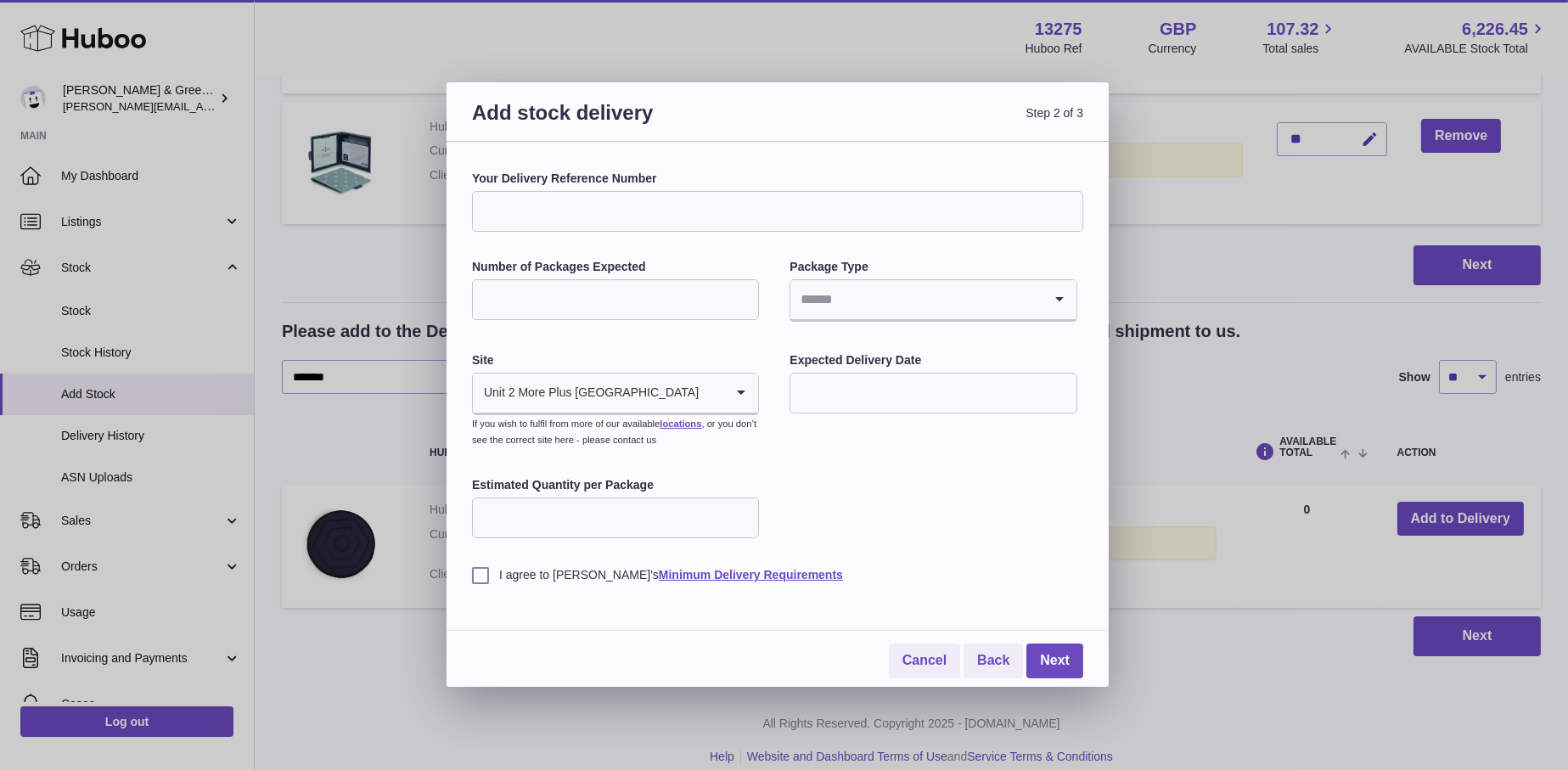
click at [639, 215] on input "Your Delivery Reference Number" at bounding box center [777, 211] width 611 height 41
type input "*"
type input "**********"
click at [623, 299] on input "Number of Packages Expected" at bounding box center [614, 299] width 287 height 41
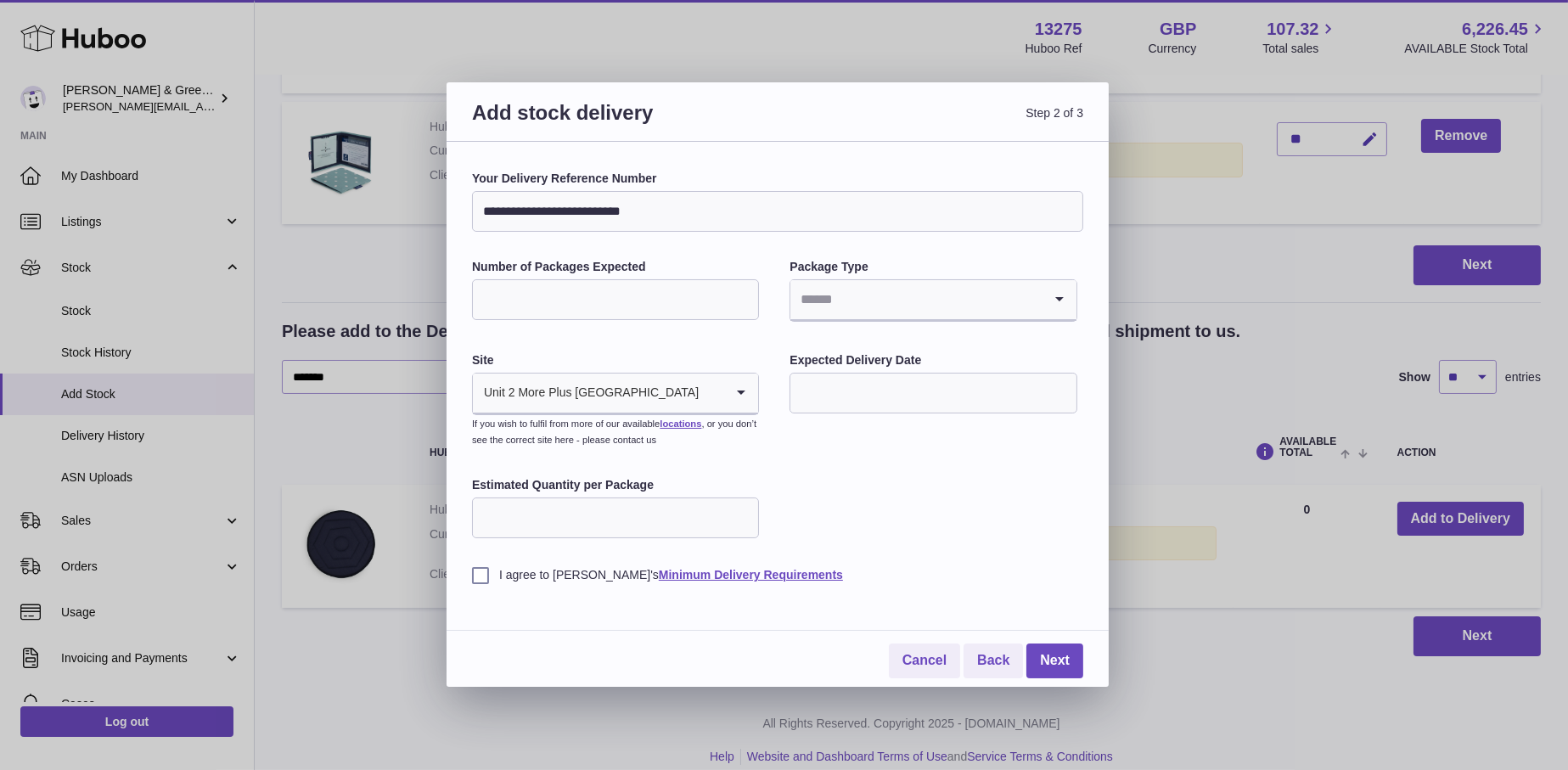
type input "**"
click at [904, 399] on li "Boxes" at bounding box center [933, 413] width 284 height 34
click at [863, 403] on input "text" at bounding box center [932, 393] width 287 height 41
click at [949, 601] on span "22" at bounding box center [952, 602] width 30 height 30
type input "**********"
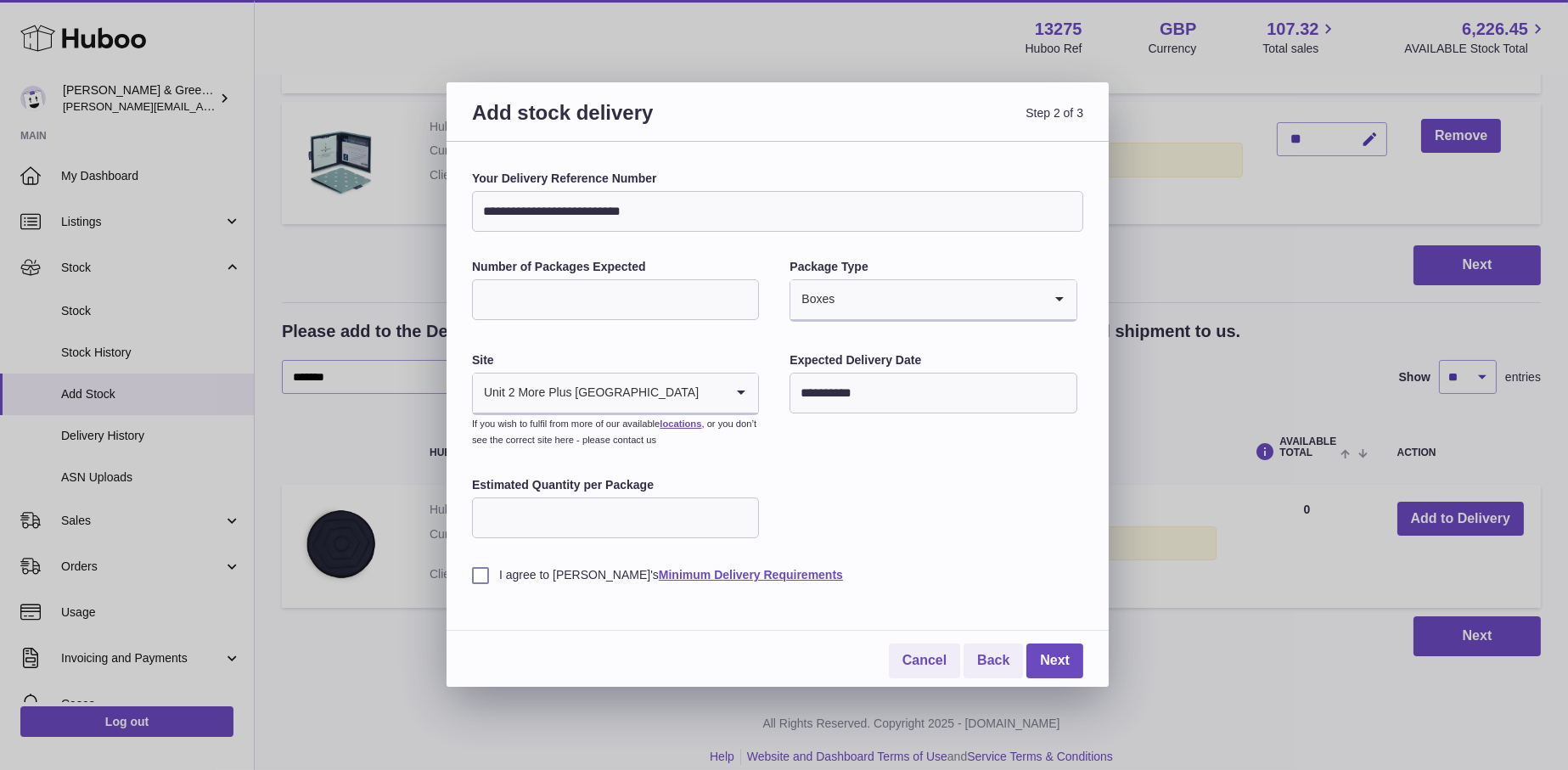
click at [584, 517] on input "Estimated Quantity per Package" at bounding box center [614, 518] width 287 height 41
type input "*"
click at [483, 570] on label "I agree to Huboo's Minimum Delivery Requirements" at bounding box center [777, 575] width 611 height 16
click at [1054, 667] on link "Next" at bounding box center [1054, 661] width 57 height 35
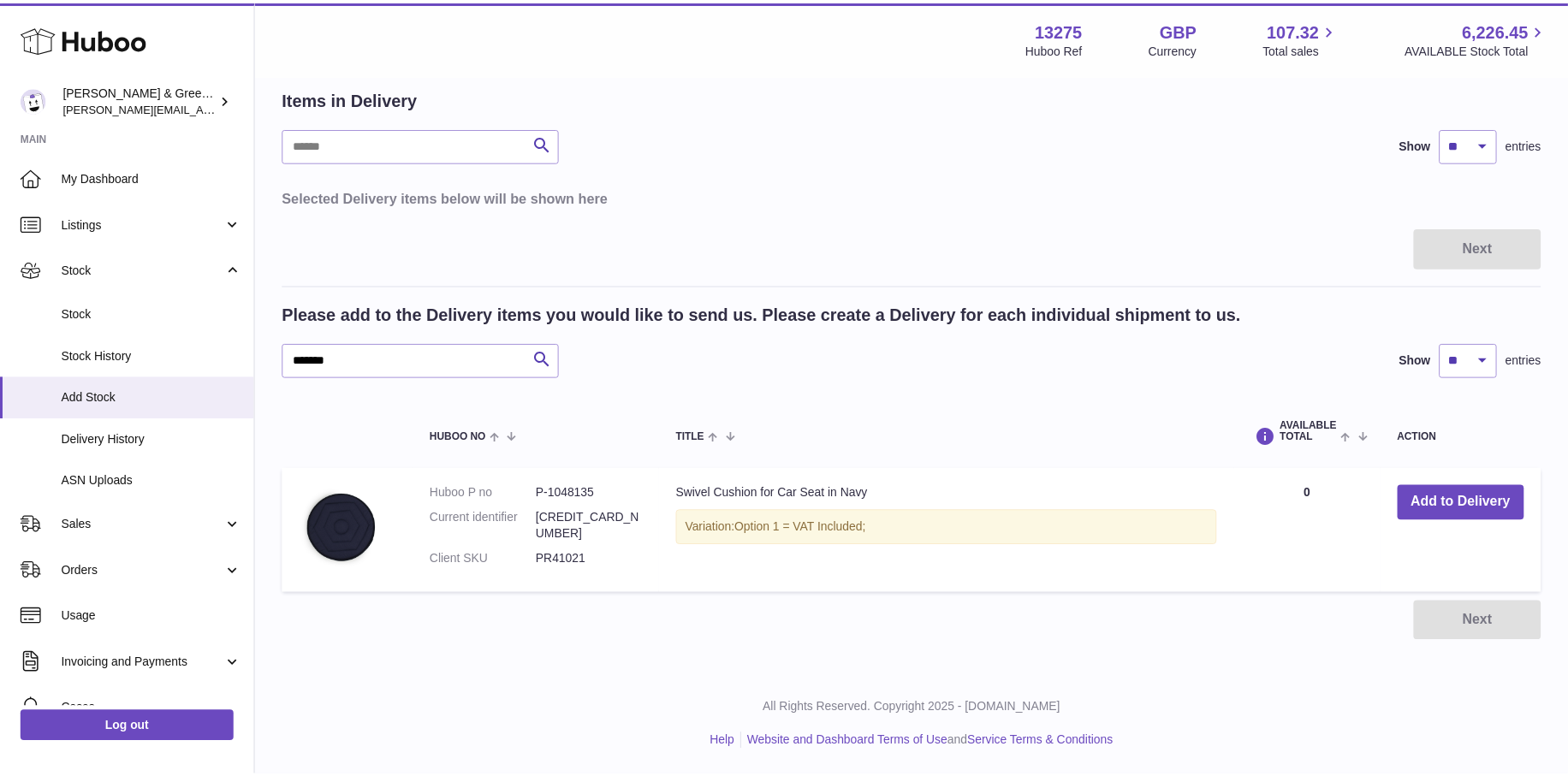
scroll to position [80, 0]
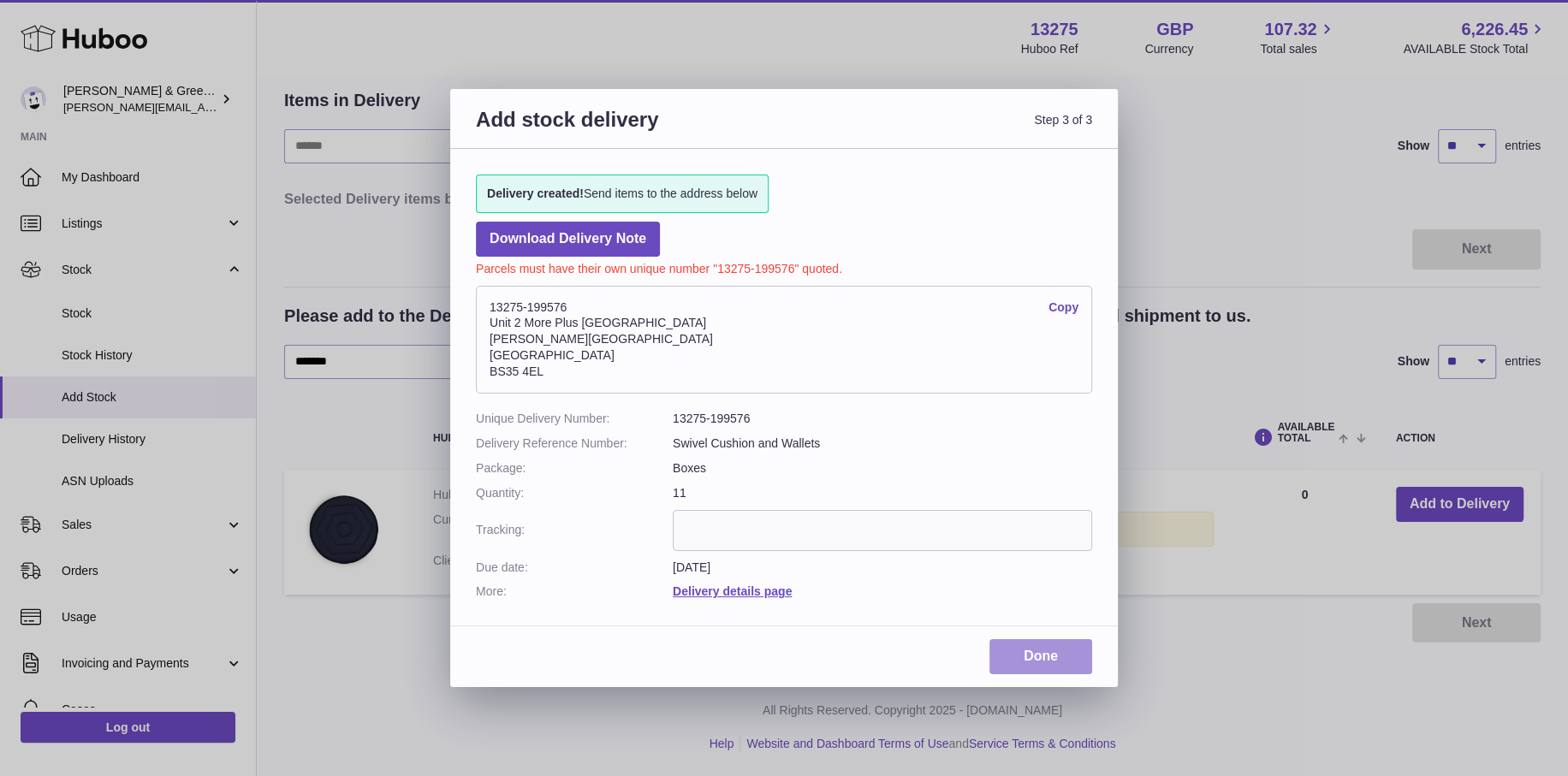
click at [1040, 671] on link "Done" at bounding box center [1040, 657] width 103 height 35
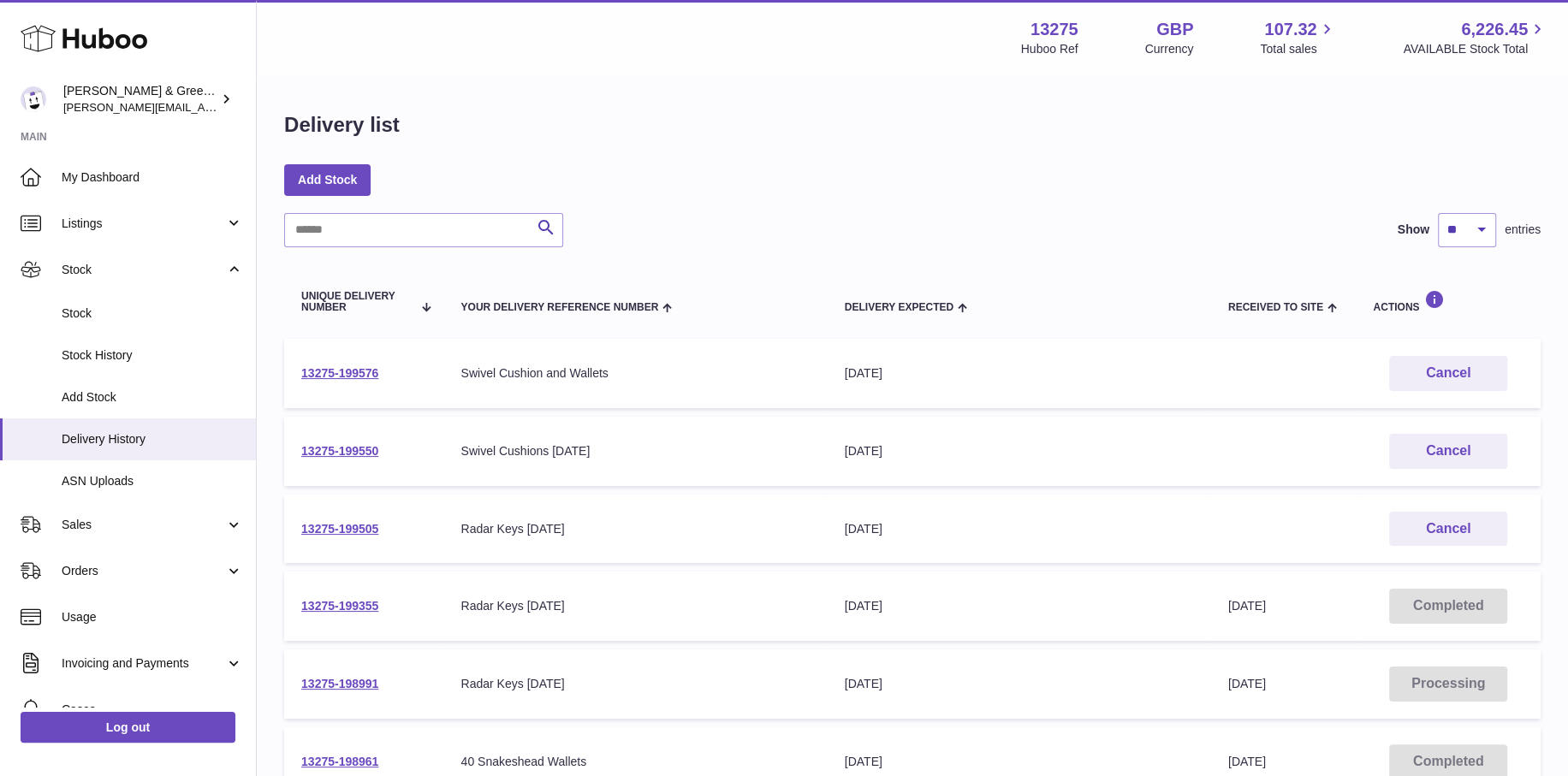
click at [902, 121] on div "Delivery list" at bounding box center [912, 129] width 1256 height 35
click at [358, 369] on link "13275-199576" at bounding box center [339, 373] width 77 height 14
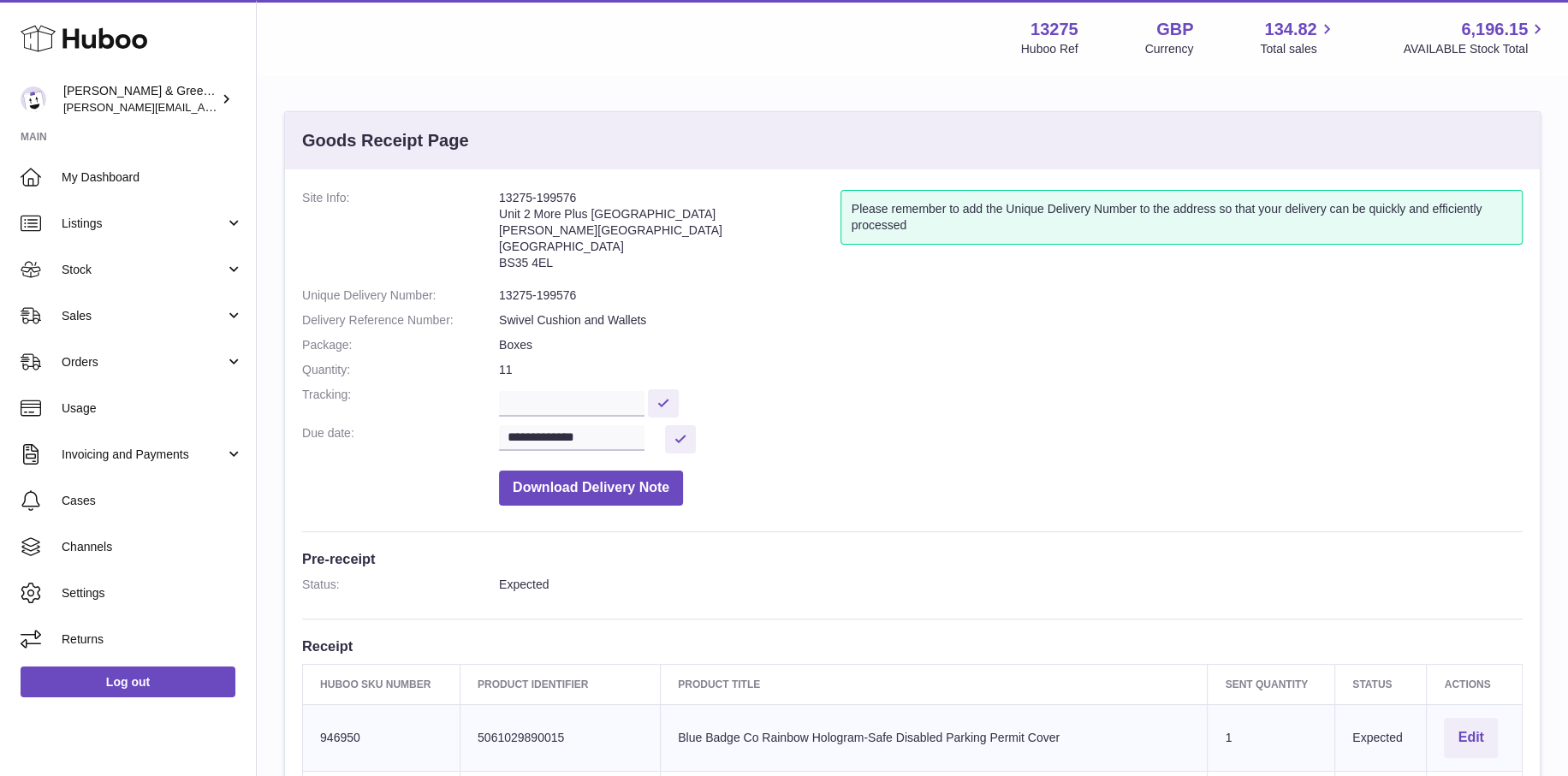
drag, startPoint x: 584, startPoint y: 199, endPoint x: 204, endPoint y: 0, distance: 429.0
click at [495, 204] on dl "**********" at bounding box center [911, 352] width 1220 height 324
copy dl "13275-199576"
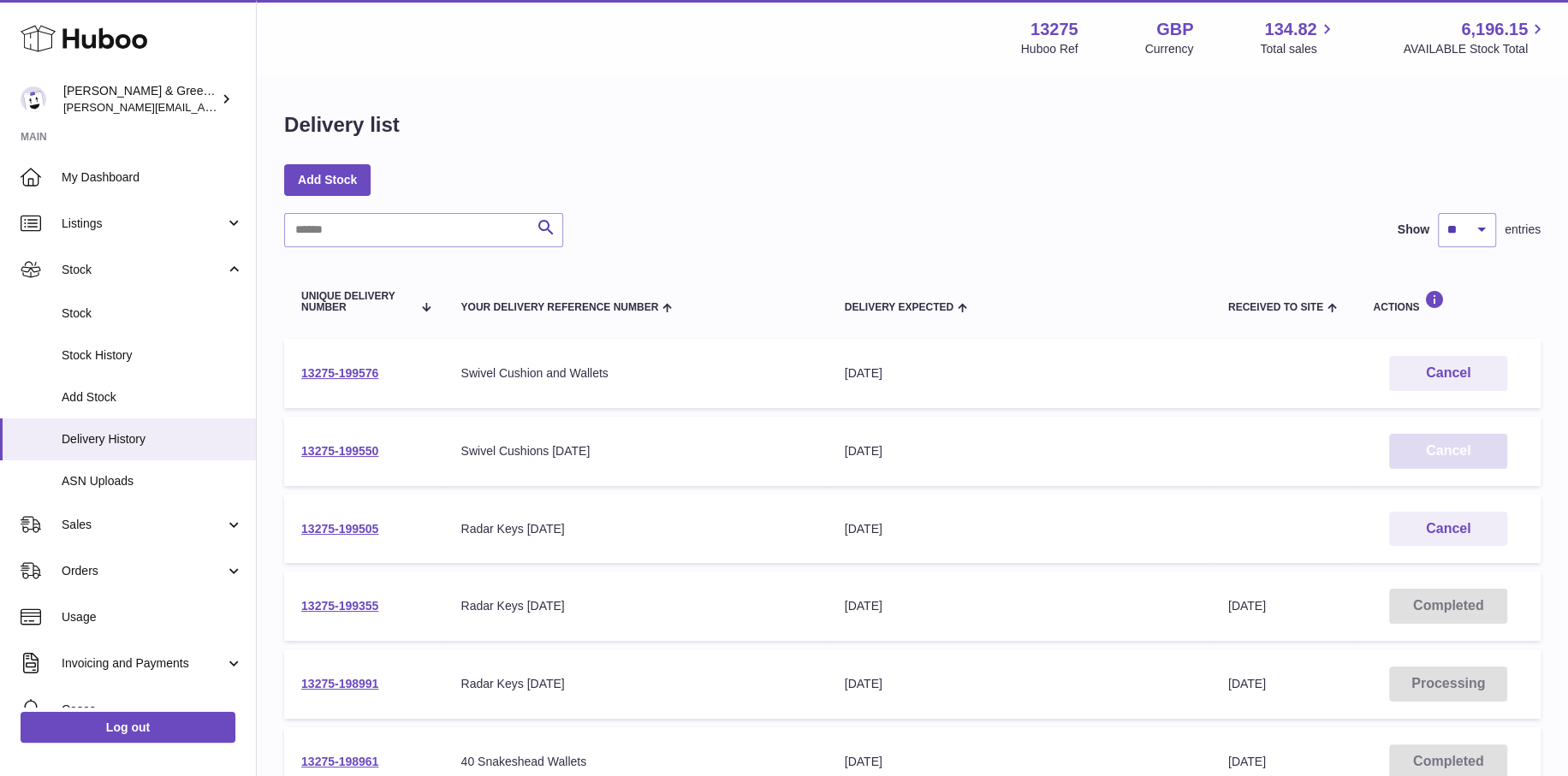
click at [1438, 443] on button "Cancel" at bounding box center [1448, 452] width 118 height 35
